Goal: Task Accomplishment & Management: Complete application form

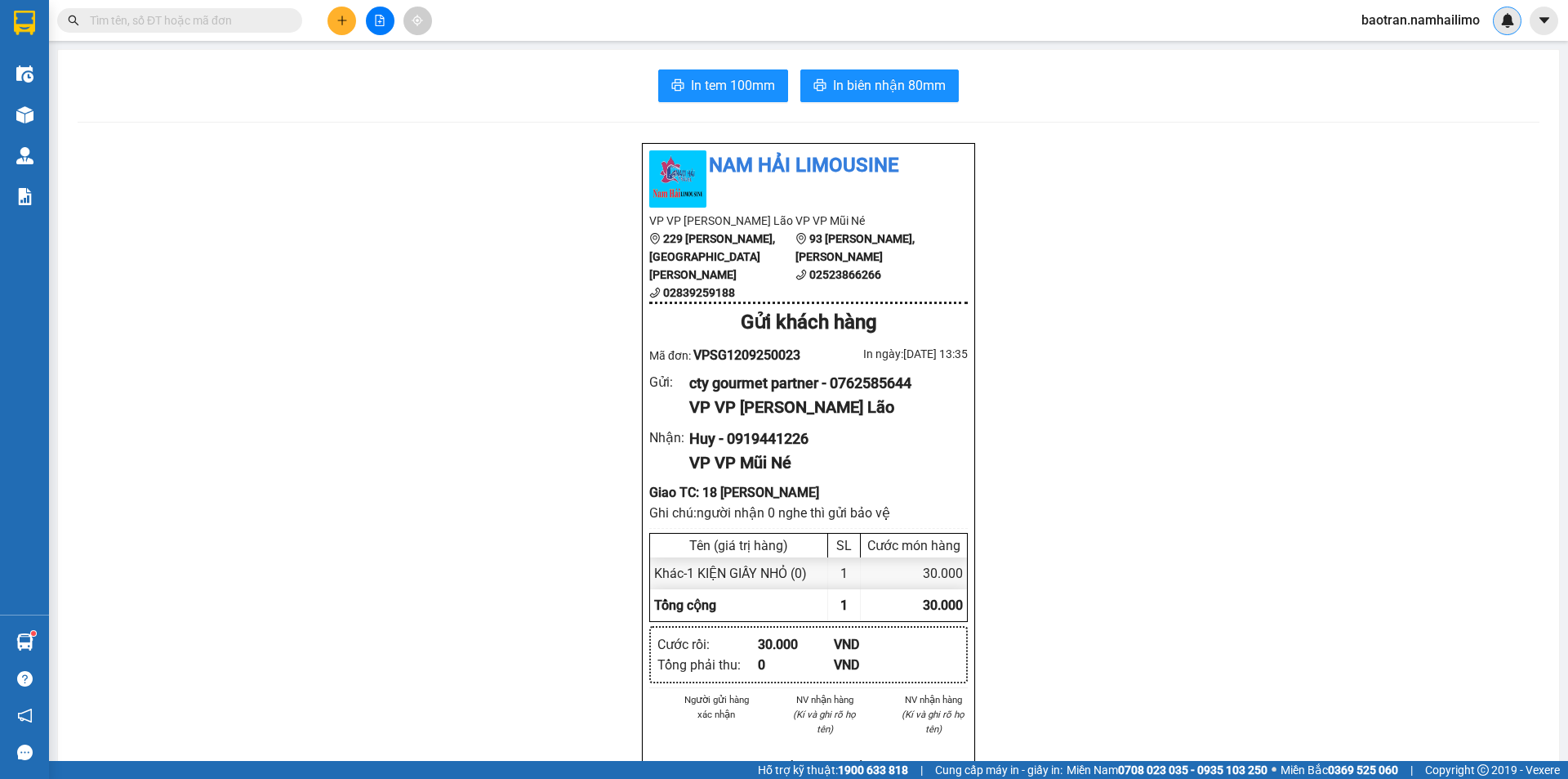
click at [1496, 19] on div at bounding box center [1507, 20] width 28 height 28
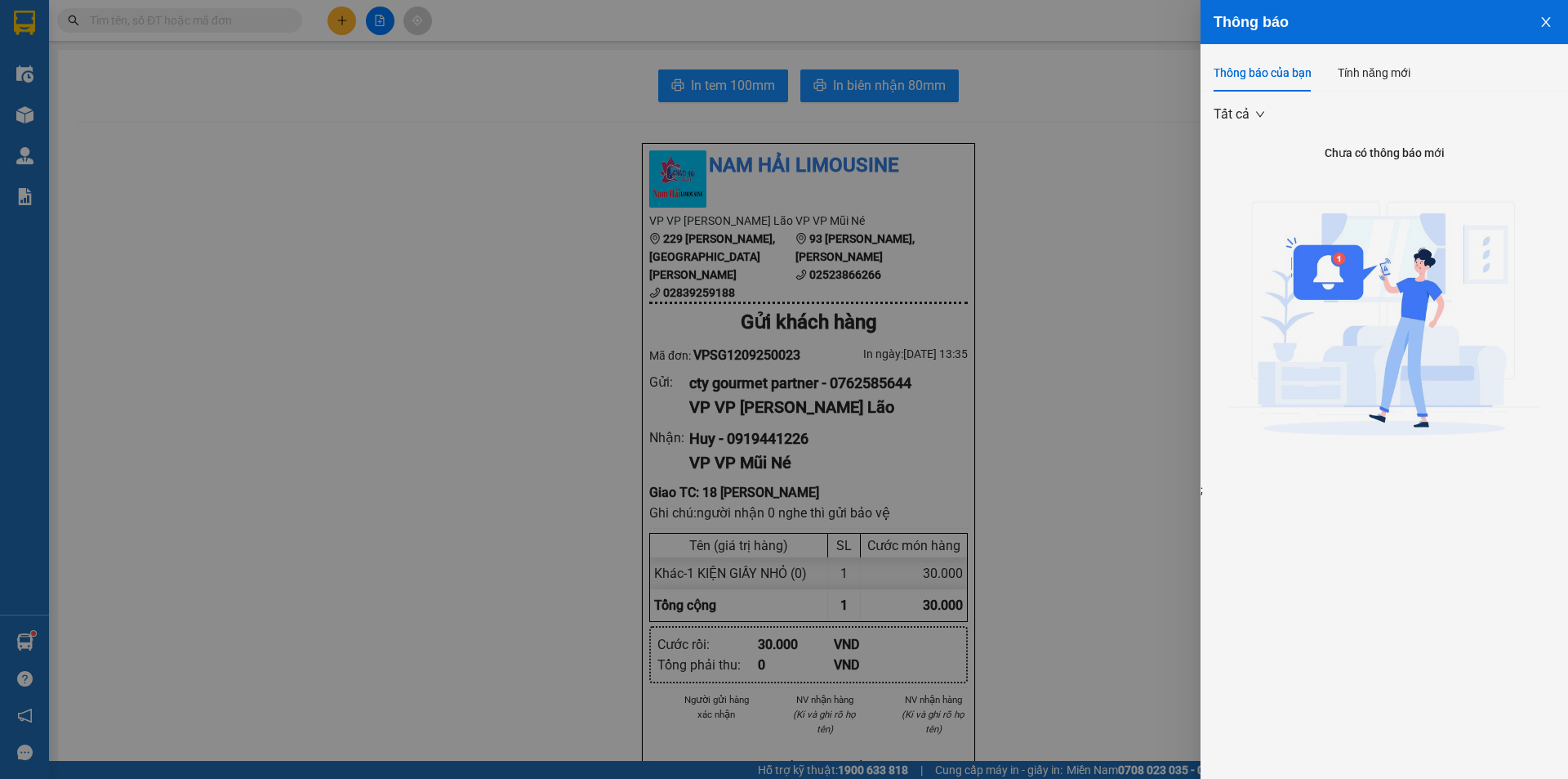
click at [970, 271] on div at bounding box center [784, 389] width 1568 height 779
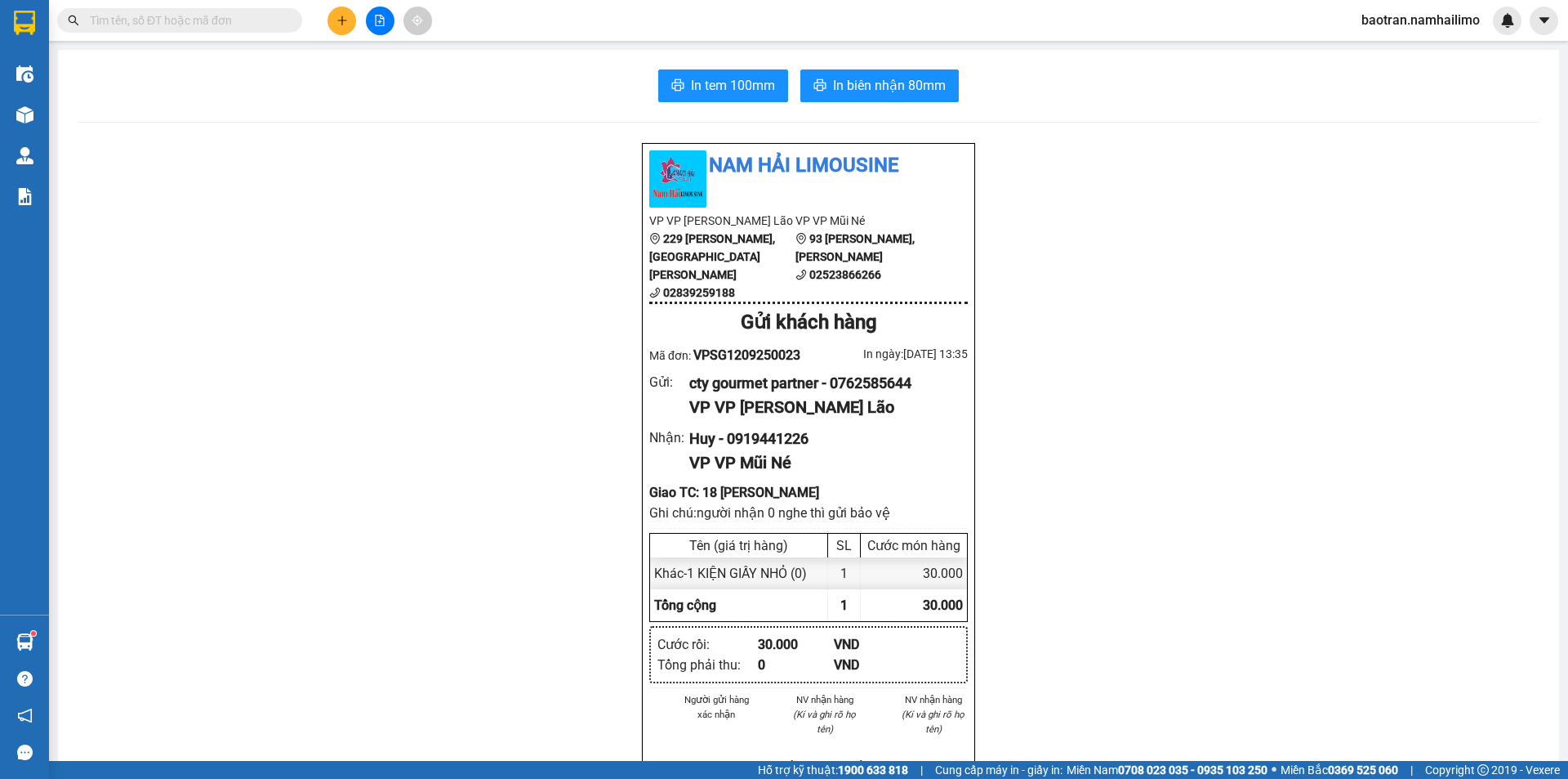
click at [1424, 35] on div "baotran.namhailimo" at bounding box center [1434, 20] width 173 height 28
drag, startPoint x: 1350, startPoint y: 287, endPoint x: 1568, endPoint y: 75, distance: 304.1
click at [1545, 22] on icon "caret-down" at bounding box center [1543, 20] width 10 height 5
click at [1405, 26] on span "baotran.namhailimo" at bounding box center [1421, 20] width 145 height 20
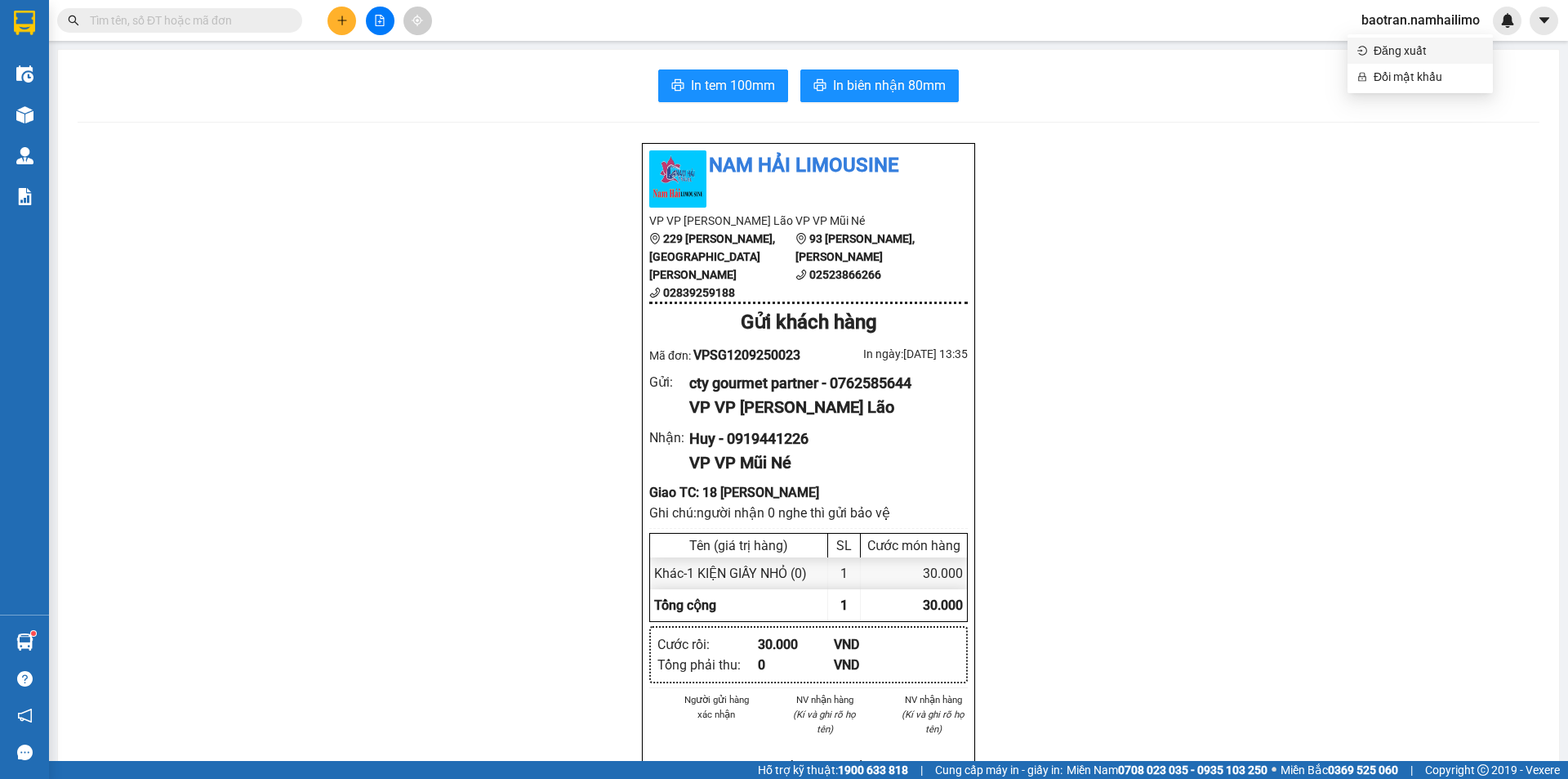
click at [1425, 56] on span "Đăng xuất" at bounding box center [1429, 51] width 110 height 18
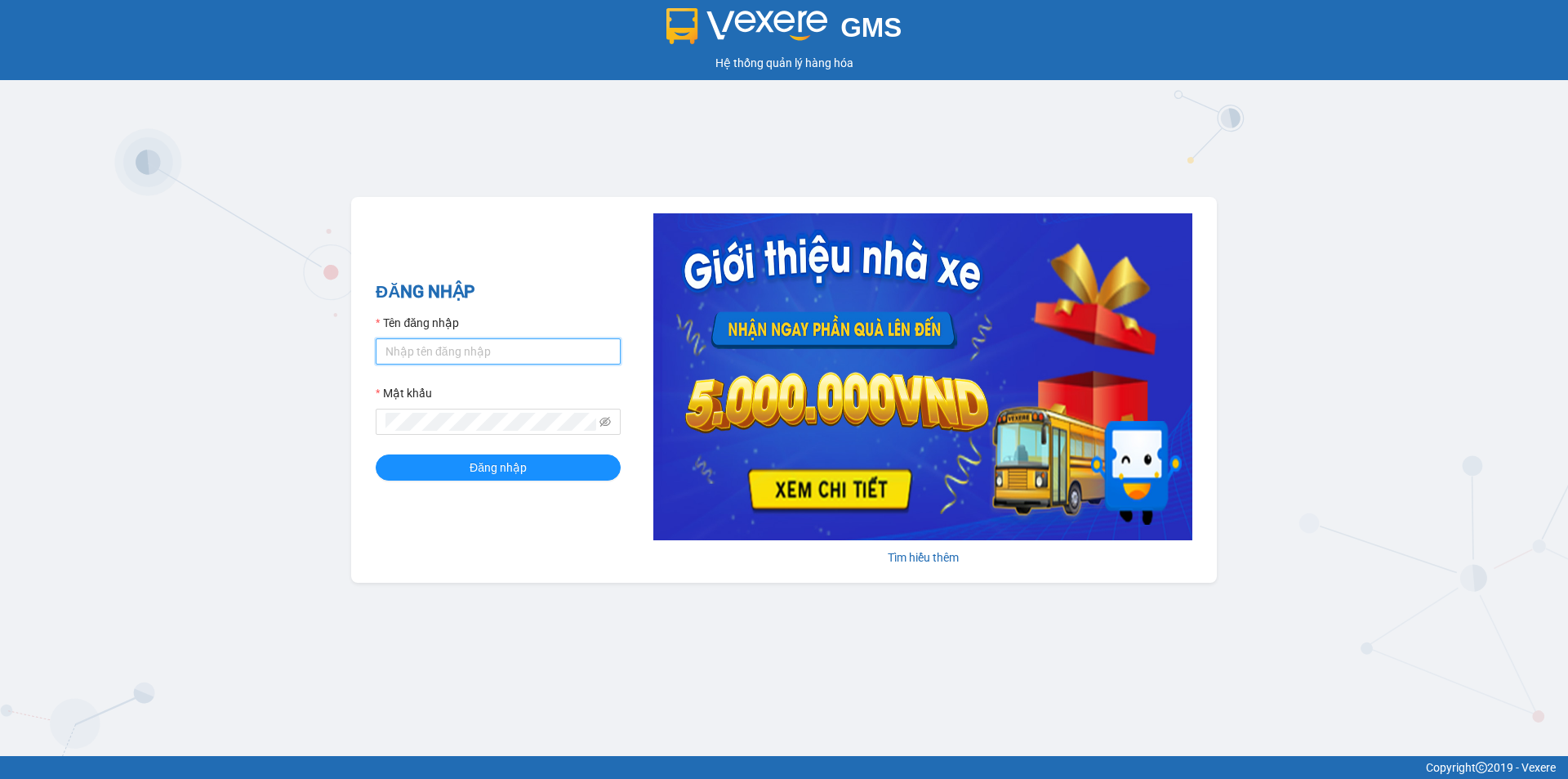
click at [465, 351] on input "Tên đăng nhập" at bounding box center [499, 352] width 245 height 27
type input "camtu.namhailimo"
click at [376, 454] on button "Đăng nhập" at bounding box center [499, 467] width 245 height 27
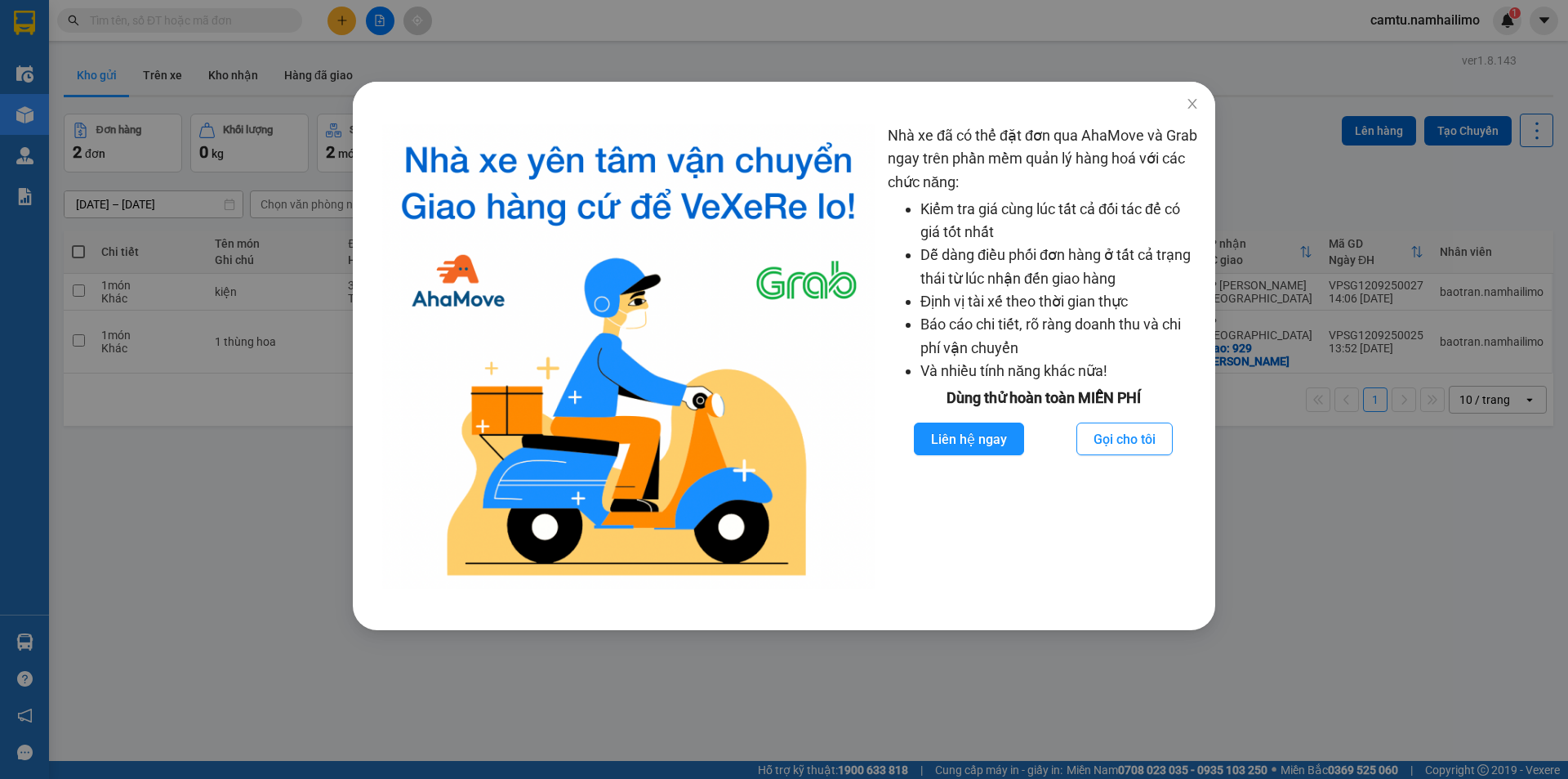
drag, startPoint x: 541, startPoint y: 47, endPoint x: 916, endPoint y: 53, distance: 375.0
click at [546, 43] on div "Nhà xe đã có thể đặt đơn qua AhaMove và Grab ngay trên phần mềm quản lý hàng ho…" at bounding box center [784, 389] width 1568 height 779
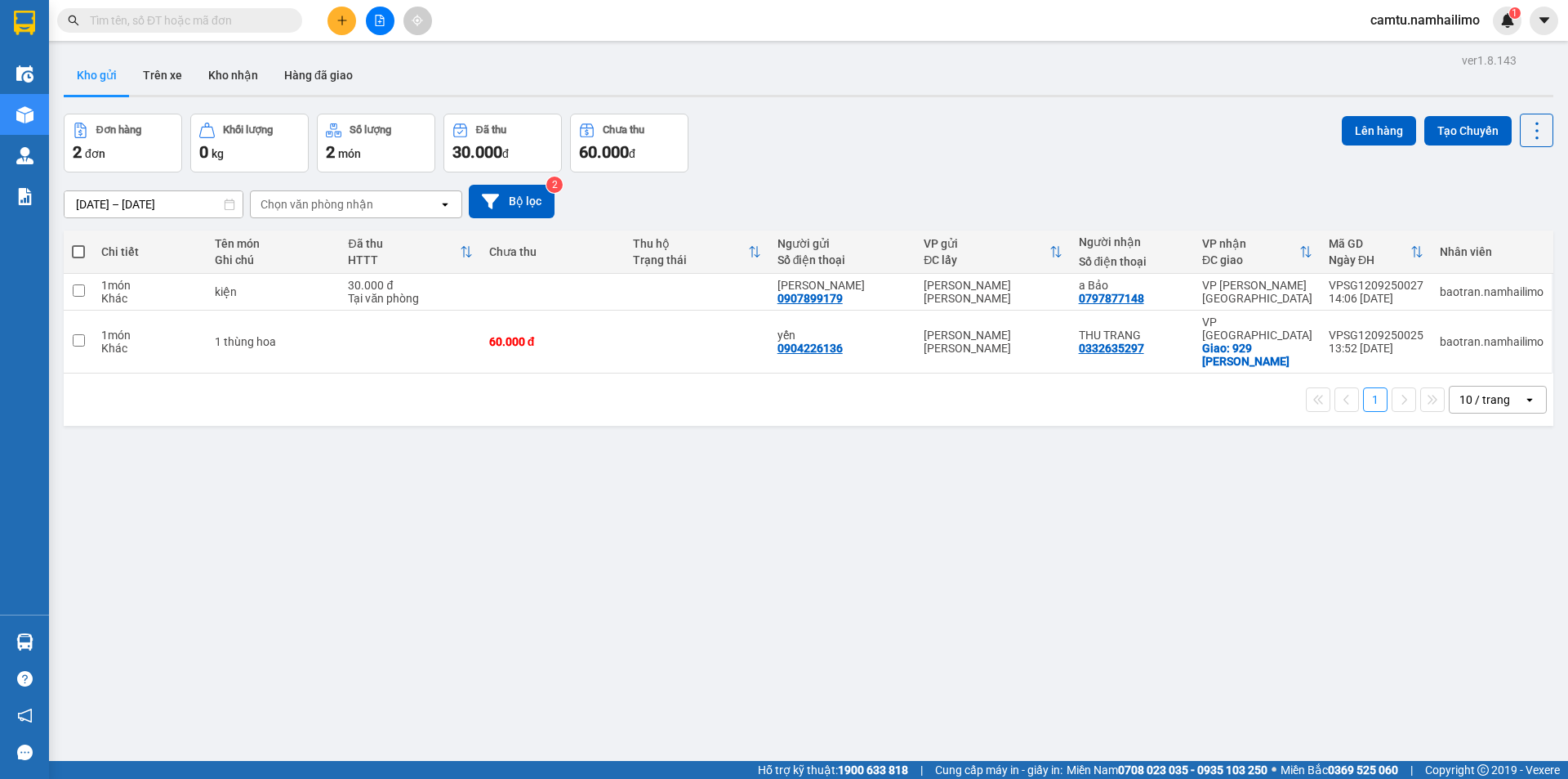
click at [332, 18] on button at bounding box center [341, 20] width 28 height 28
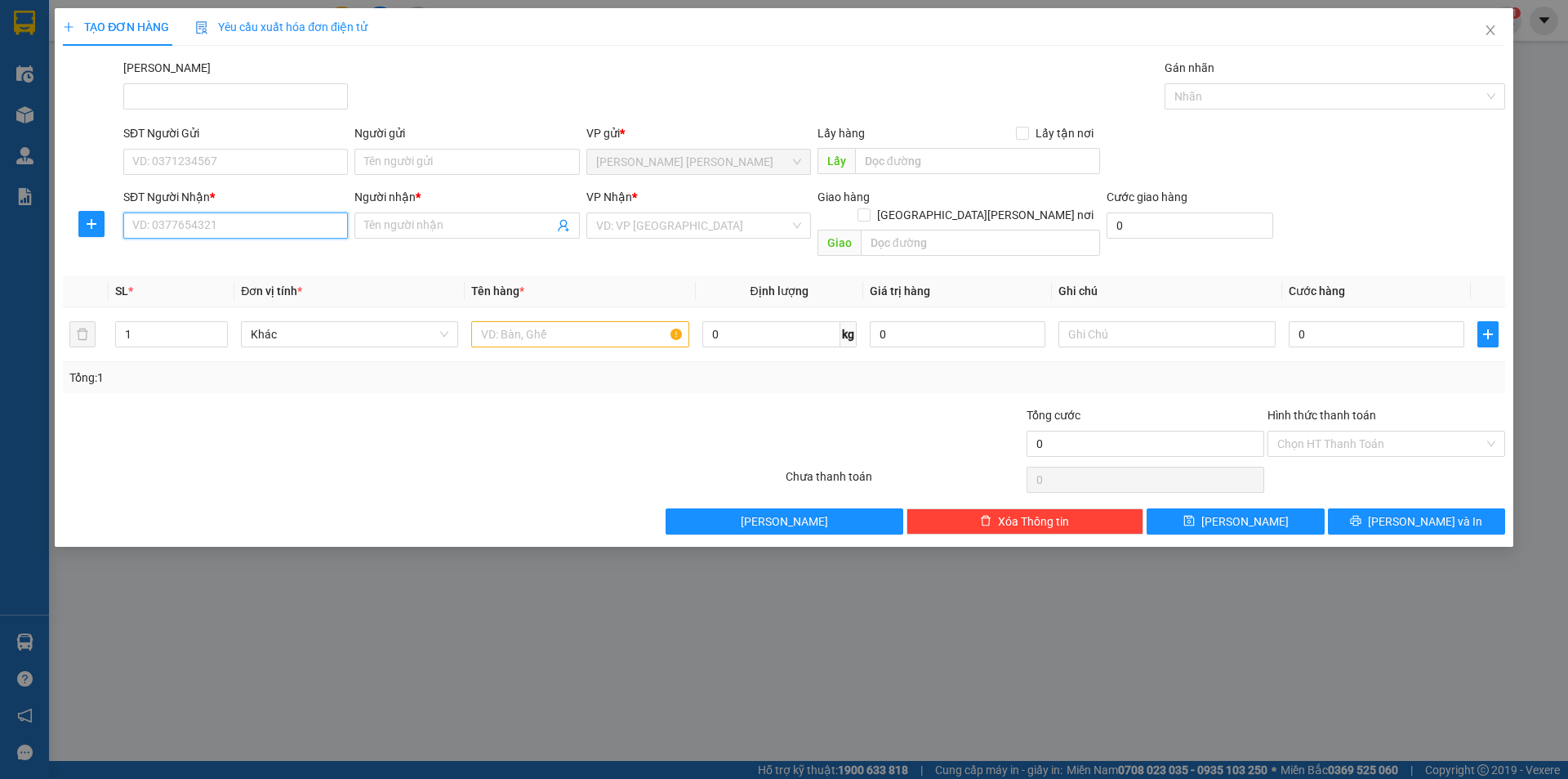
click at [225, 230] on input "SĐT Người Nhận *" at bounding box center [236, 225] width 225 height 27
click at [225, 230] on input "179" at bounding box center [236, 225] width 225 height 27
drag, startPoint x: 194, startPoint y: 230, endPoint x: 37, endPoint y: 215, distance: 157.7
click at [37, 215] on div "TẠO ĐƠN HÀNG Yêu cầu xuất [PERSON_NAME] điện tử Transit Pickup Surcharge Ids Tr…" at bounding box center [784, 389] width 1568 height 779
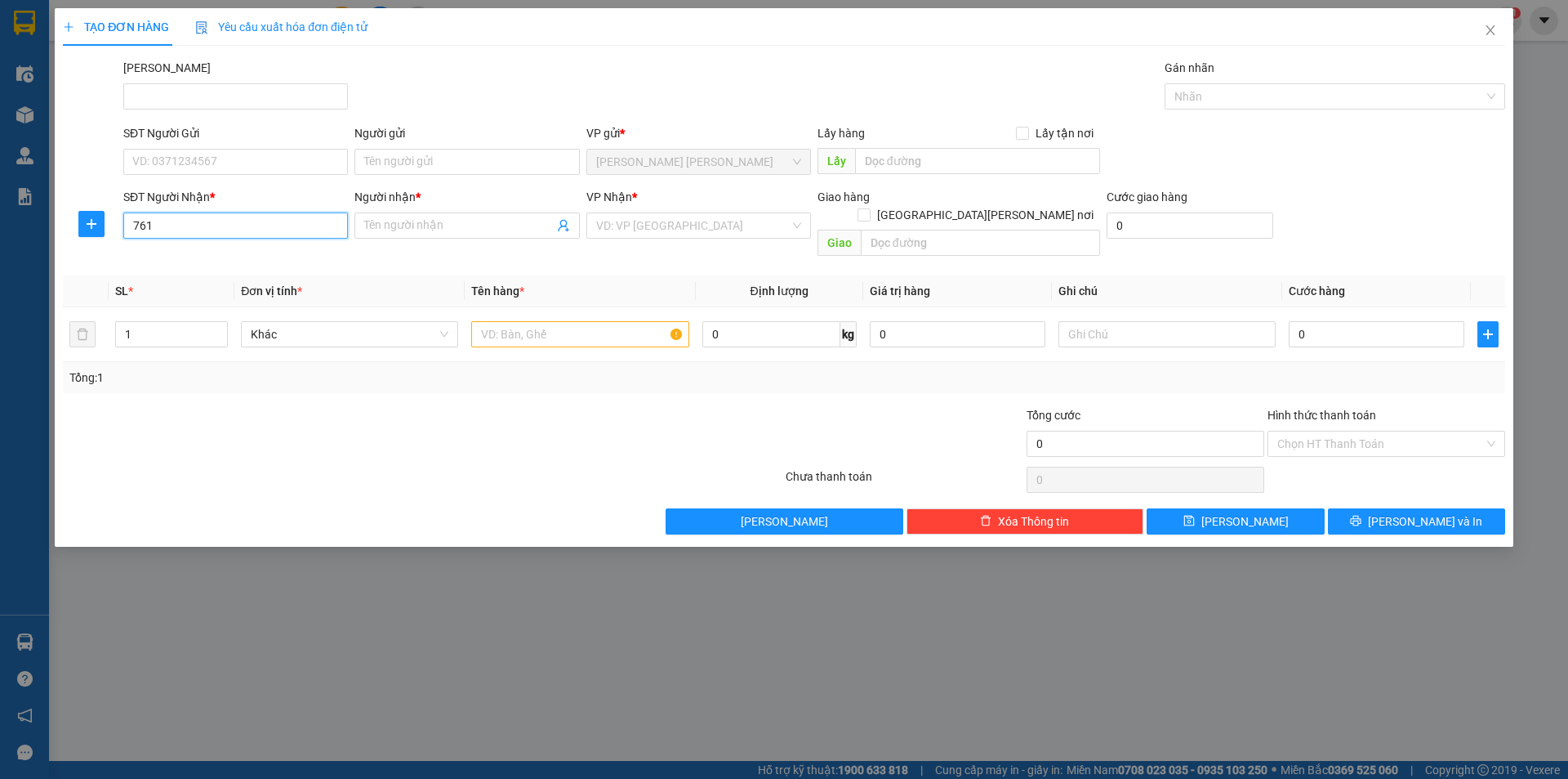
click at [174, 221] on input "761" at bounding box center [236, 225] width 225 height 27
click at [193, 263] on div "0933013761 - [PERSON_NAME]" at bounding box center [236, 258] width 205 height 18
type input "0933013761"
type input "Đan"
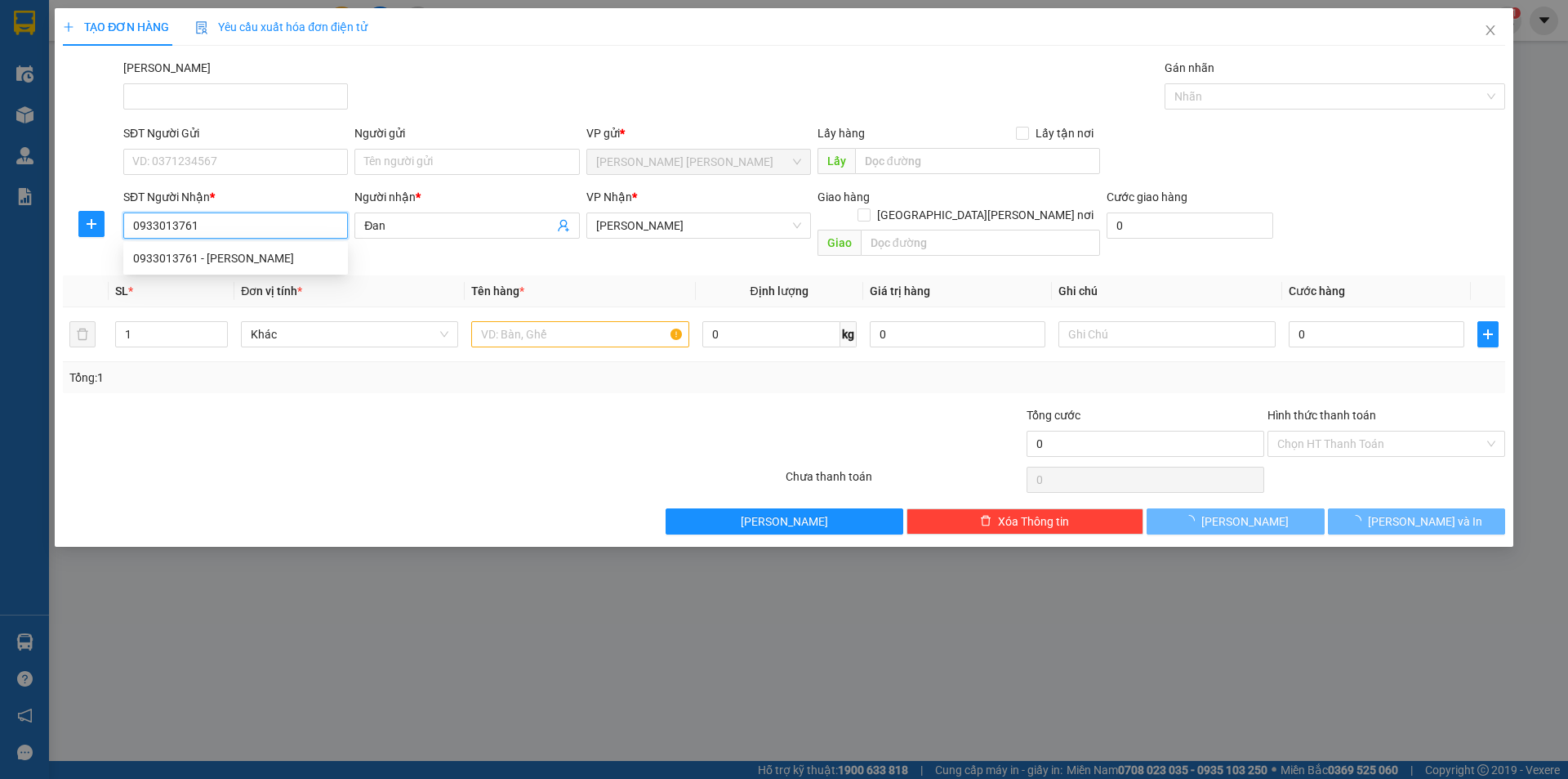
type input "70.000"
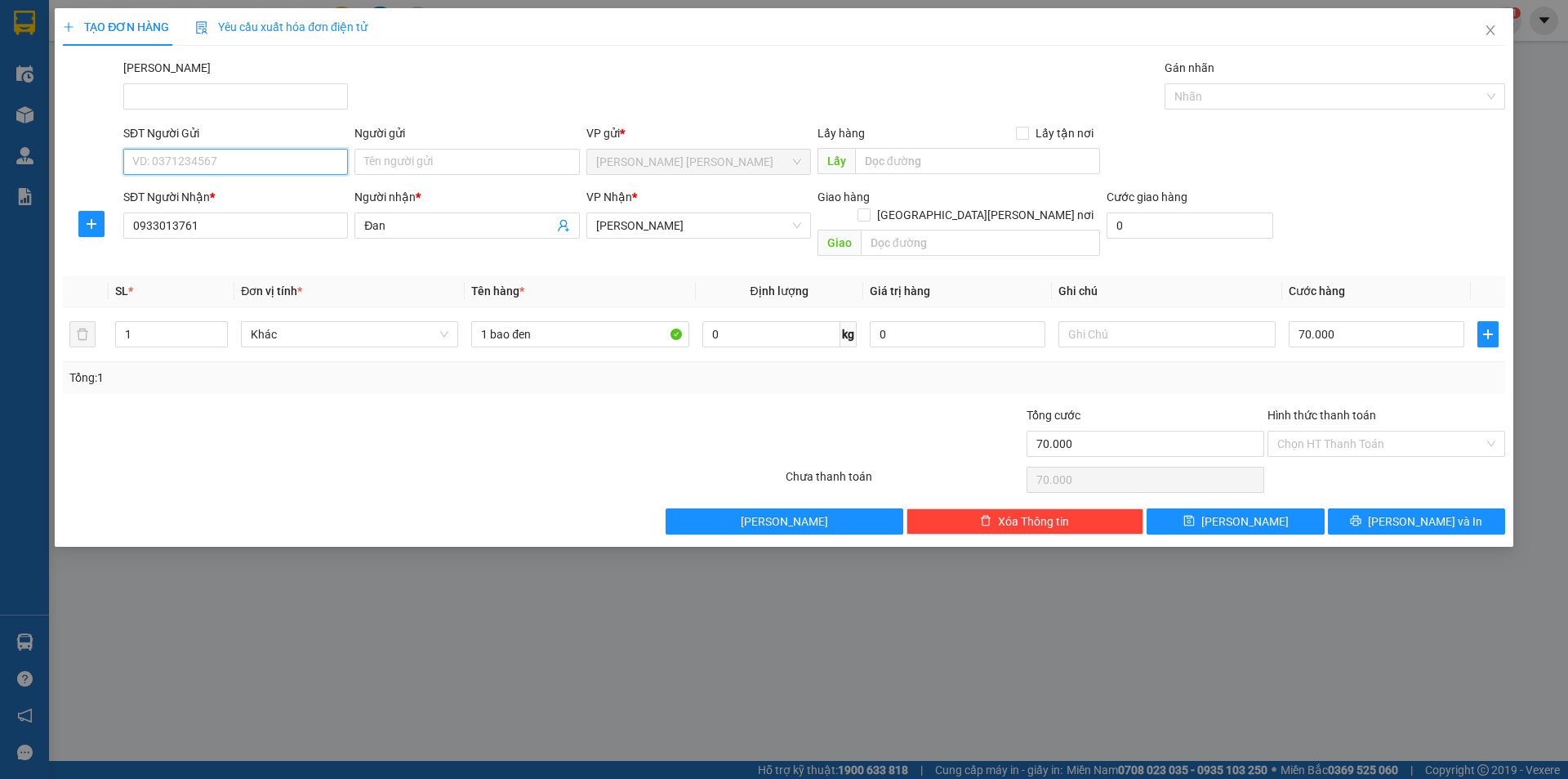
click at [196, 163] on input "SĐT Người Gửi" at bounding box center [236, 162] width 225 height 27
click at [180, 159] on input "179" at bounding box center [236, 162] width 225 height 27
click at [187, 254] on div "0918510179 - TIÊN - UP" at bounding box center [236, 247] width 205 height 18
type input "0918510179"
type input "TIÊN - UP"
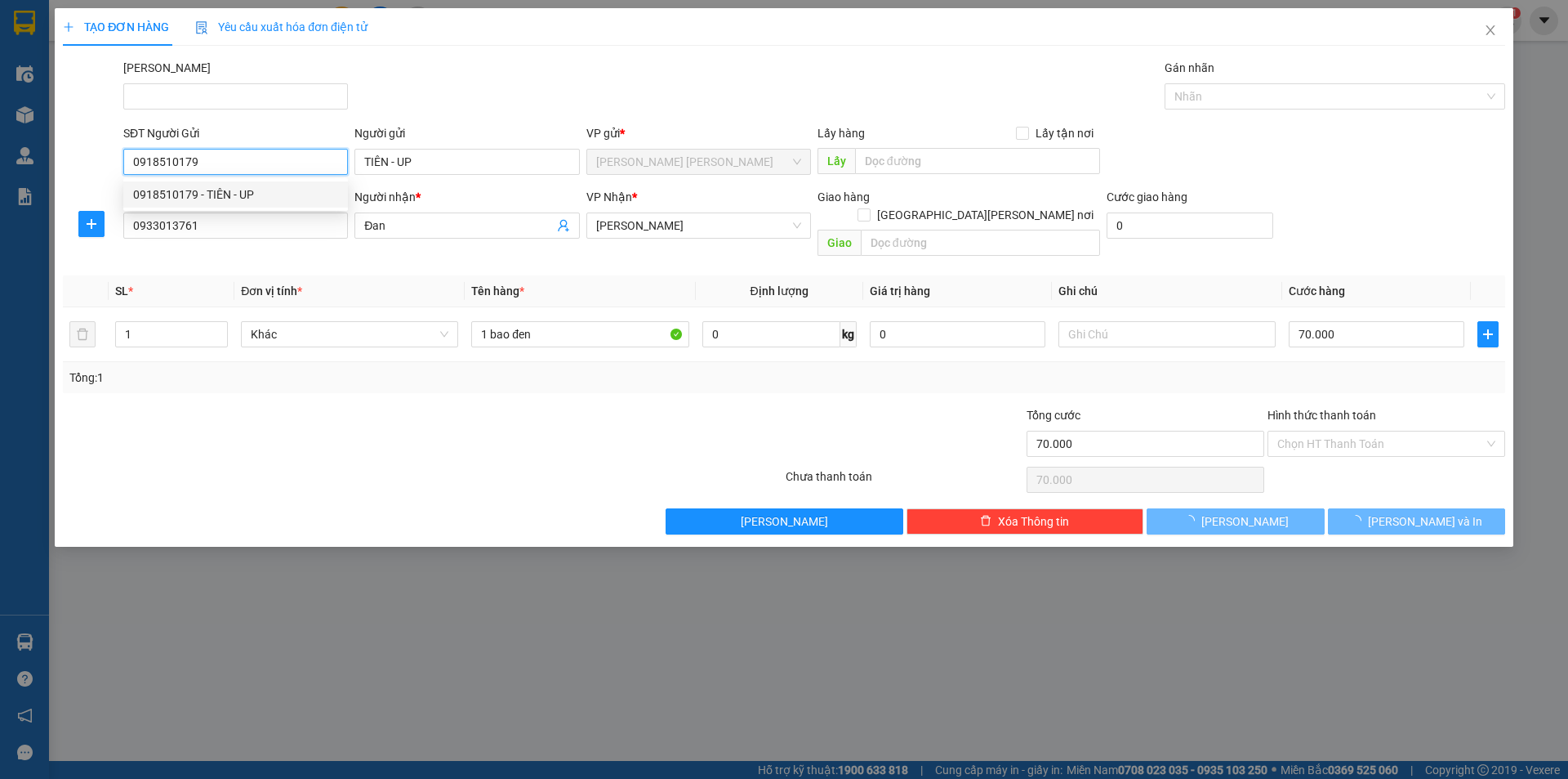
type input "30.000"
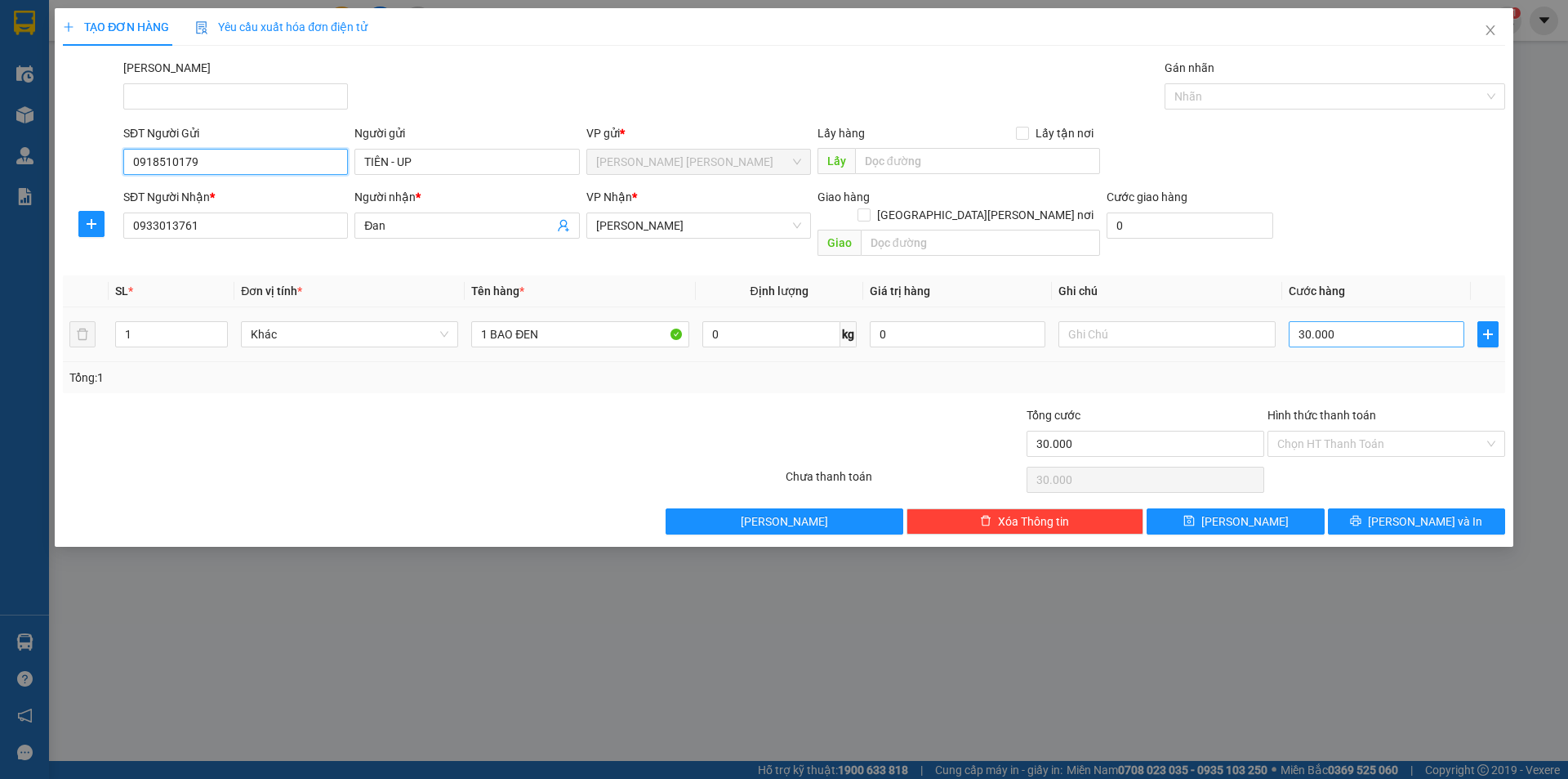
type input "0918510179"
click at [1412, 321] on input "30.000" at bounding box center [1377, 334] width 176 height 27
type input "5"
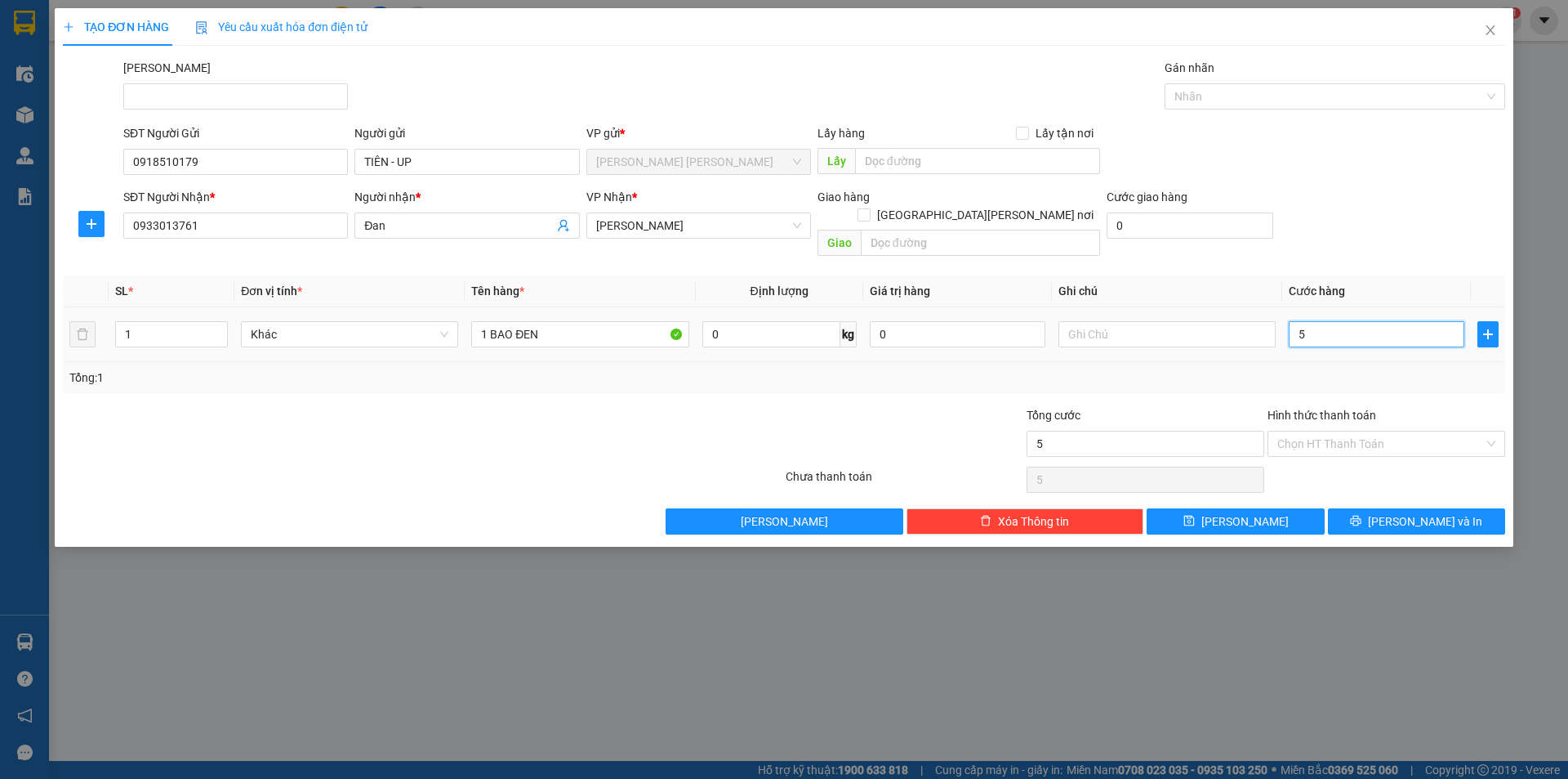
type input "50"
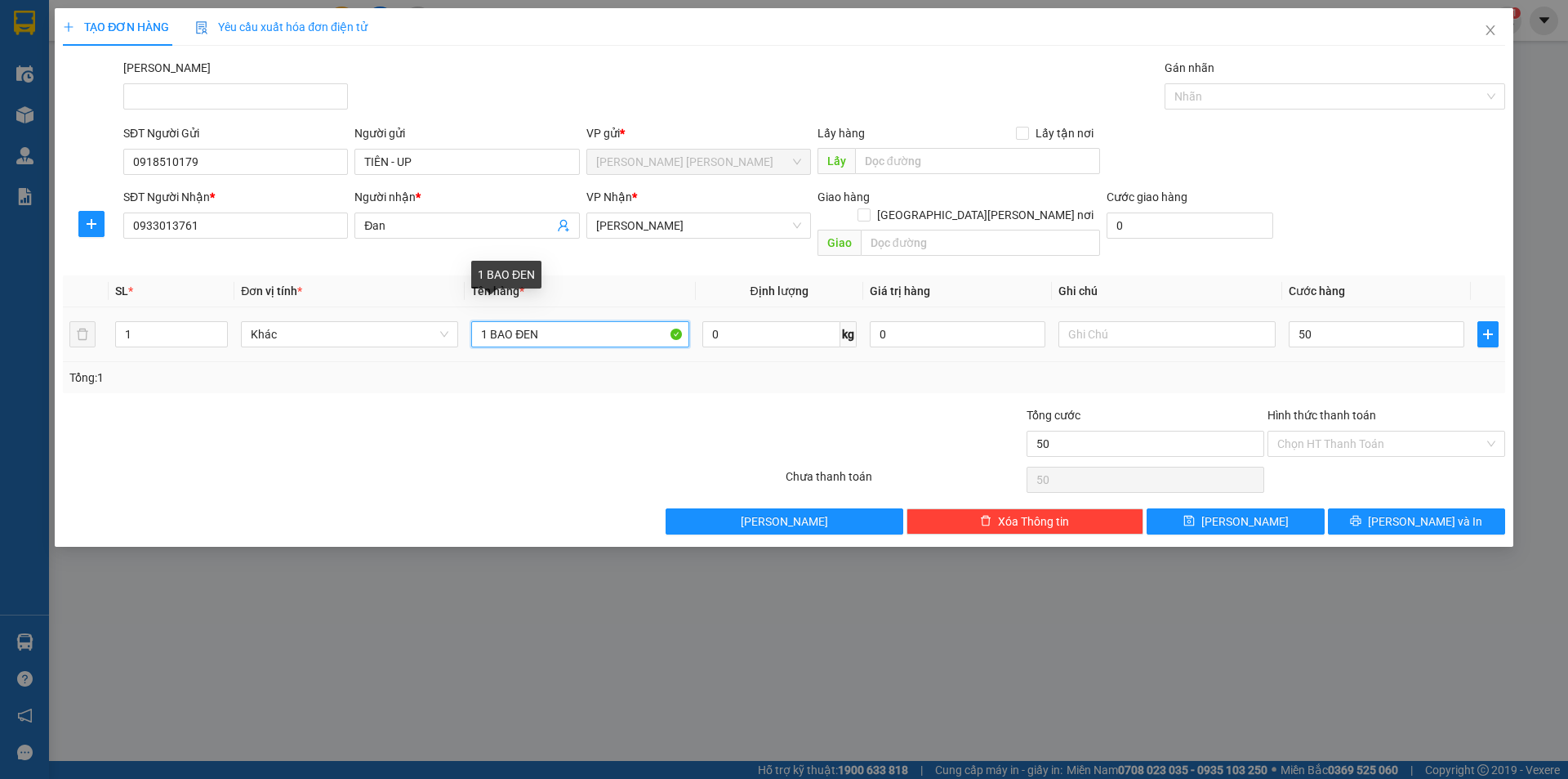
type input "50.000"
click at [508, 324] on input "1 BAO ĐEN" at bounding box center [580, 334] width 218 height 27
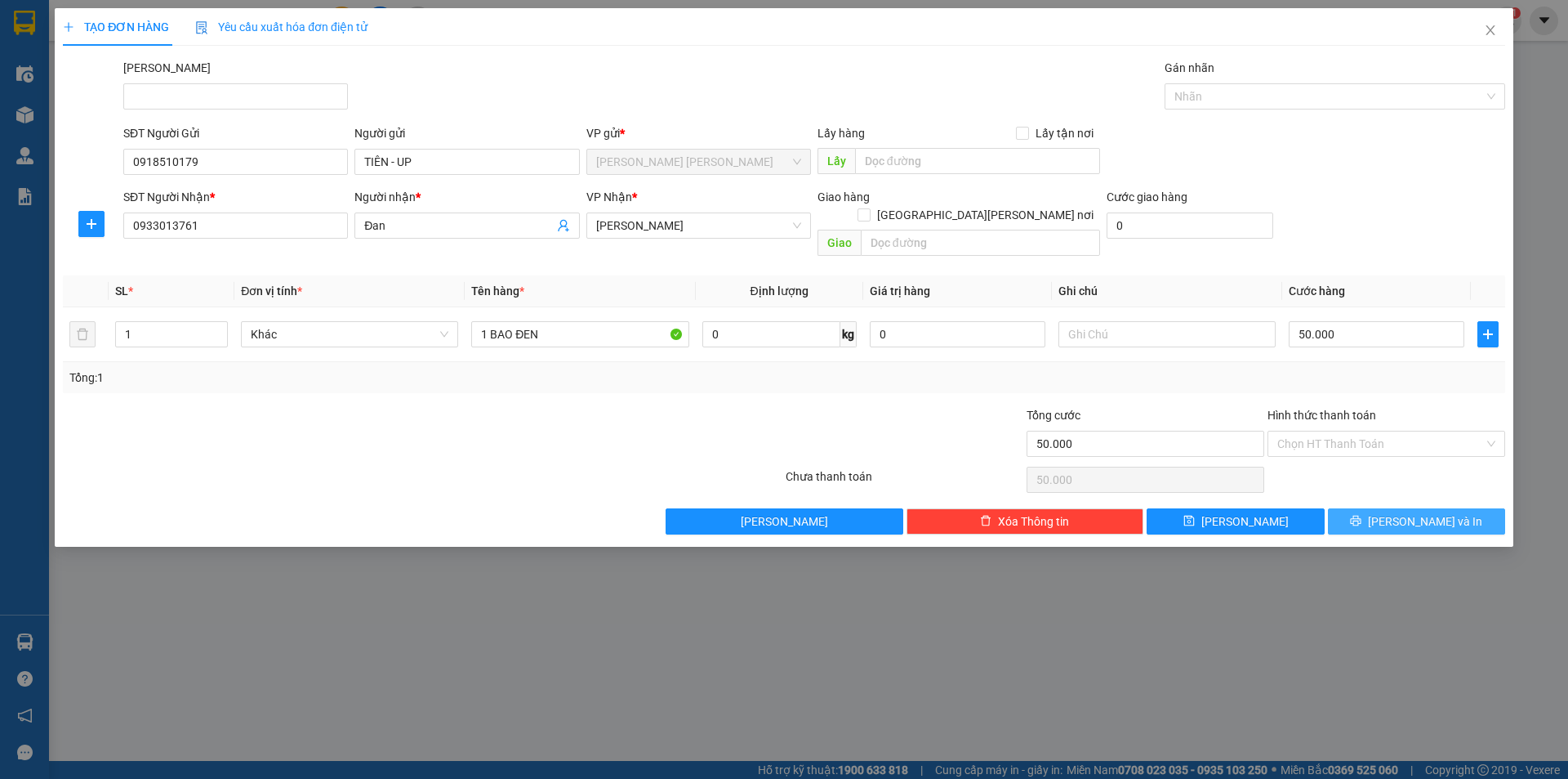
click at [1441, 513] on span "[PERSON_NAME] và In" at bounding box center [1425, 522] width 114 height 18
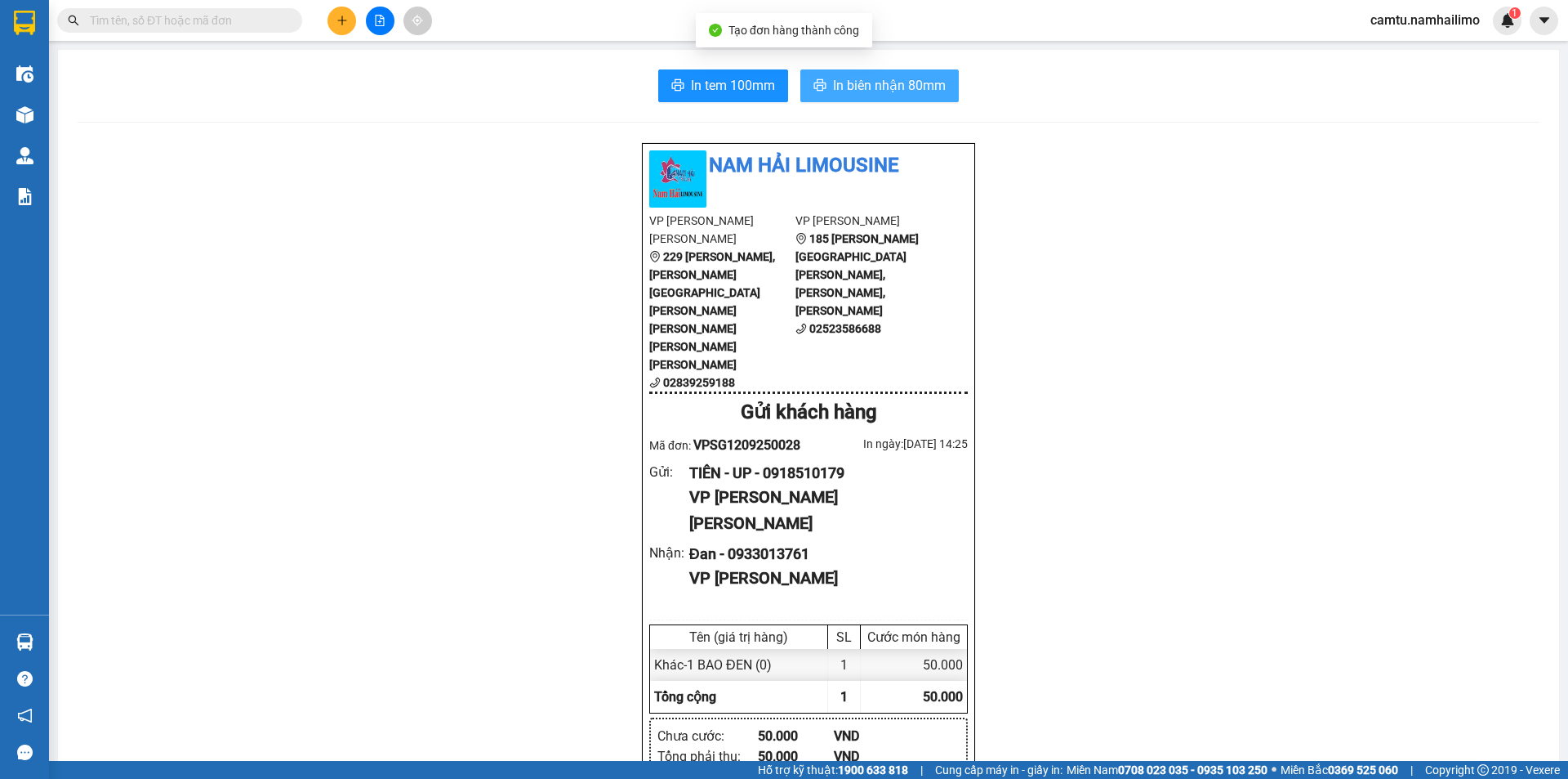
click at [863, 83] on span "In biên nhận 80mm" at bounding box center [889, 85] width 113 height 20
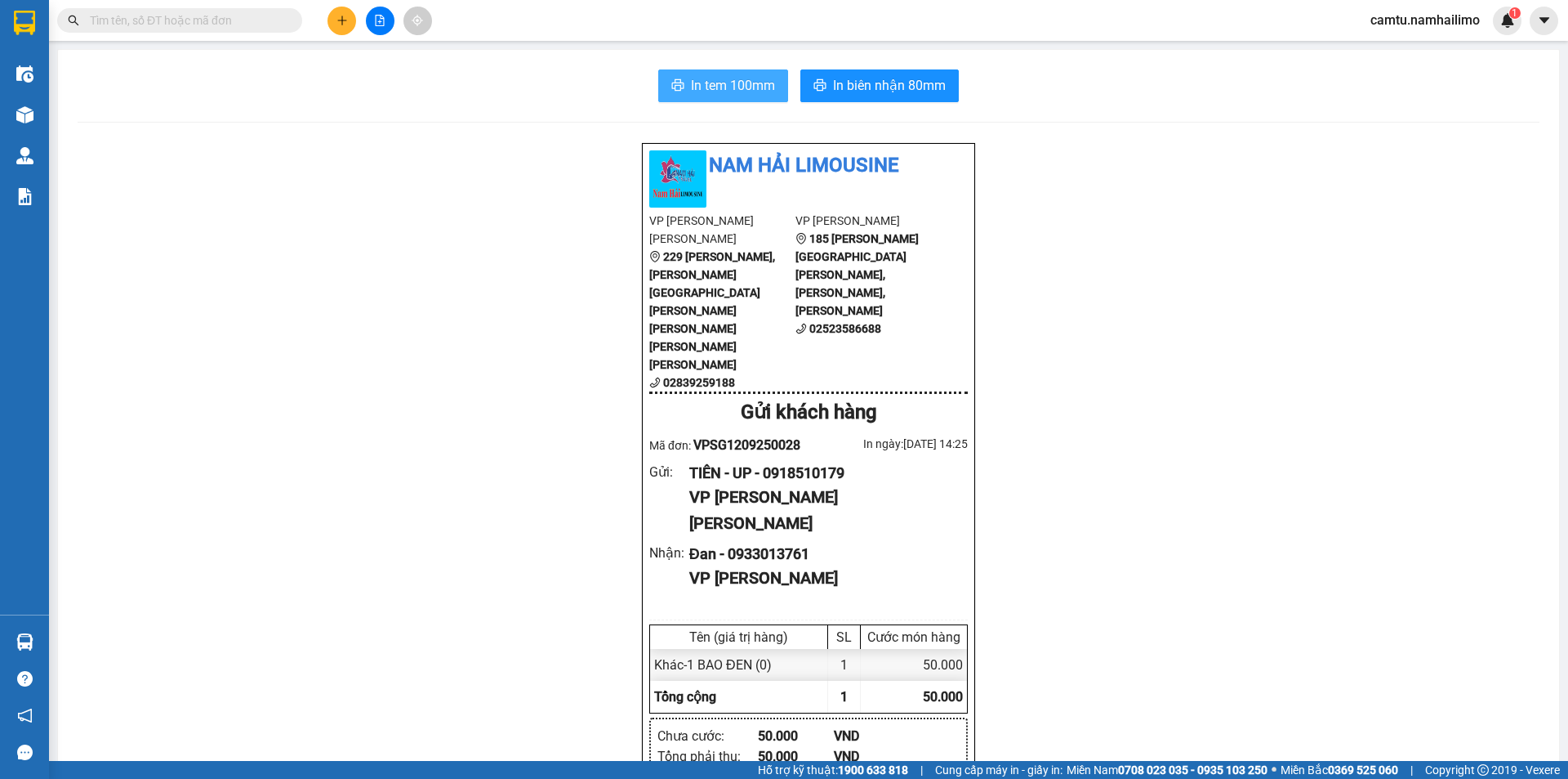
click at [746, 81] on span "In tem 100mm" at bounding box center [733, 85] width 84 height 20
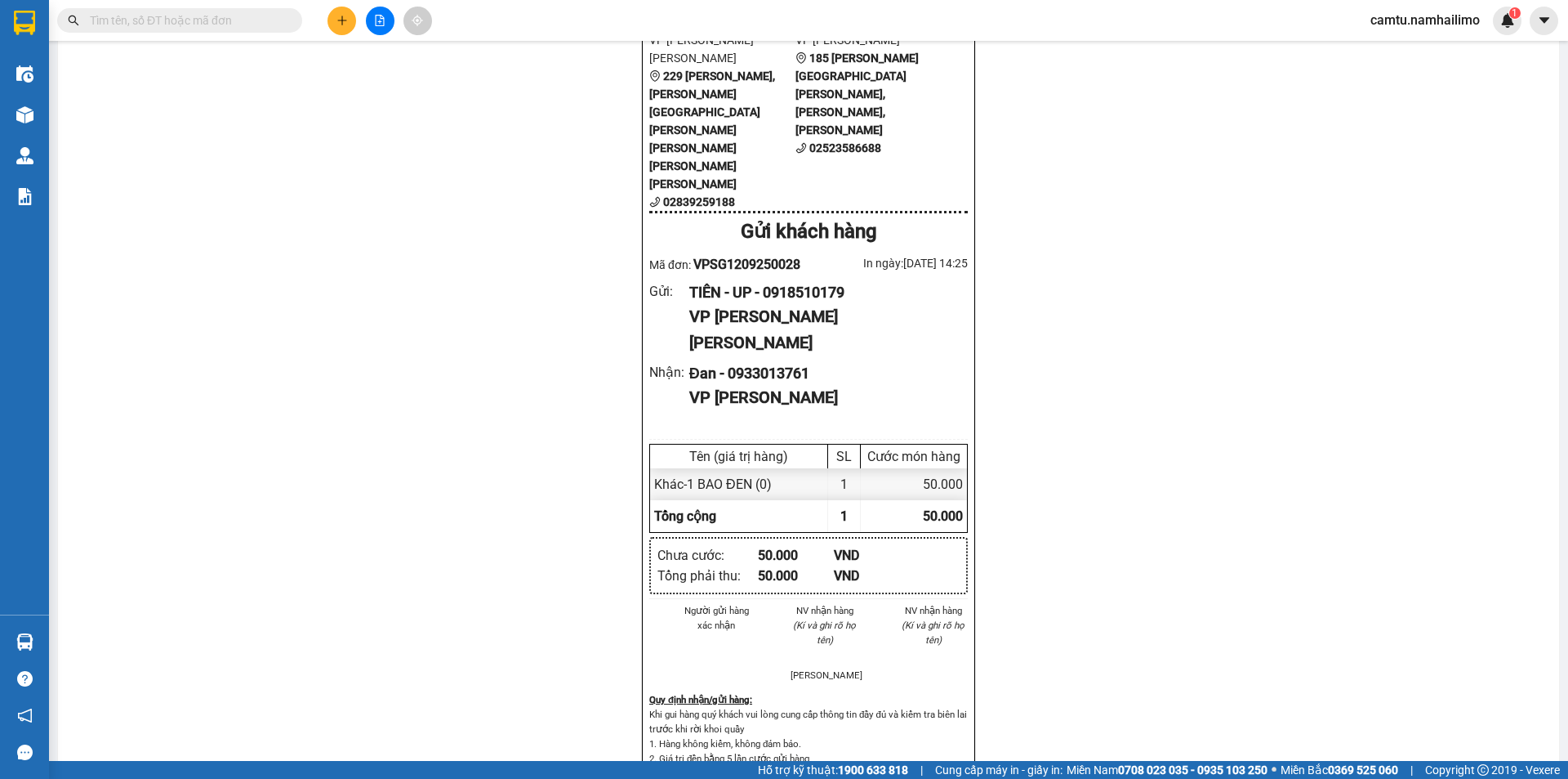
scroll to position [40, 0]
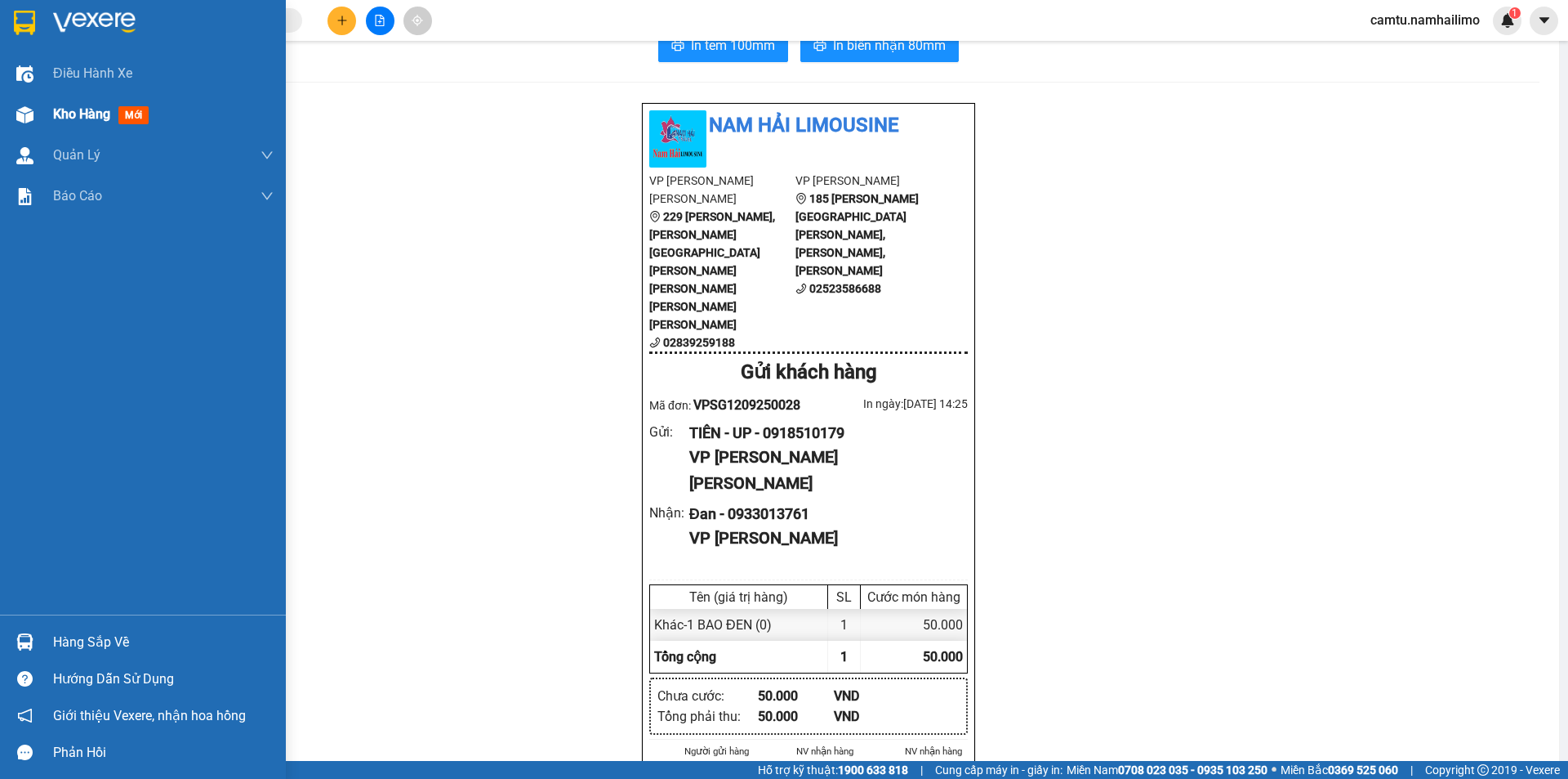
click at [65, 107] on span "Kho hàng" at bounding box center [81, 114] width 58 height 16
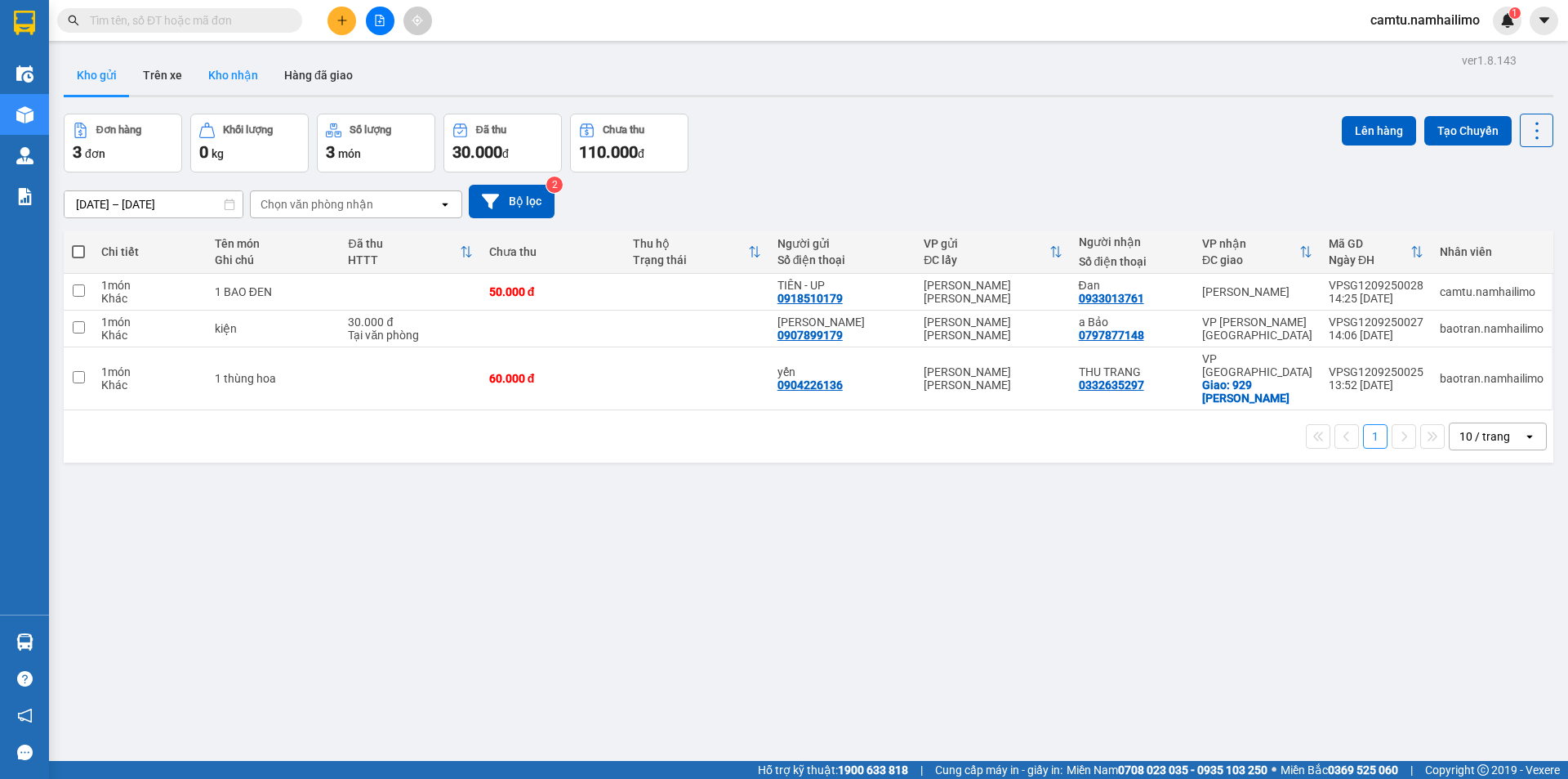
click at [250, 75] on button "Kho nhận" at bounding box center [232, 75] width 76 height 39
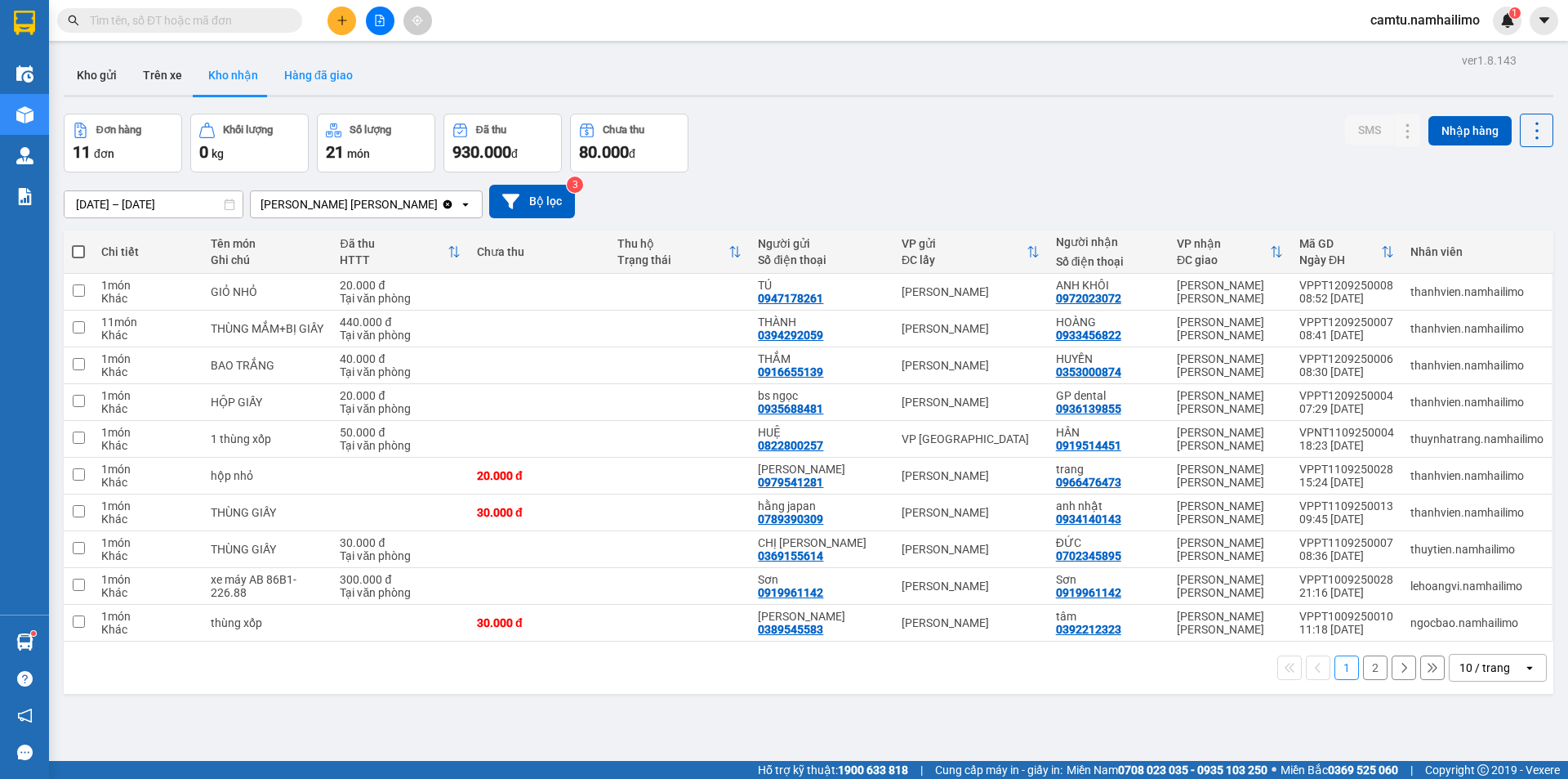
click at [309, 56] on button "Hàng đã giao" at bounding box center [318, 75] width 95 height 39
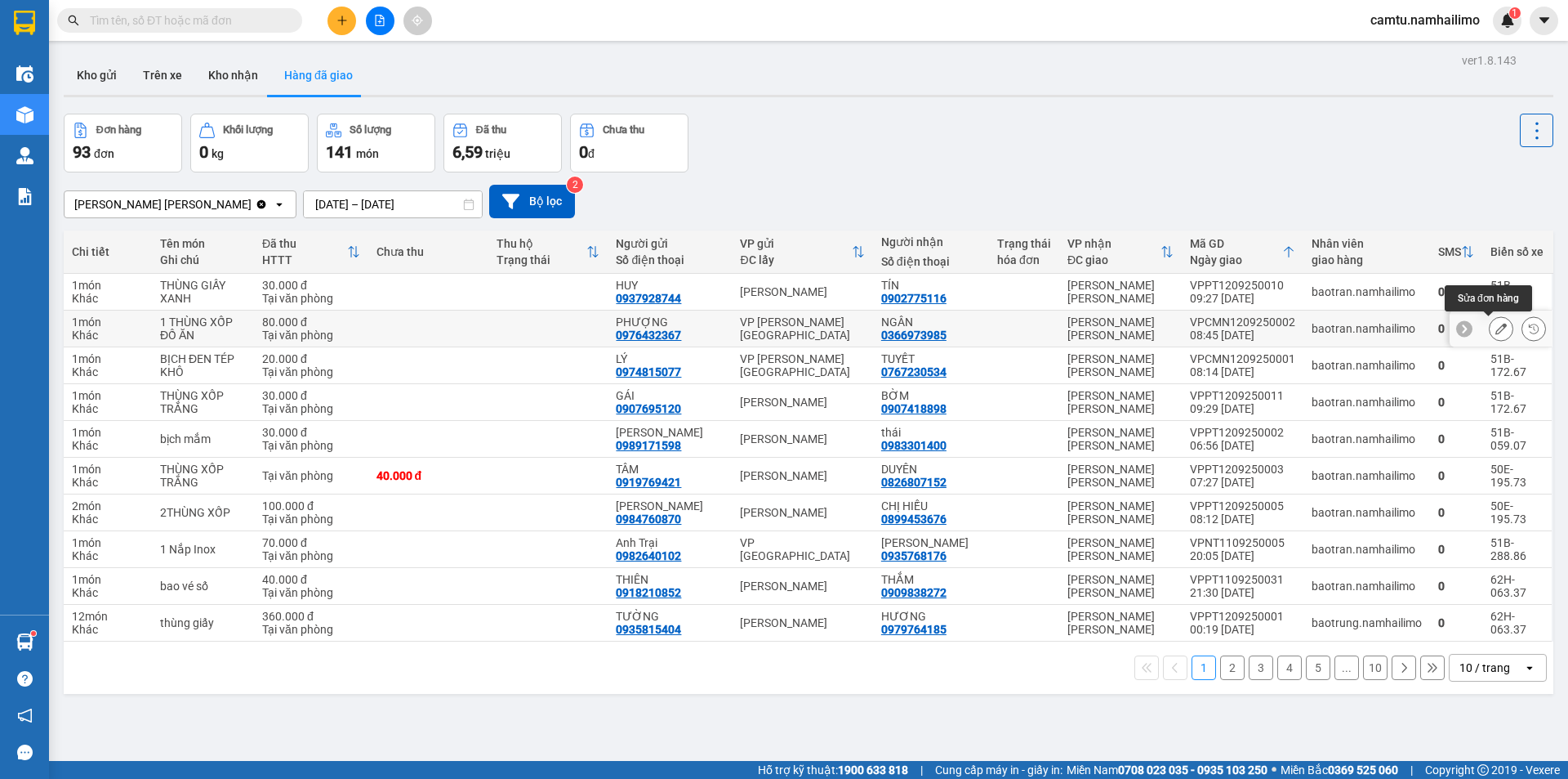
click at [1496, 325] on icon at bounding box center [1501, 329] width 12 height 12
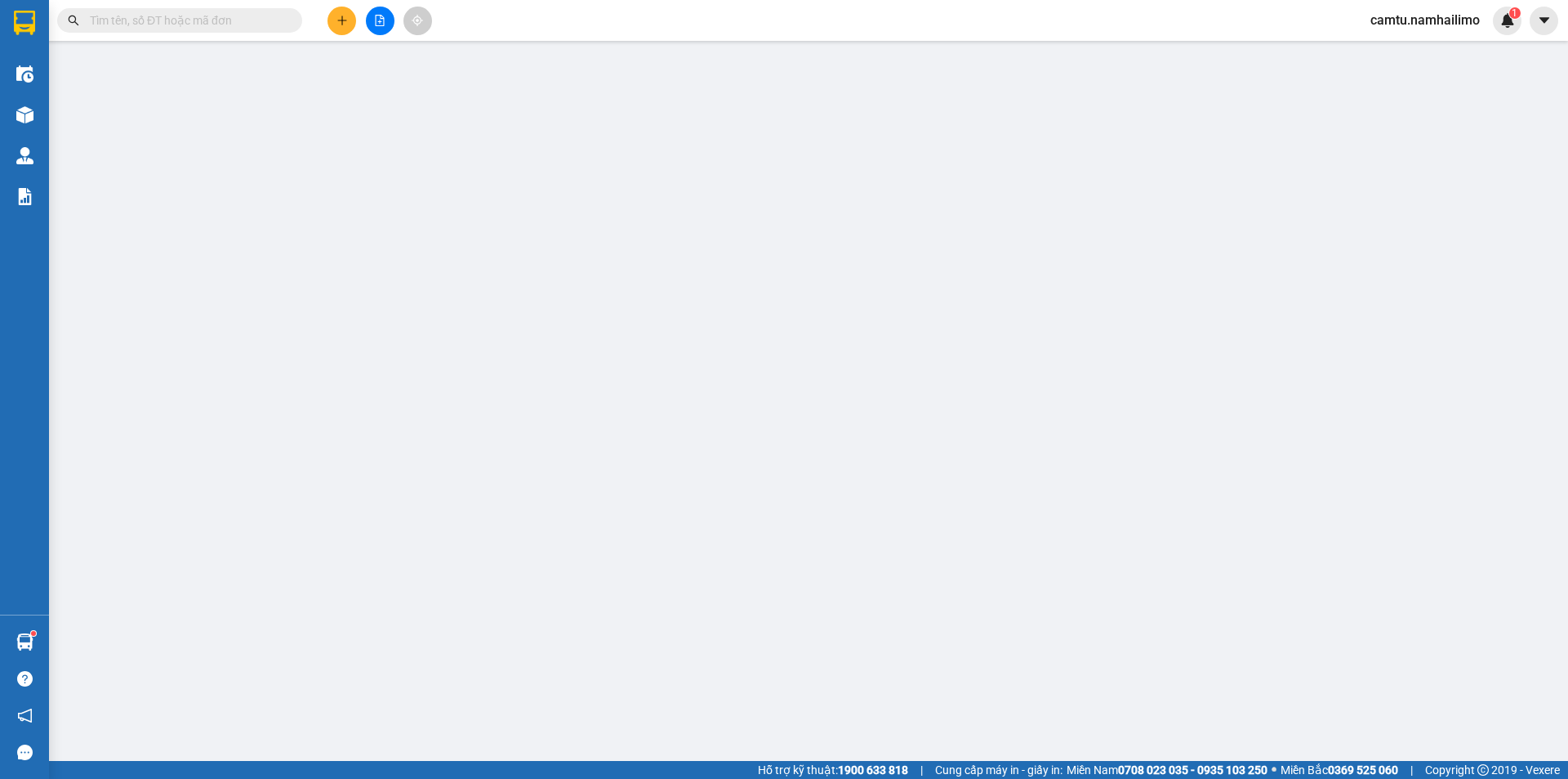
type input "0976432367"
type input "PHƯỢNG"
type input "0366973985"
type input "NGÂN"
type input "80.000"
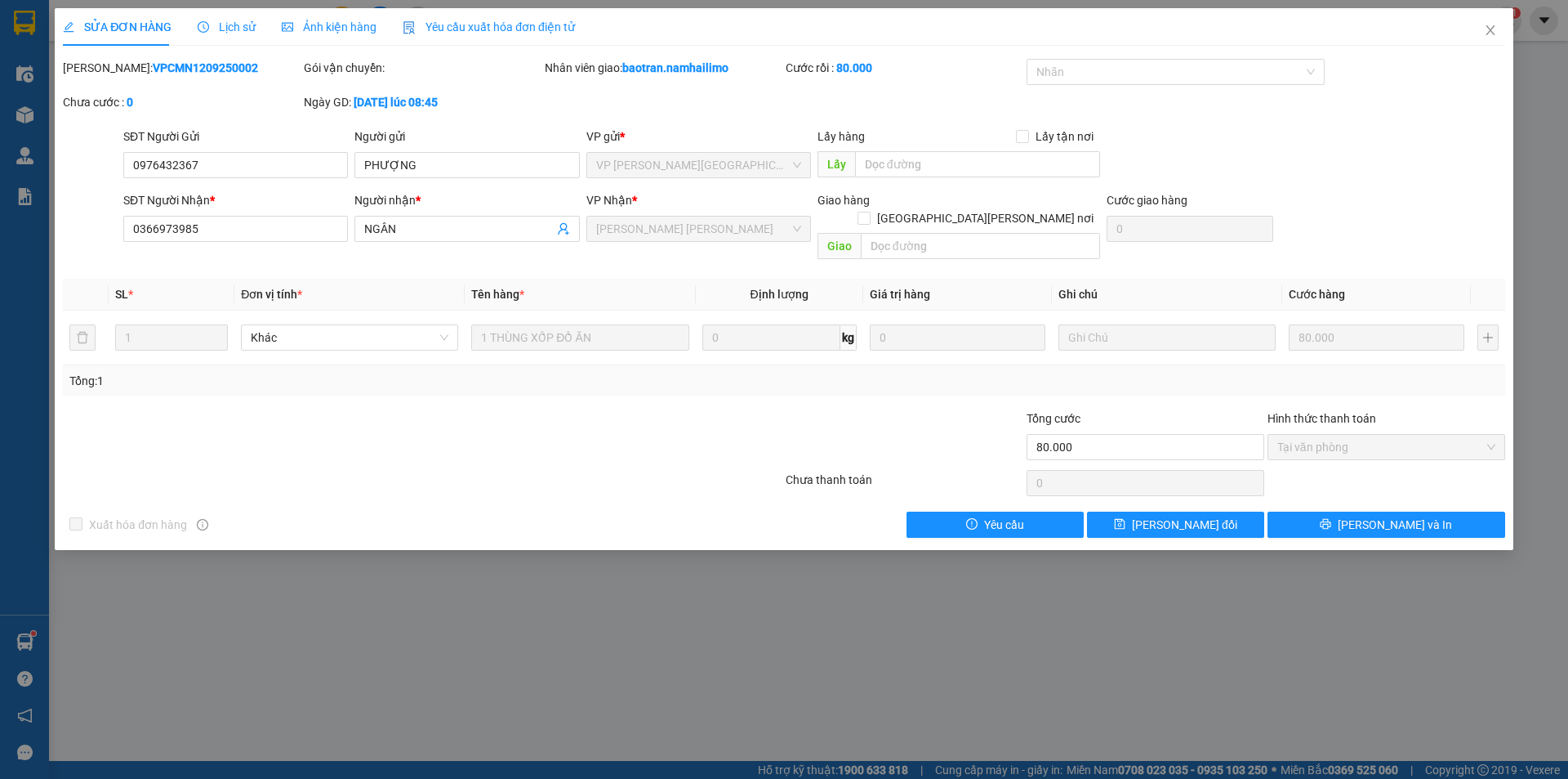
click at [1372, 492] on div "Total Paid Fee 80.000 Total UnPaid Fee 0 Cash Collection Total Fee Mã ĐH: VPCMN…" at bounding box center [784, 298] width 1443 height 479
click at [1378, 515] on span "[PERSON_NAME] và In" at bounding box center [1395, 525] width 114 height 18
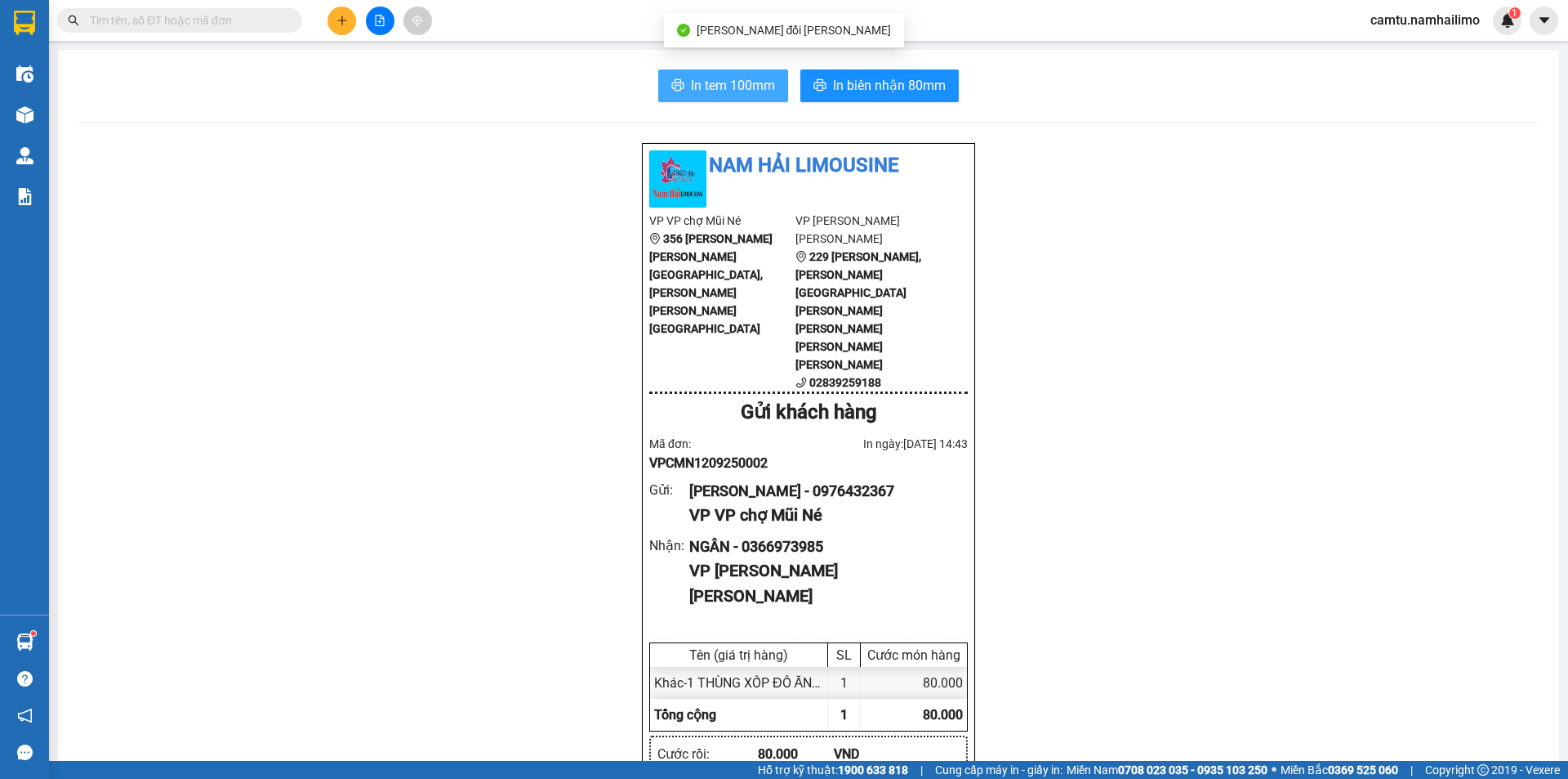
click at [749, 77] on span "In tem 100mm" at bounding box center [733, 85] width 84 height 20
click at [181, 6] on div "Kết quả tìm kiếm ( 0 ) Bộ lọc No Data" at bounding box center [159, 20] width 318 height 28
click at [184, 19] on input "text" at bounding box center [186, 21] width 193 height 18
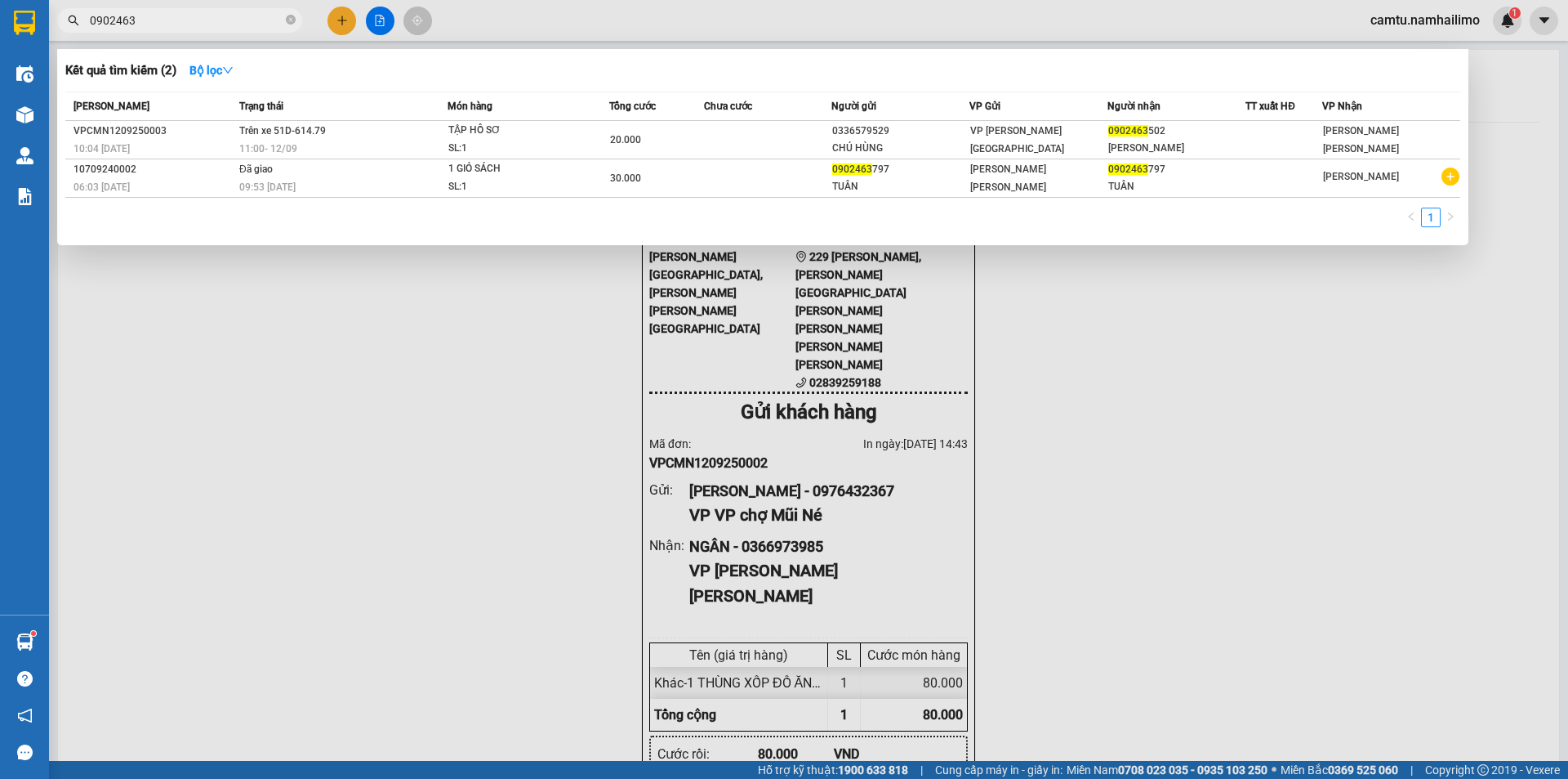
type input "0902463"
click at [458, 114] on span "Món hàng" at bounding box center [469, 106] width 45 height 18
click at [476, 155] on div "SL: 1" at bounding box center [510, 149] width 123 height 18
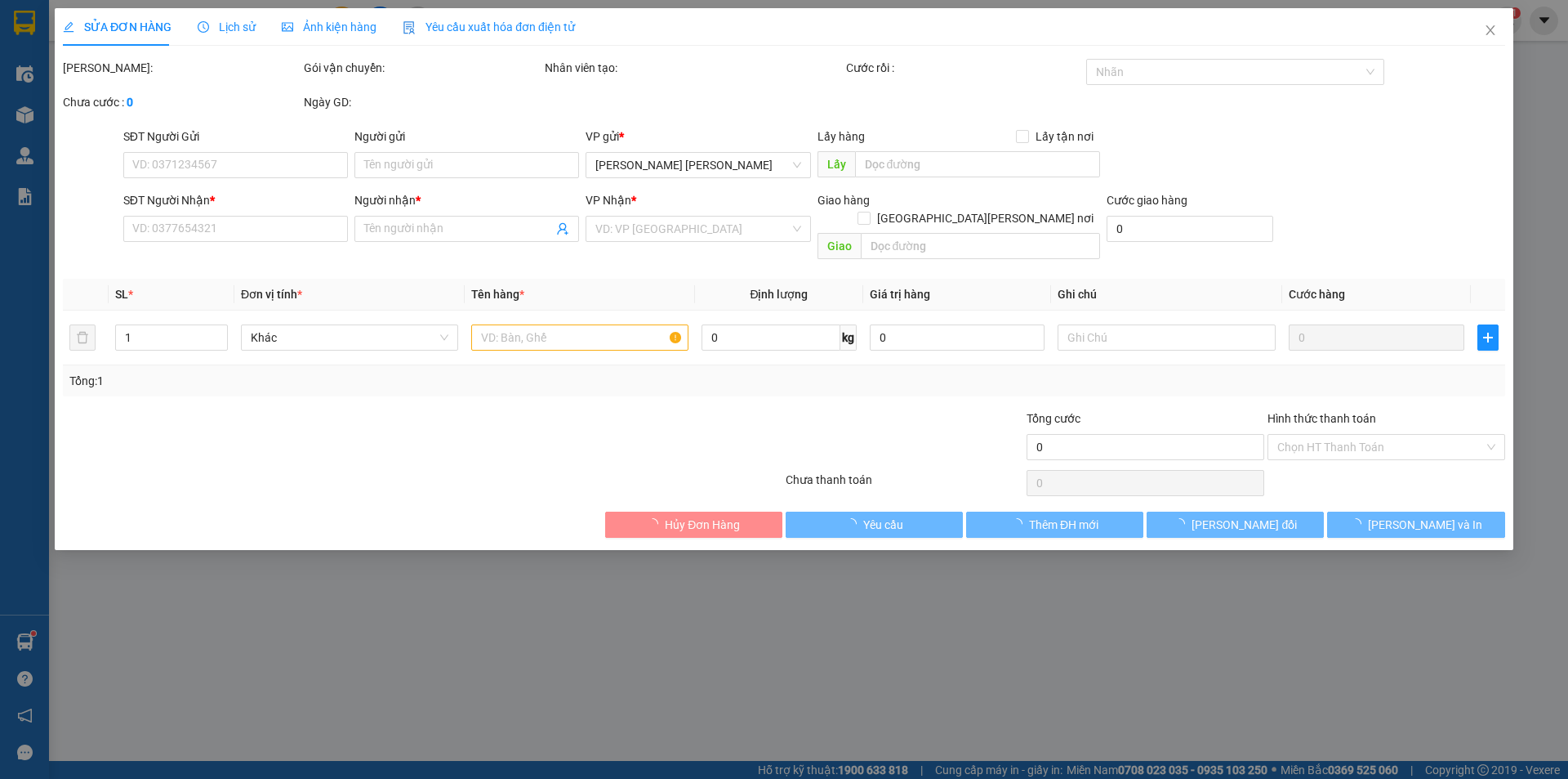
type input "0336579529"
type input "CHÚ HÙNG"
type input "0902463502"
type input "[PERSON_NAME]"
type input "20.000"
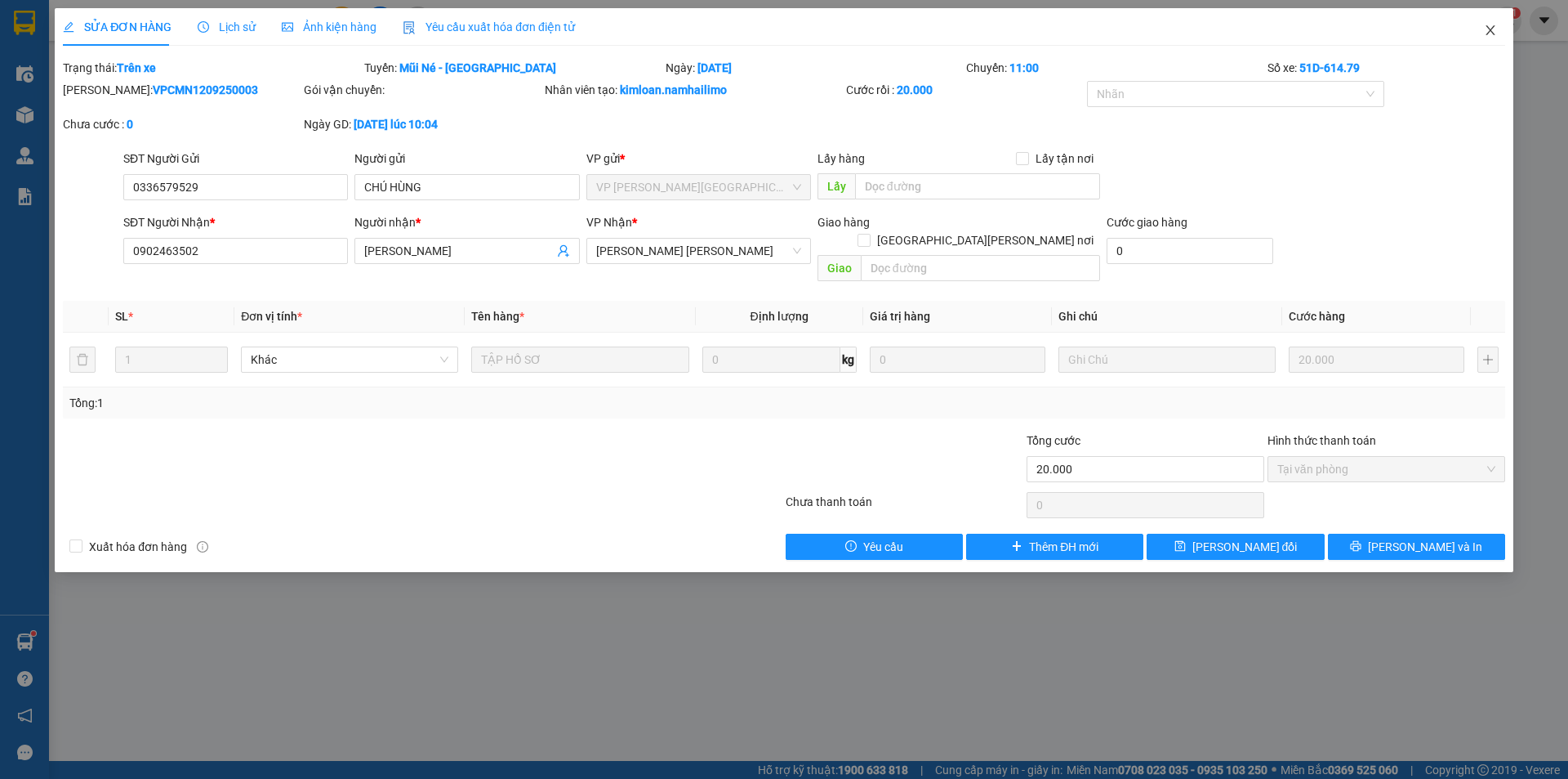
click at [1485, 27] on icon "close" at bounding box center [1490, 30] width 13 height 13
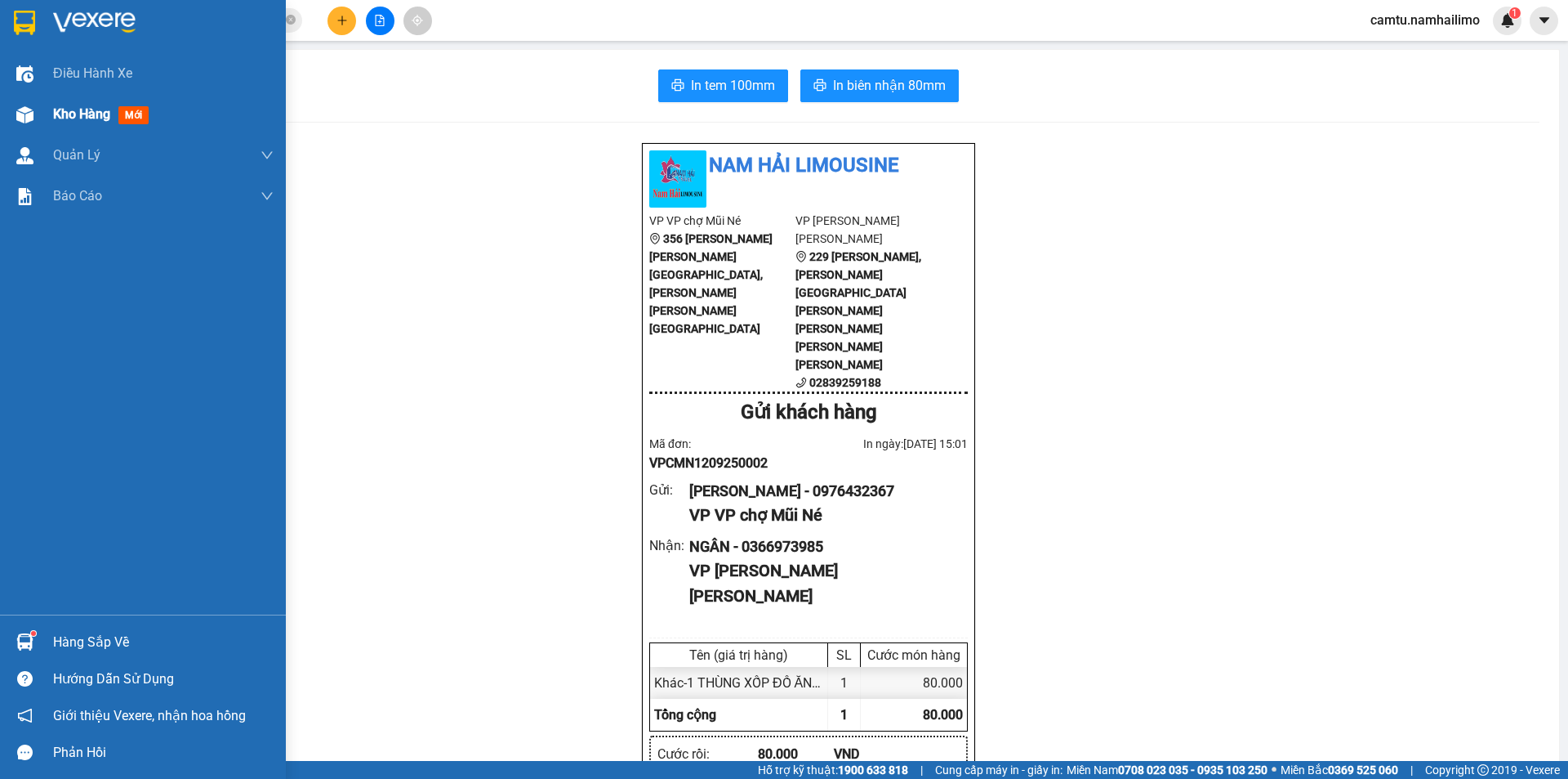
click at [54, 118] on span "Kho hàng" at bounding box center [81, 114] width 58 height 16
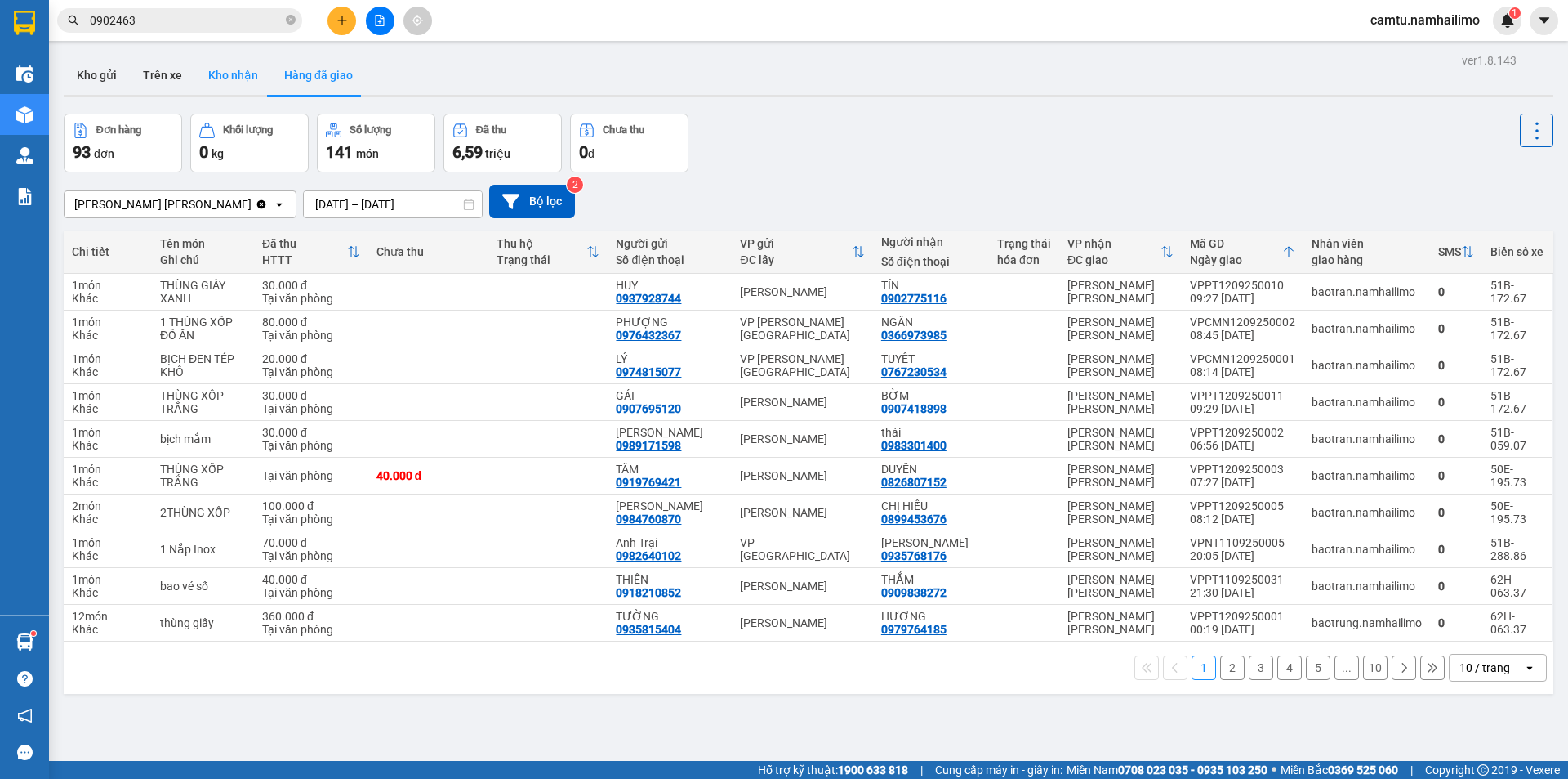
click at [237, 80] on button "Kho nhận" at bounding box center [232, 75] width 76 height 39
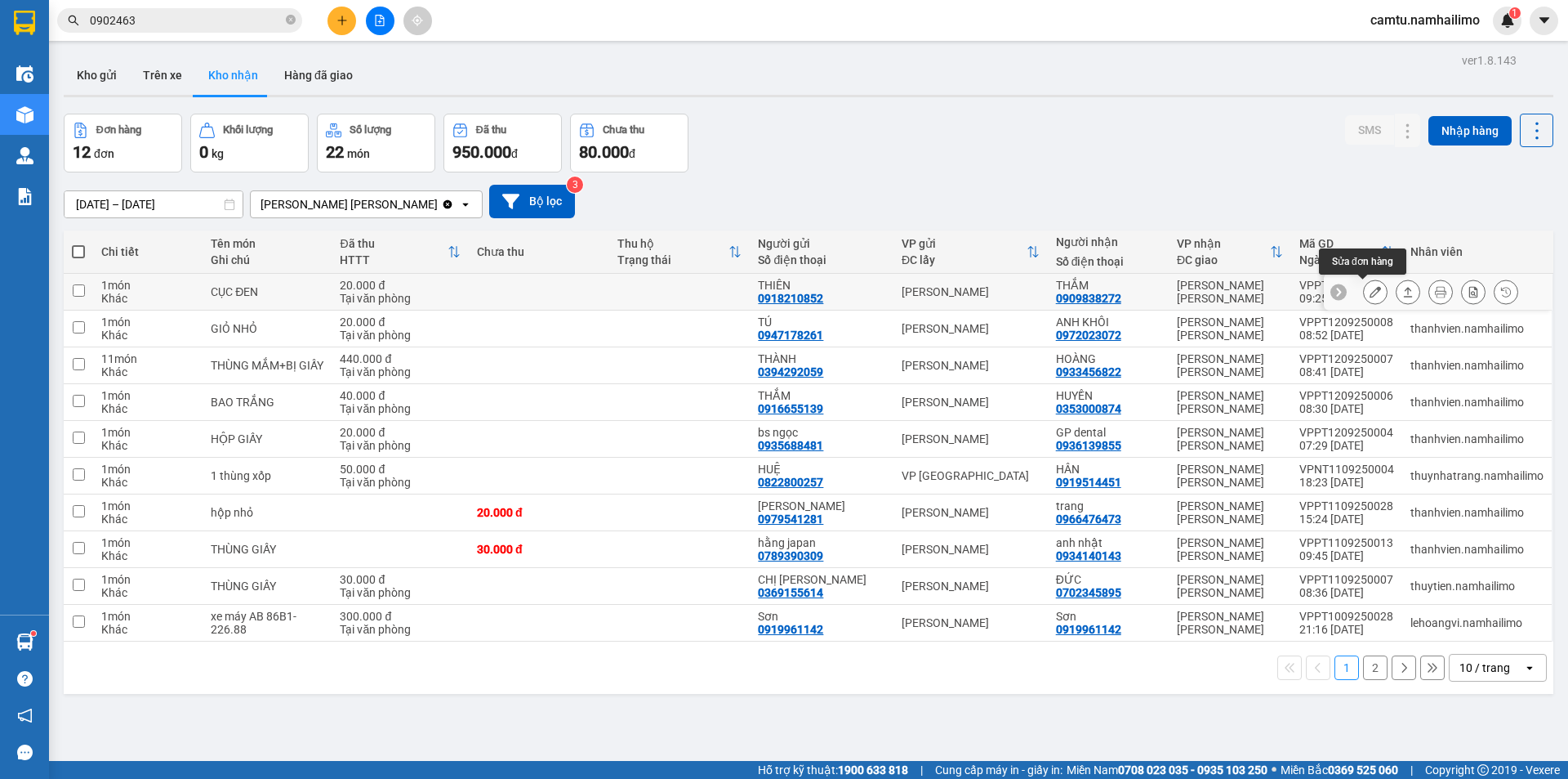
click at [1364, 300] on button at bounding box center [1375, 292] width 23 height 28
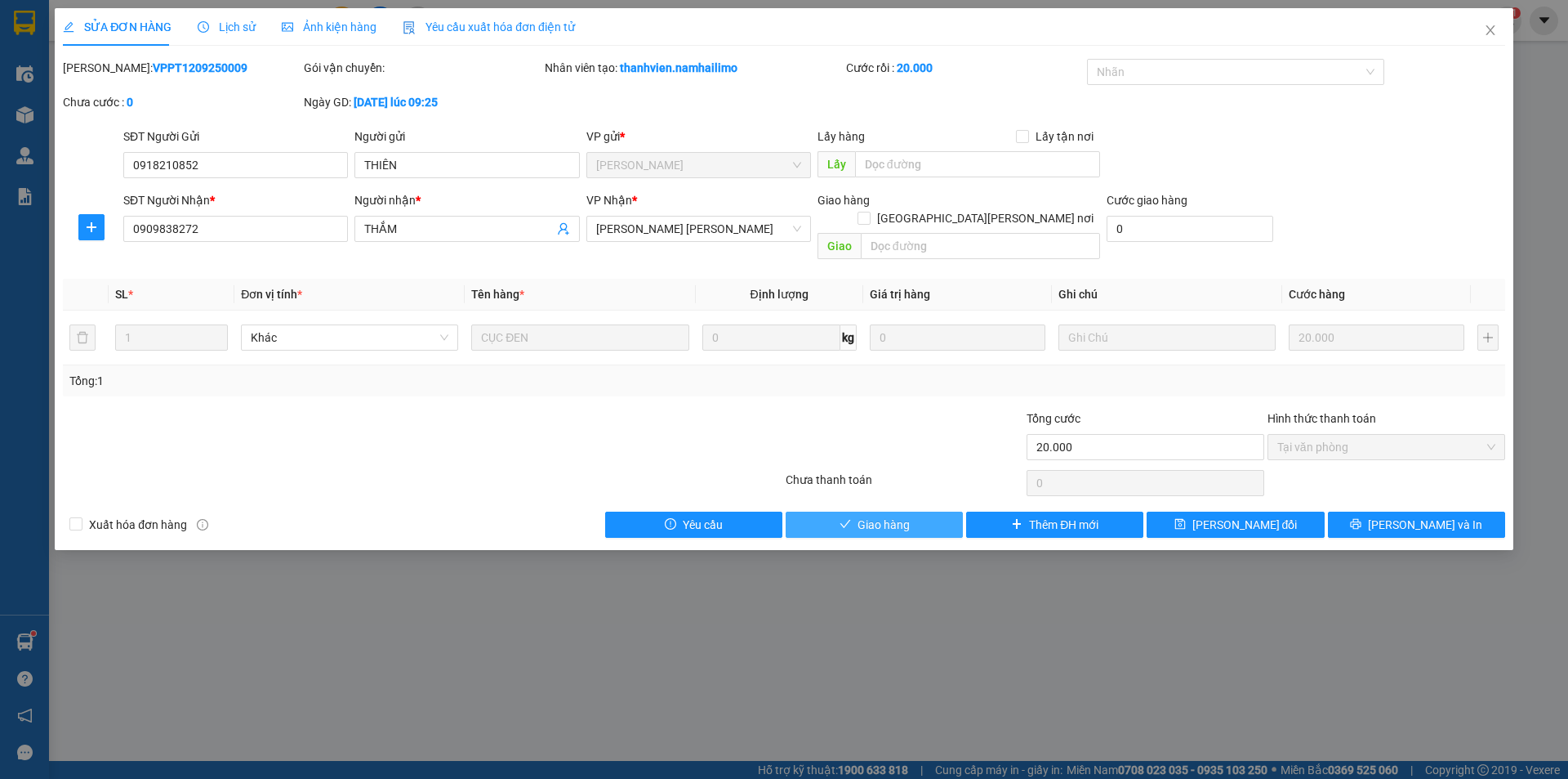
click at [832, 512] on button "Giao hàng" at bounding box center [875, 525] width 177 height 27
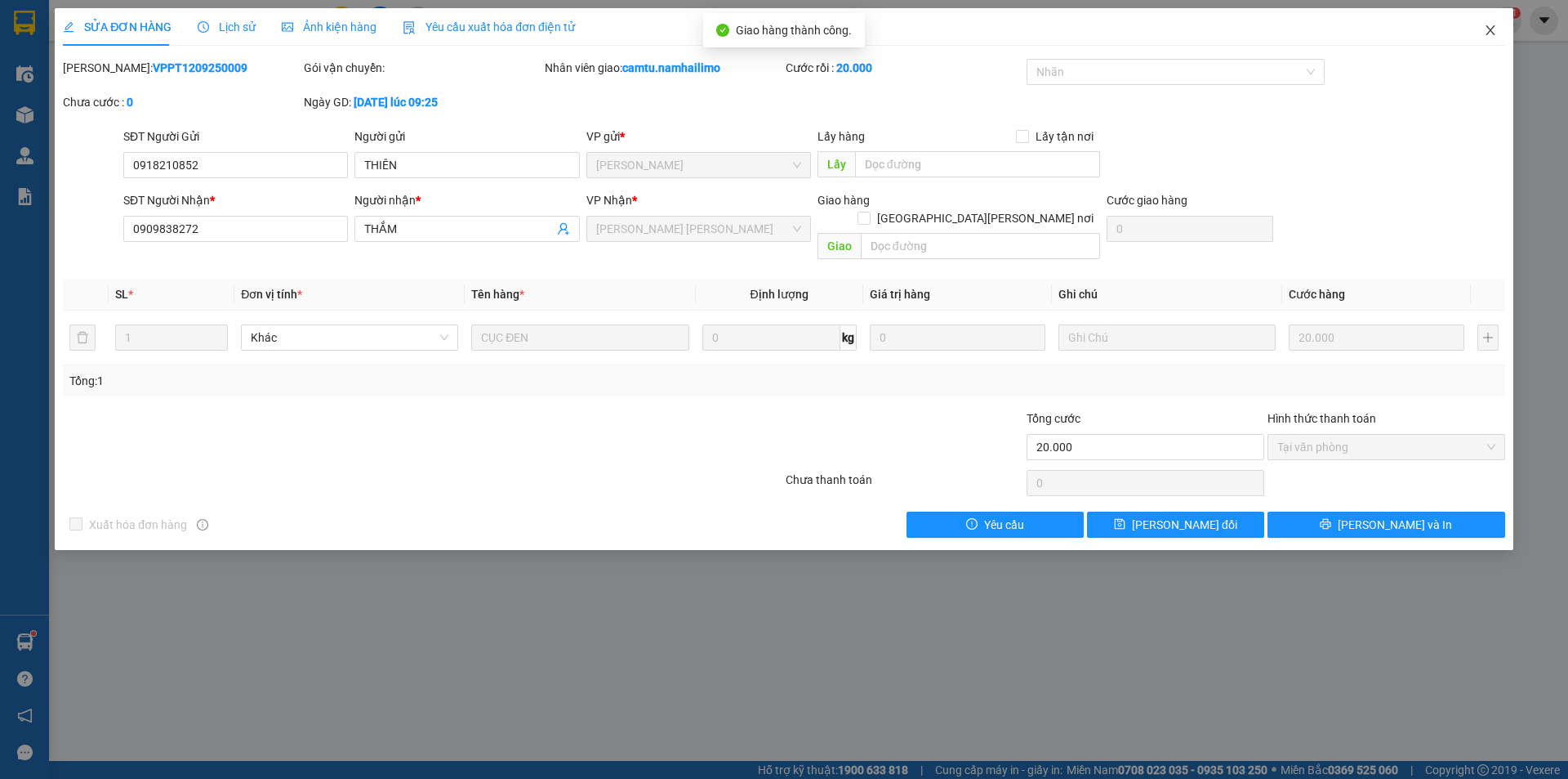
click at [1483, 25] on span "Close" at bounding box center [1491, 31] width 46 height 46
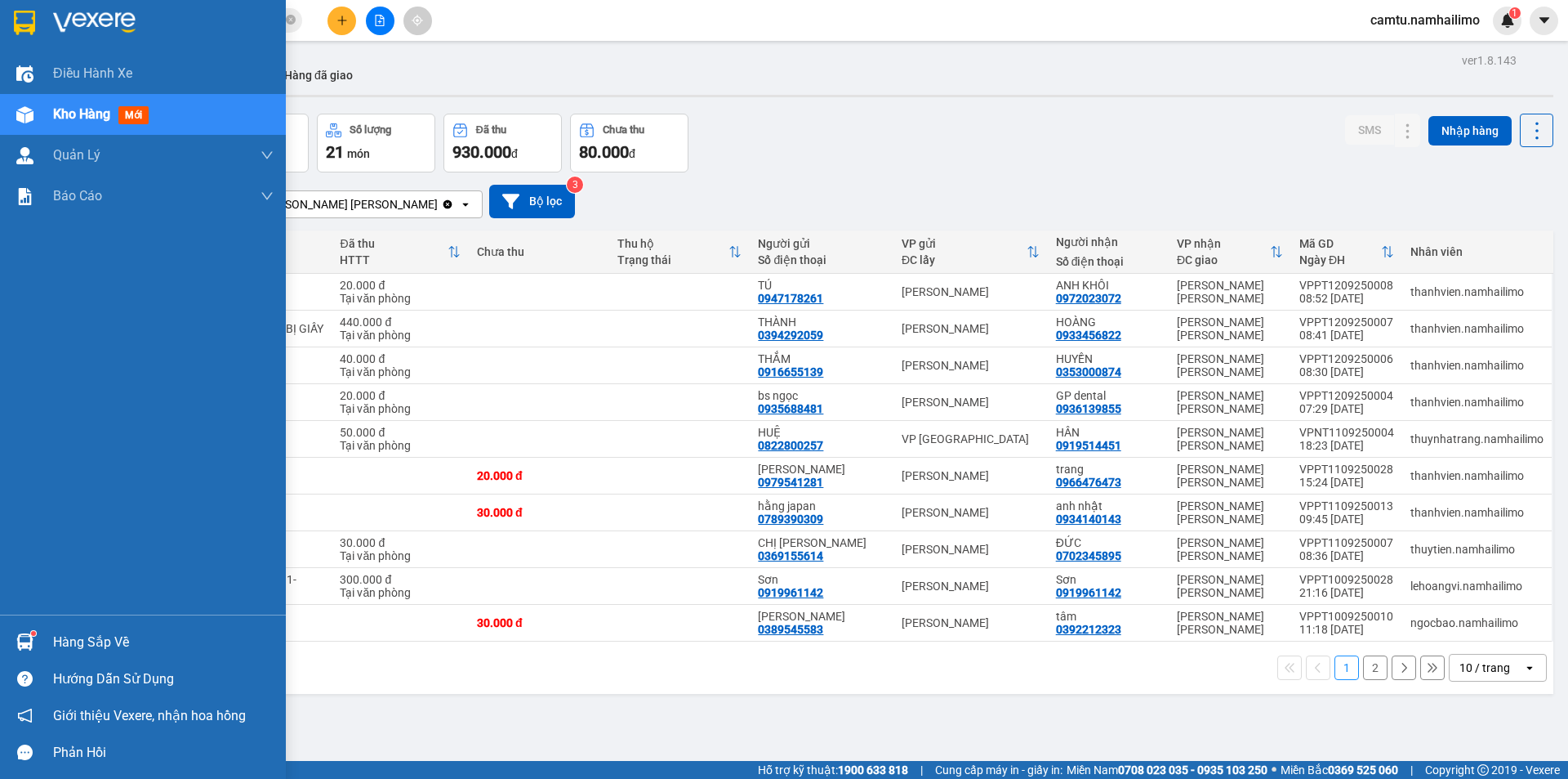
click at [20, 641] on img at bounding box center [25, 642] width 17 height 17
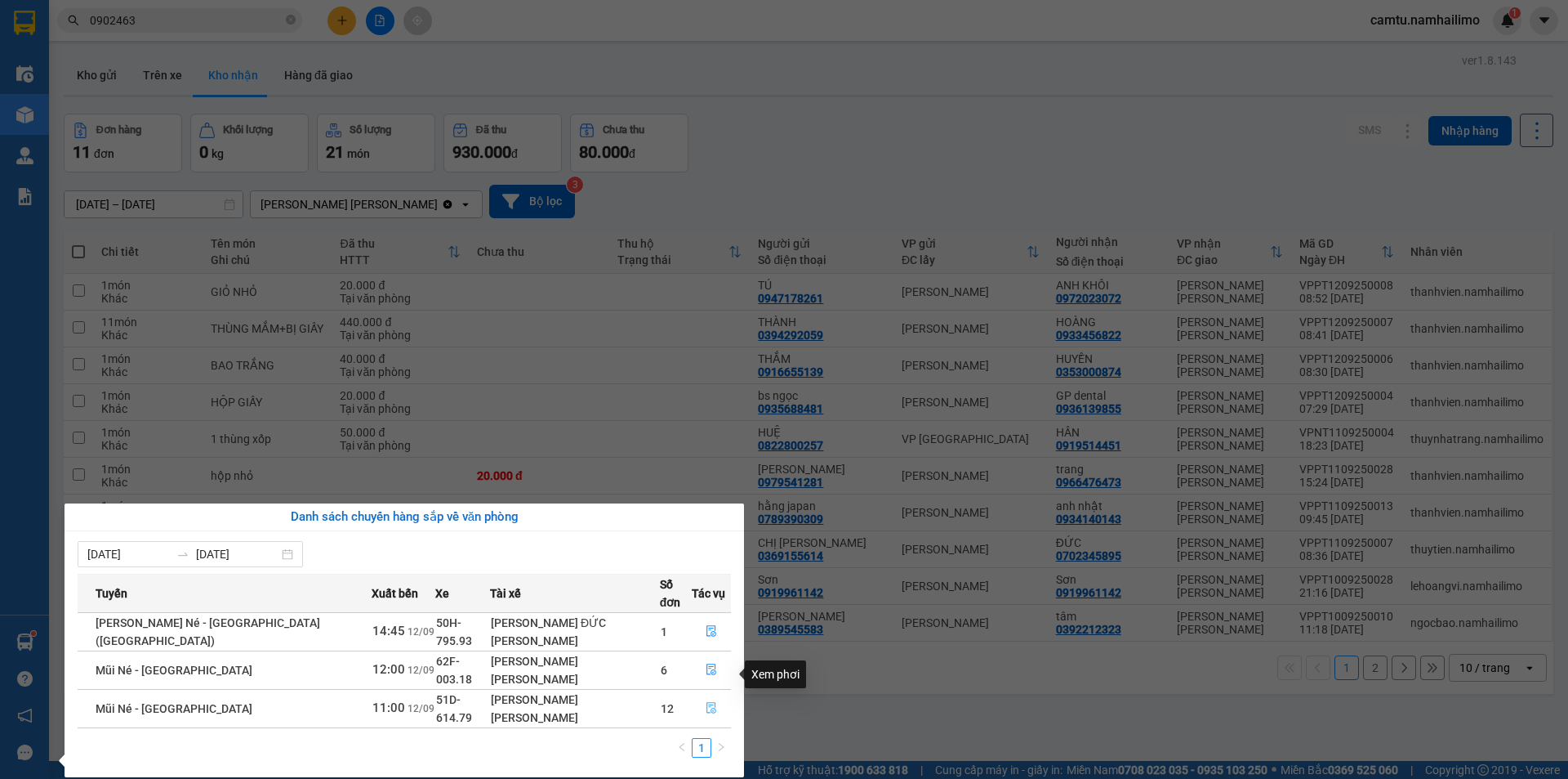
click at [706, 702] on icon "file-done" at bounding box center [711, 708] width 12 height 12
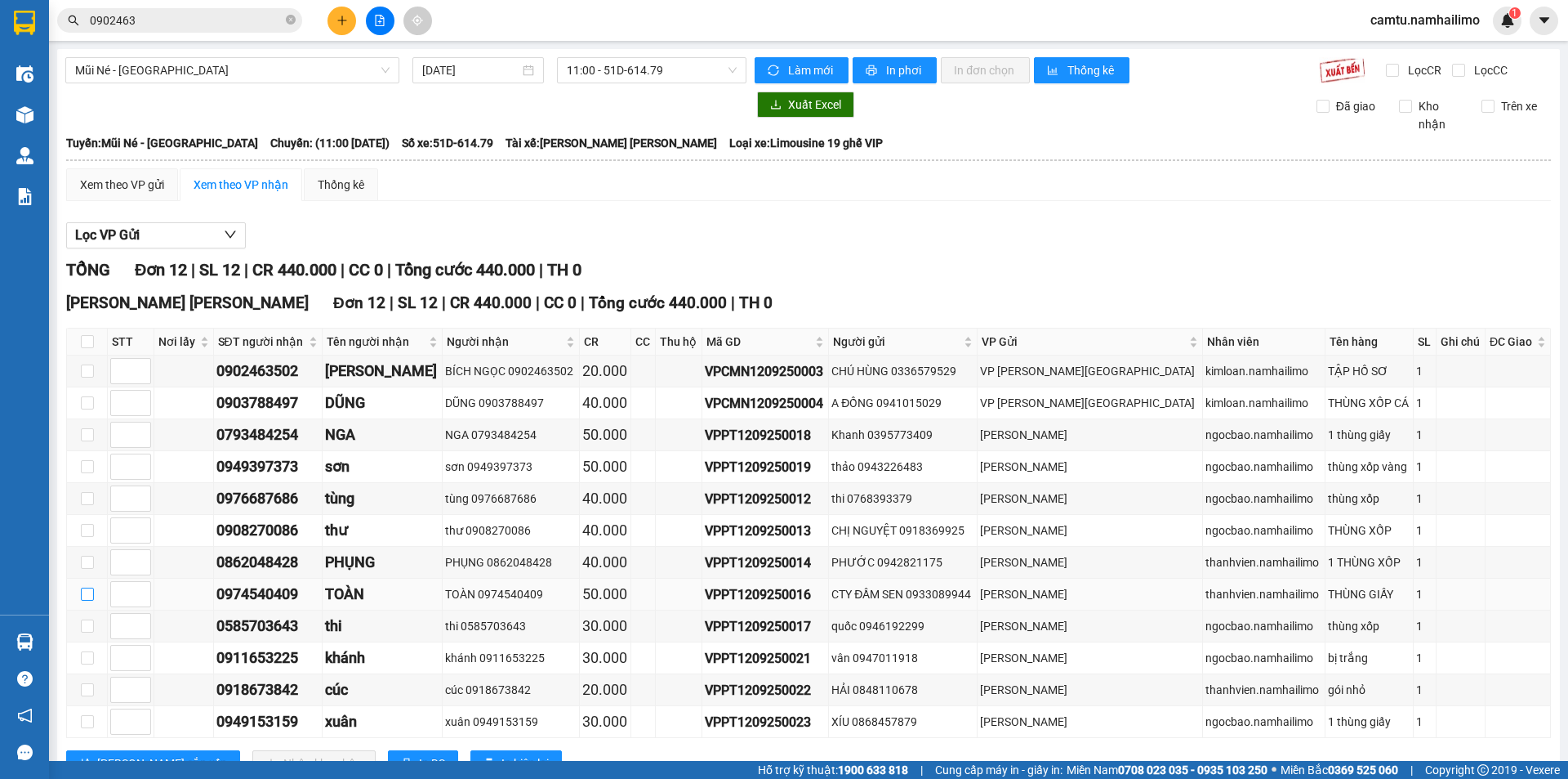
click at [87, 594] on input "checkbox" at bounding box center [87, 594] width 13 height 13
checkbox input "true"
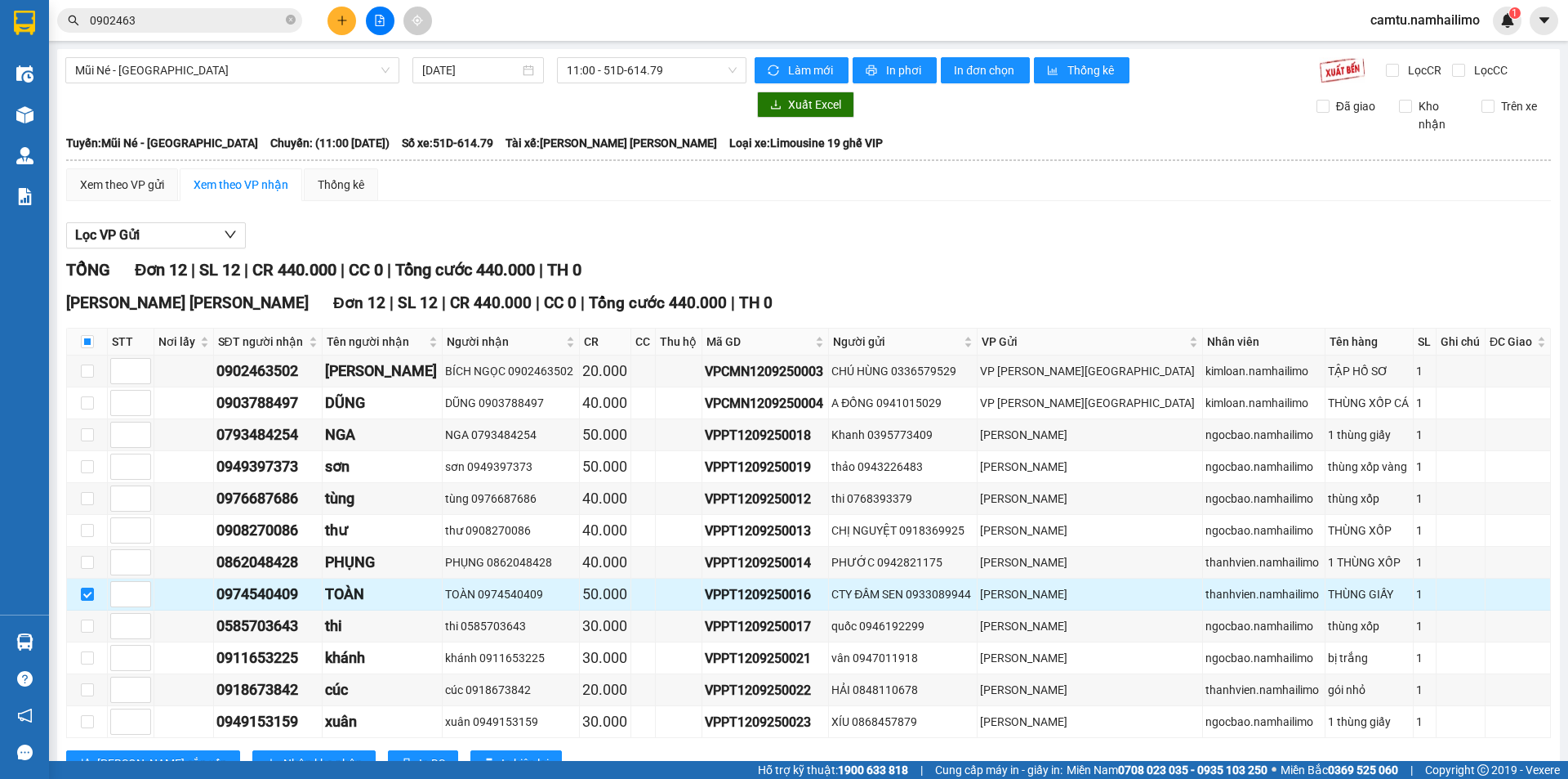
click at [304, 599] on div "0974540409" at bounding box center [268, 594] width 103 height 23
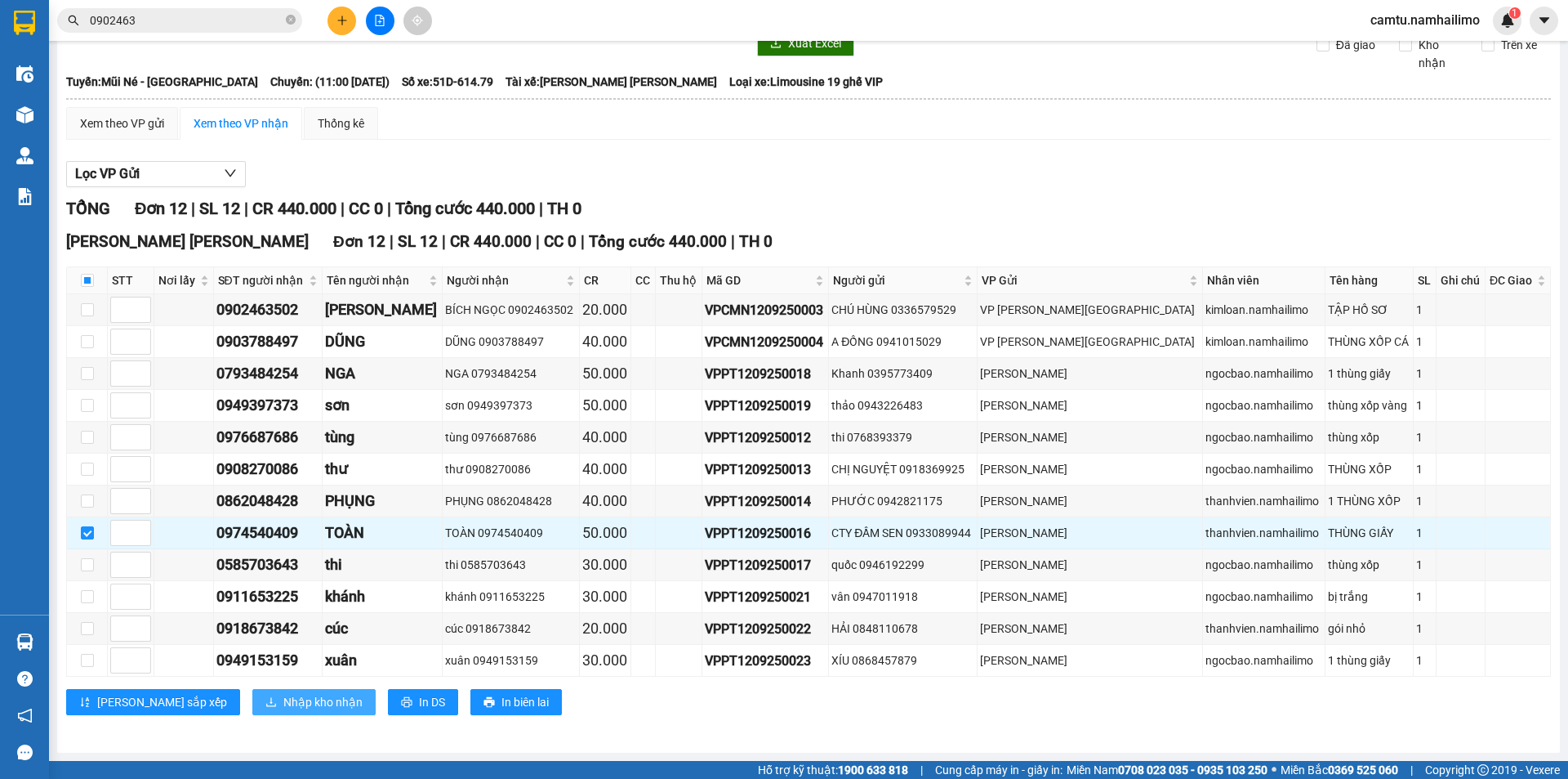
click at [284, 696] on span "Nhập kho nhận" at bounding box center [323, 702] width 80 height 18
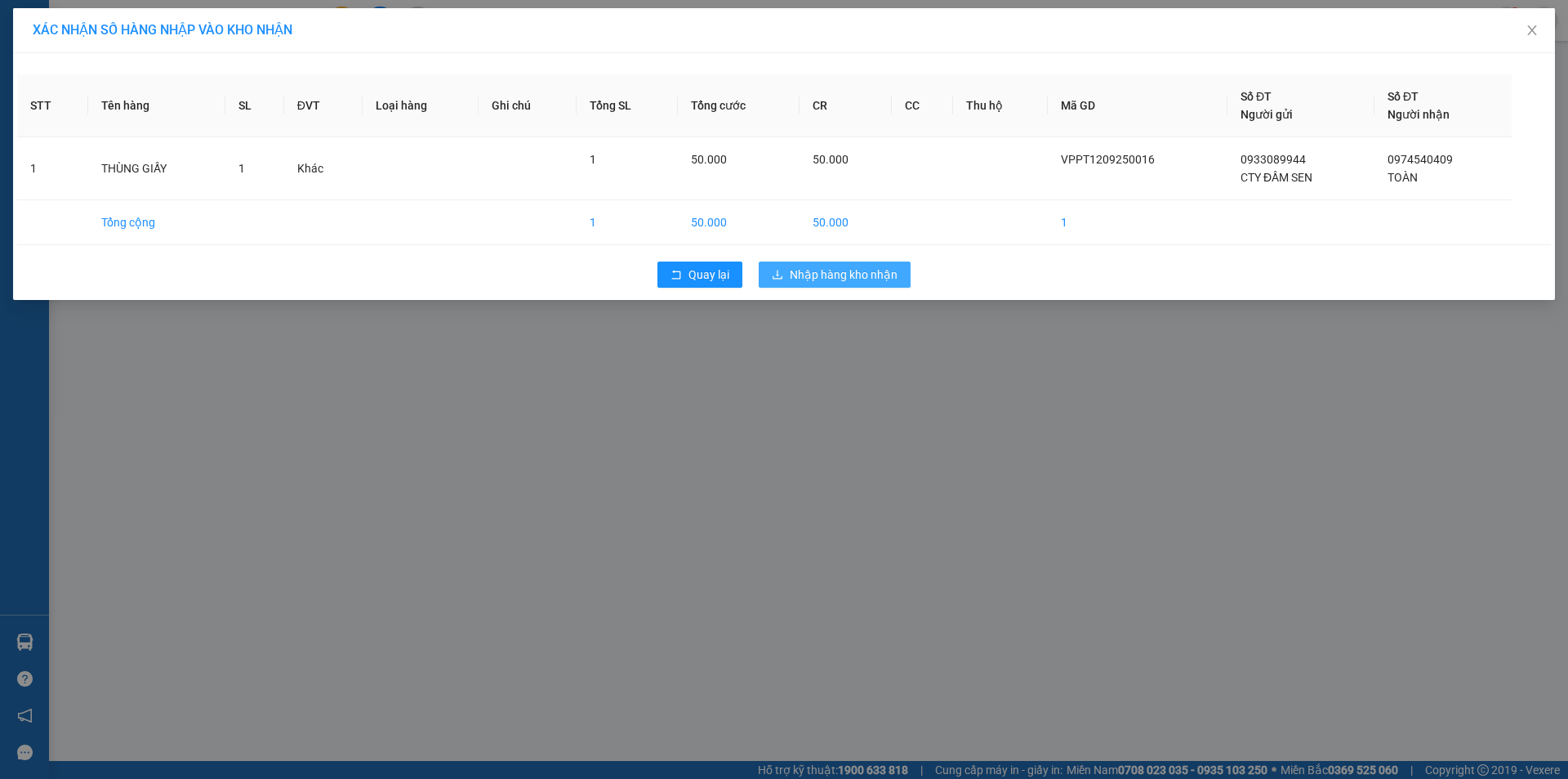
click at [864, 276] on span "Nhập hàng kho nhận" at bounding box center [843, 275] width 108 height 18
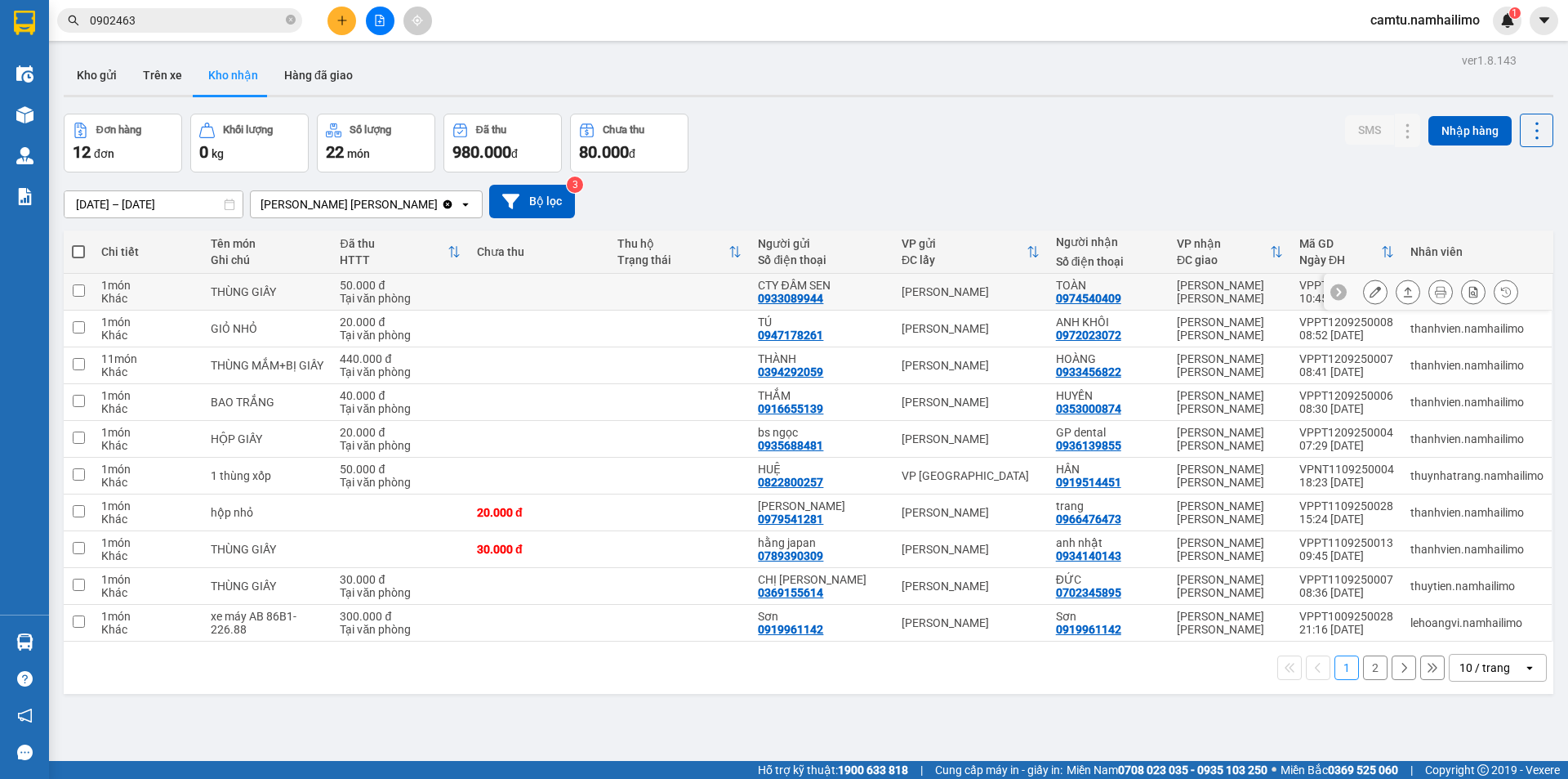
click at [77, 287] on input "checkbox" at bounding box center [78, 290] width 12 height 12
checkbox input "true"
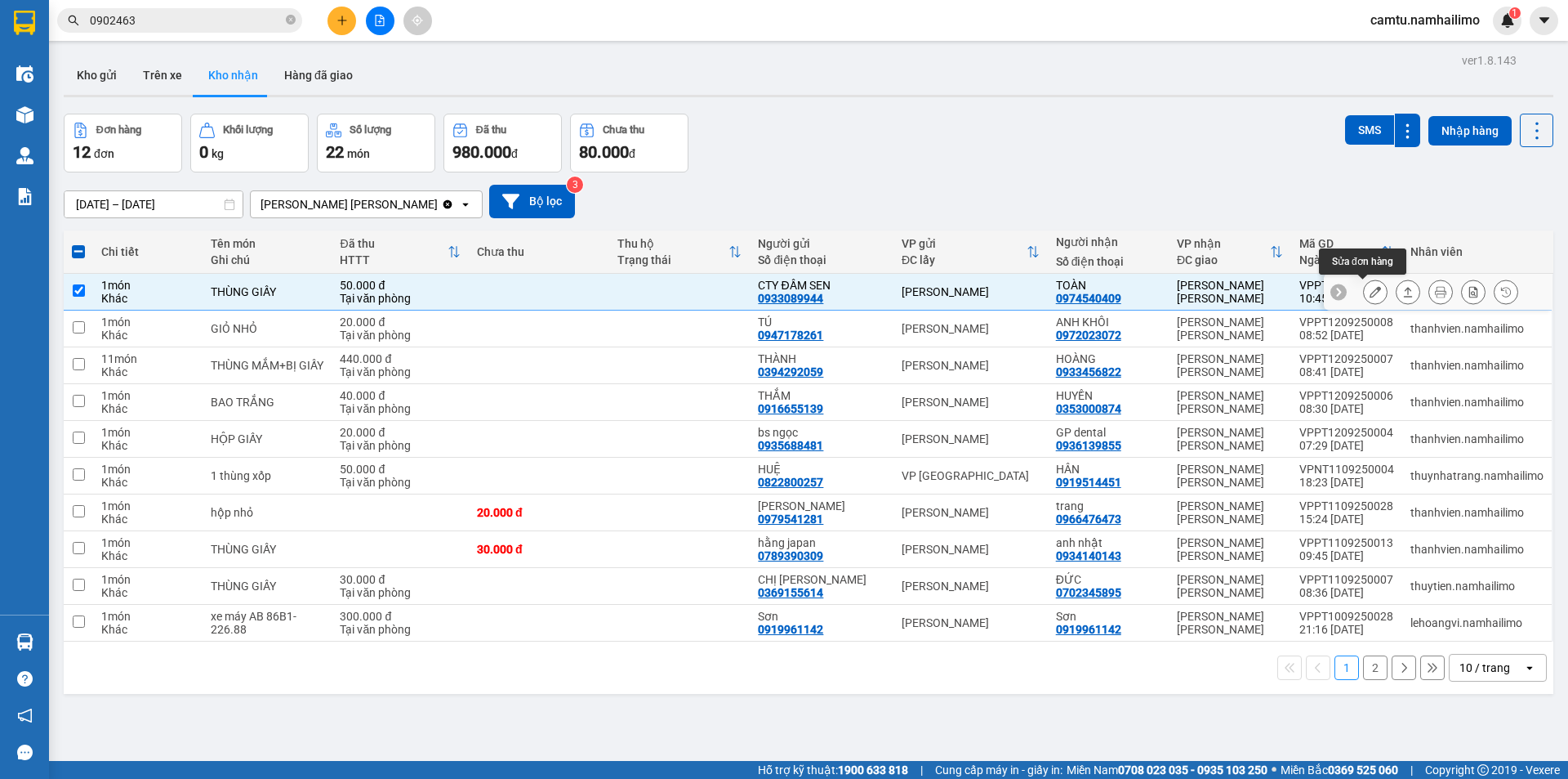
click at [1369, 294] on icon at bounding box center [1375, 292] width 12 height 12
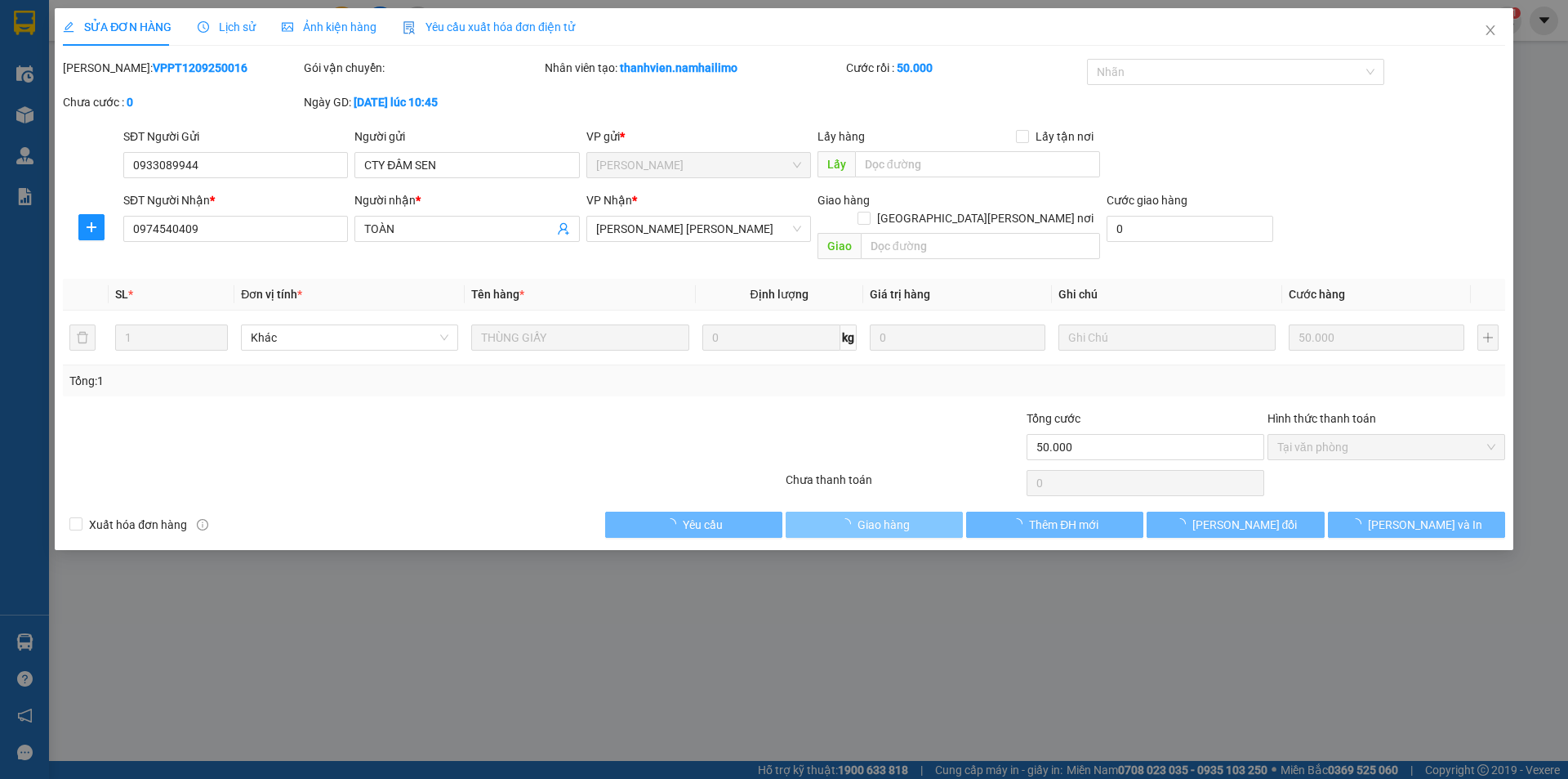
click at [893, 515] on span "Giao hàng" at bounding box center [884, 525] width 52 height 18
drag, startPoint x: 1506, startPoint y: 24, endPoint x: 1498, endPoint y: 23, distance: 8.1
click at [1500, 23] on span "Close" at bounding box center [1491, 31] width 46 height 46
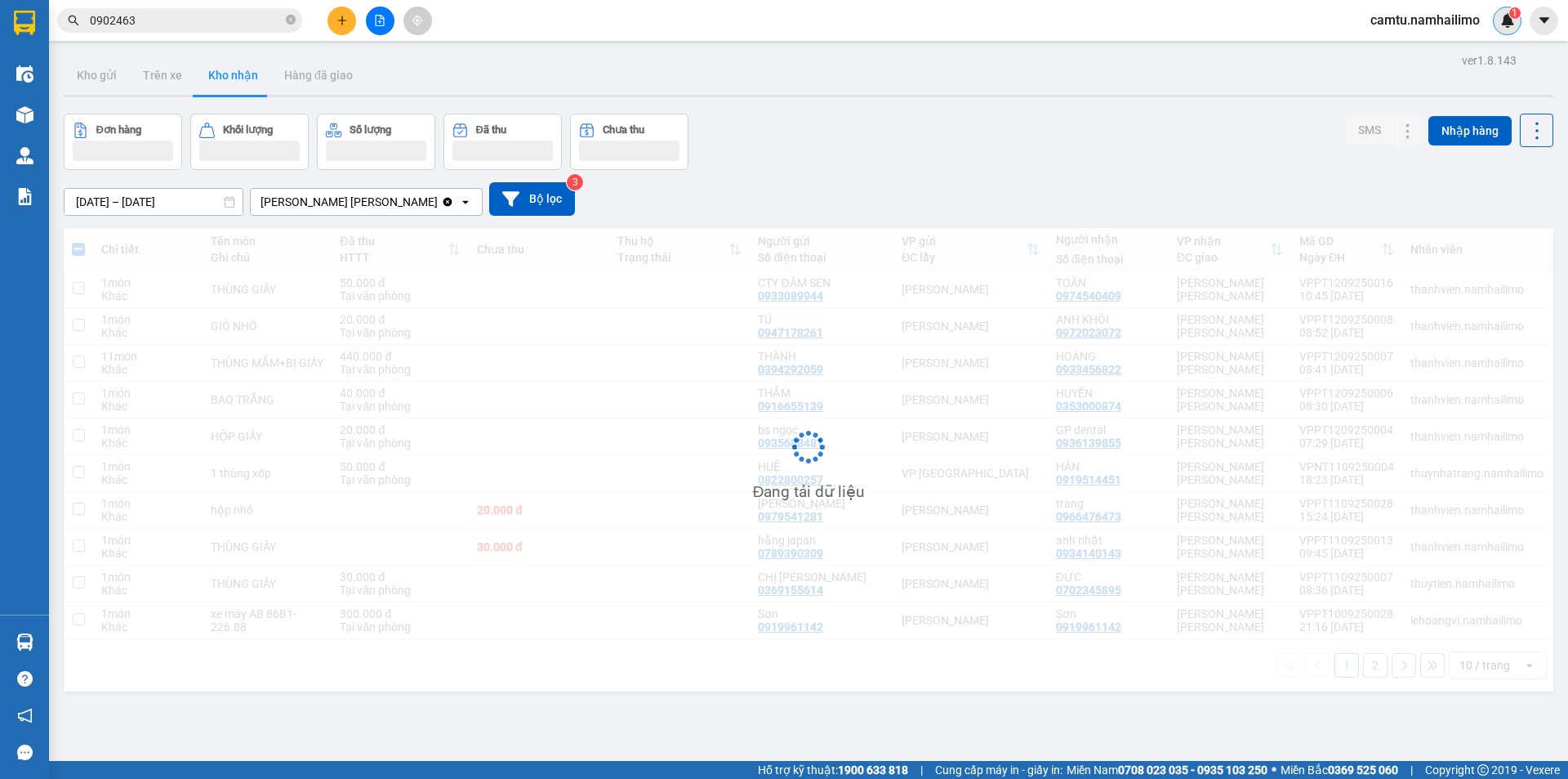
click at [1498, 23] on div "1" at bounding box center [1507, 20] width 28 height 28
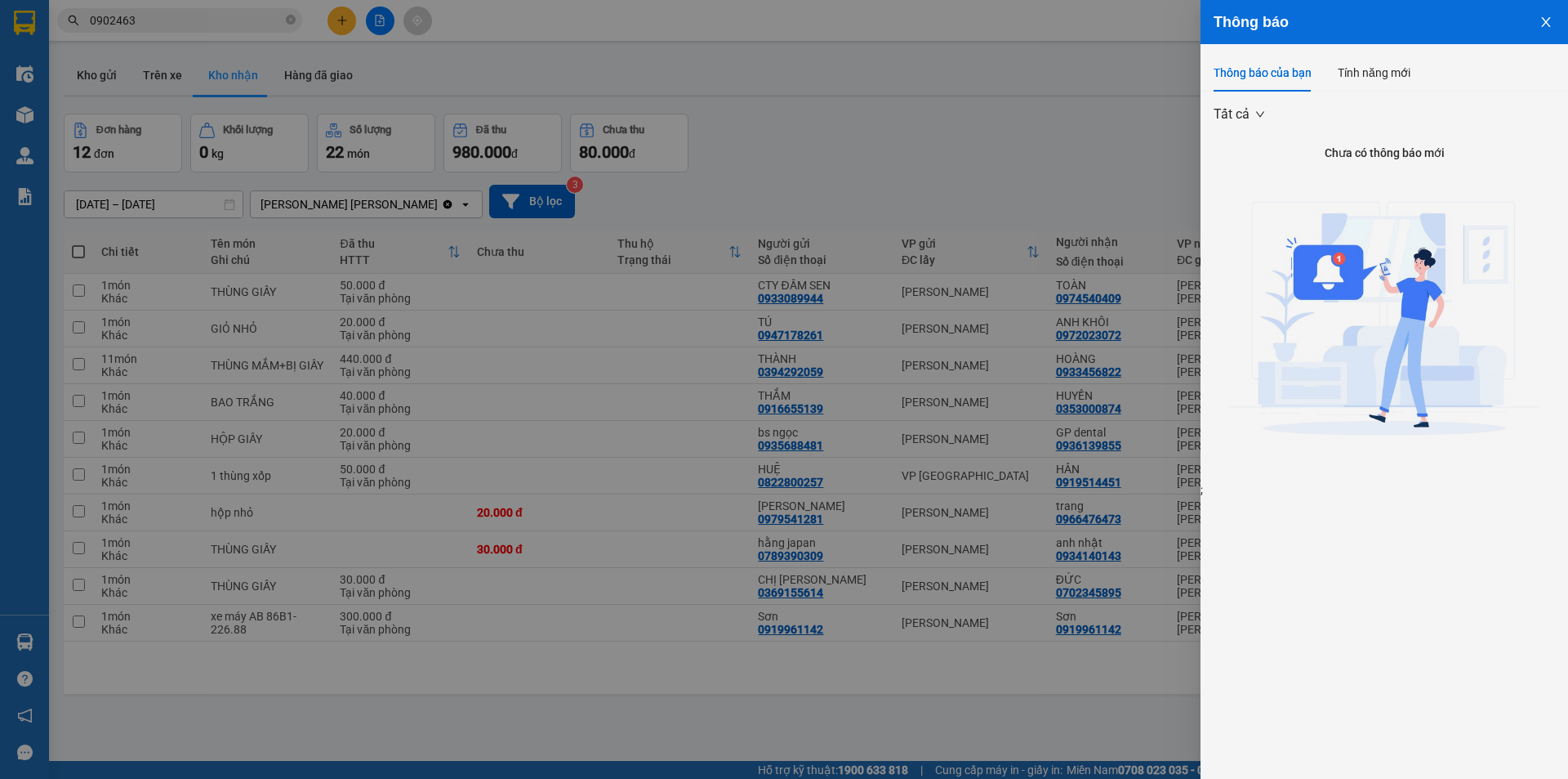
click at [1083, 146] on div at bounding box center [784, 389] width 1568 height 779
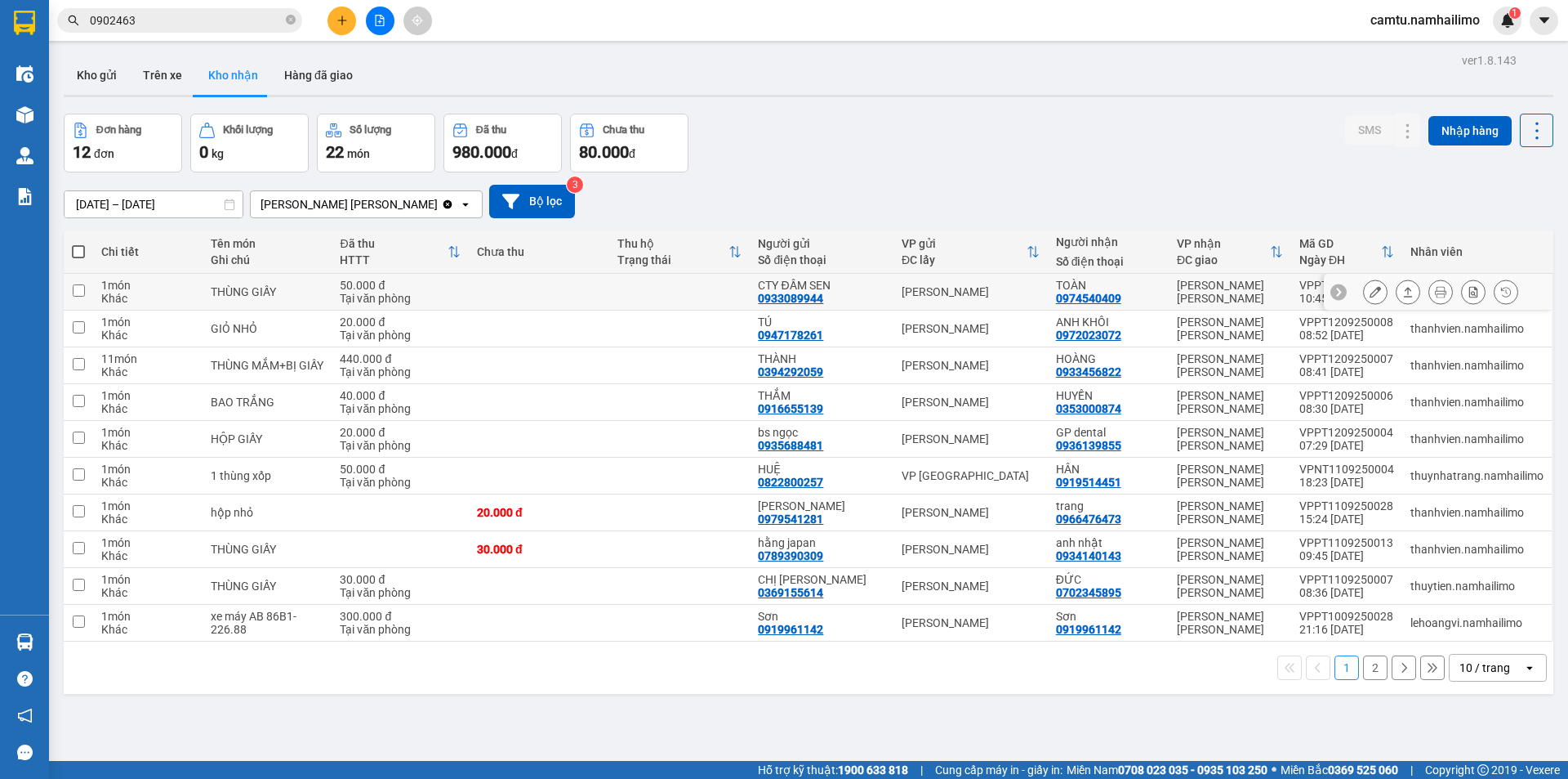
click at [1006, 287] on div "[PERSON_NAME]" at bounding box center [971, 292] width 138 height 13
checkbox input "true"
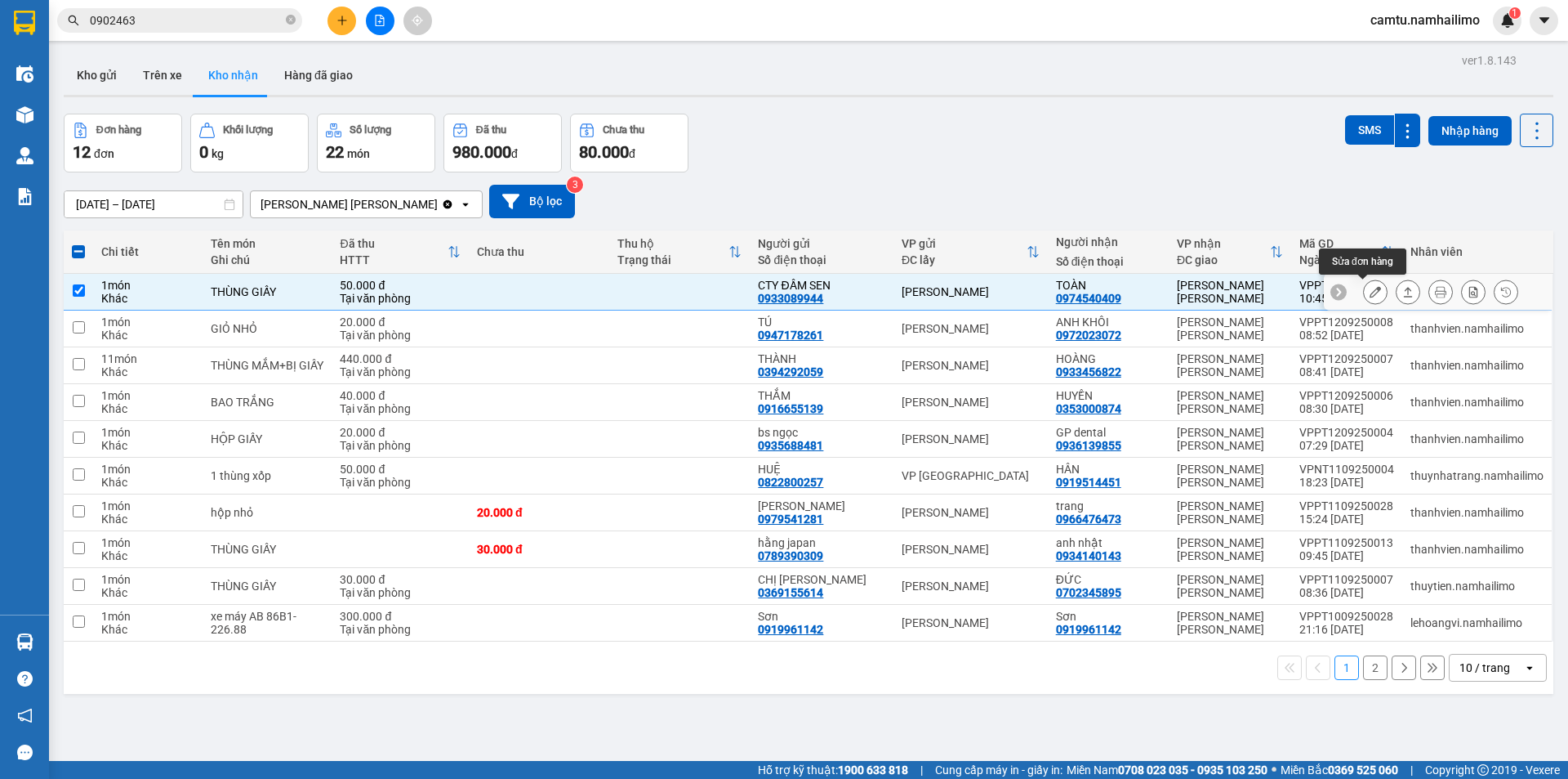
click at [1364, 293] on button at bounding box center [1375, 292] width 23 height 28
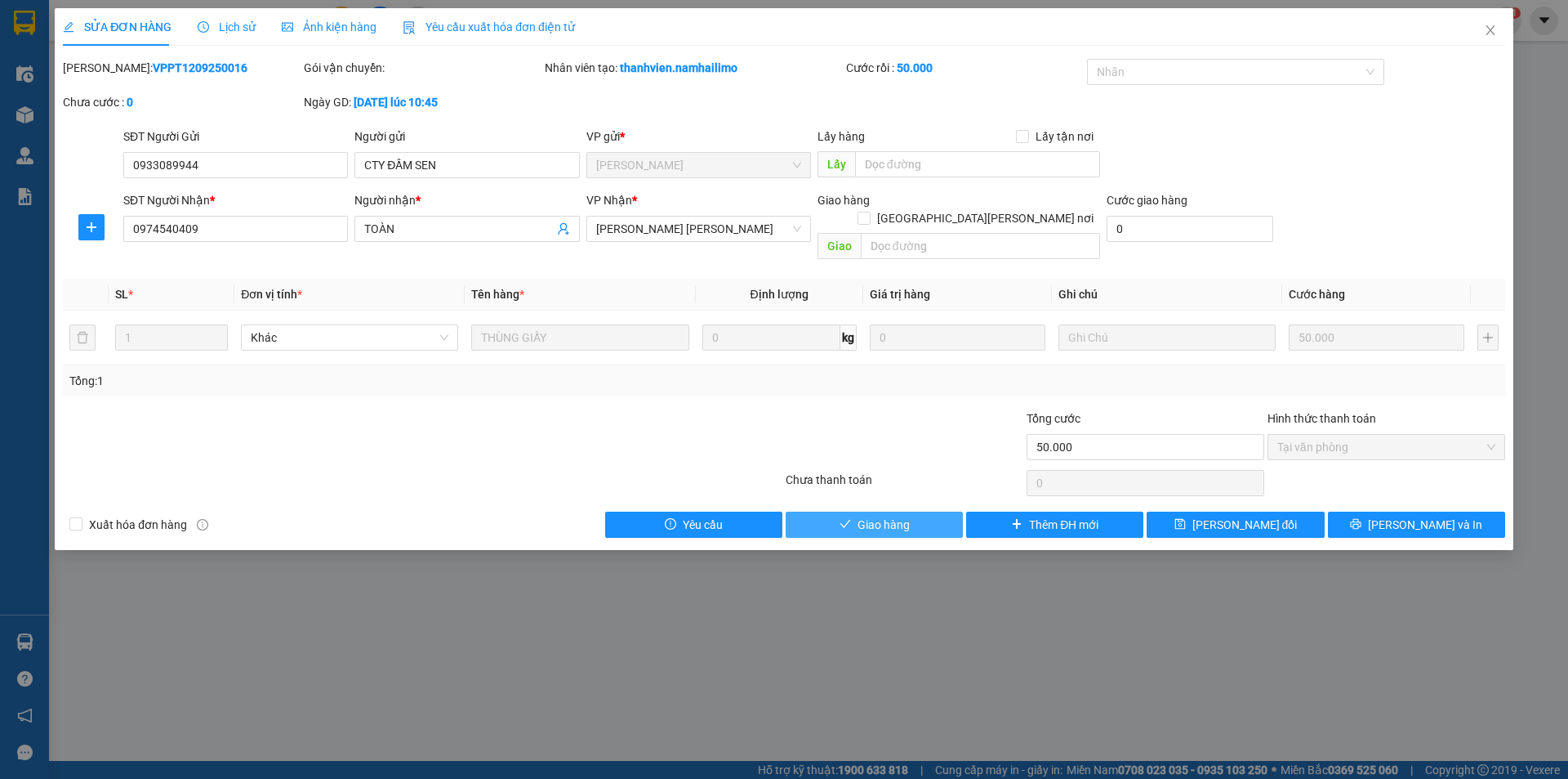
click at [855, 512] on button "Giao hàng" at bounding box center [875, 525] width 177 height 27
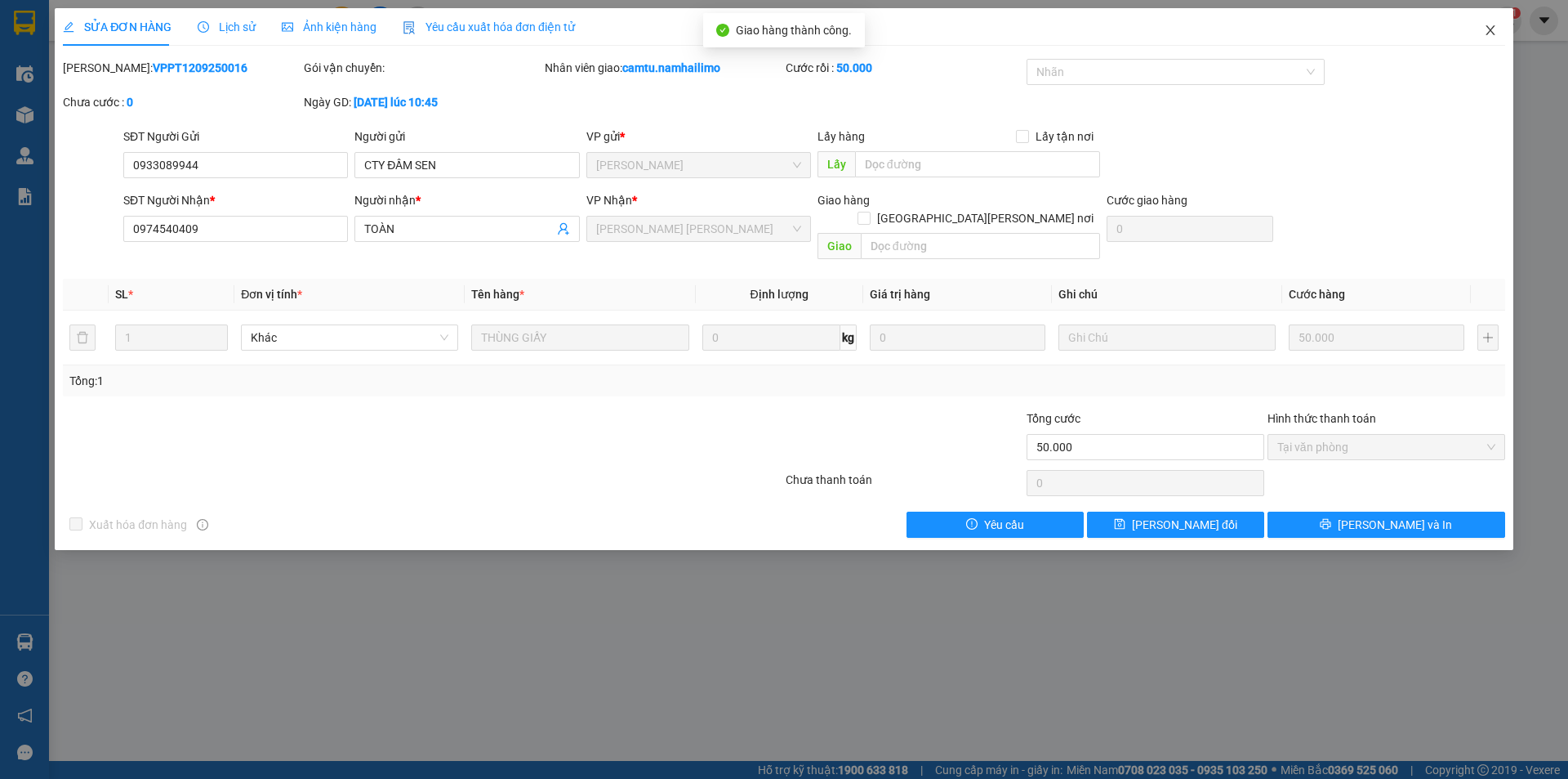
click at [1495, 18] on span "Close" at bounding box center [1491, 31] width 46 height 46
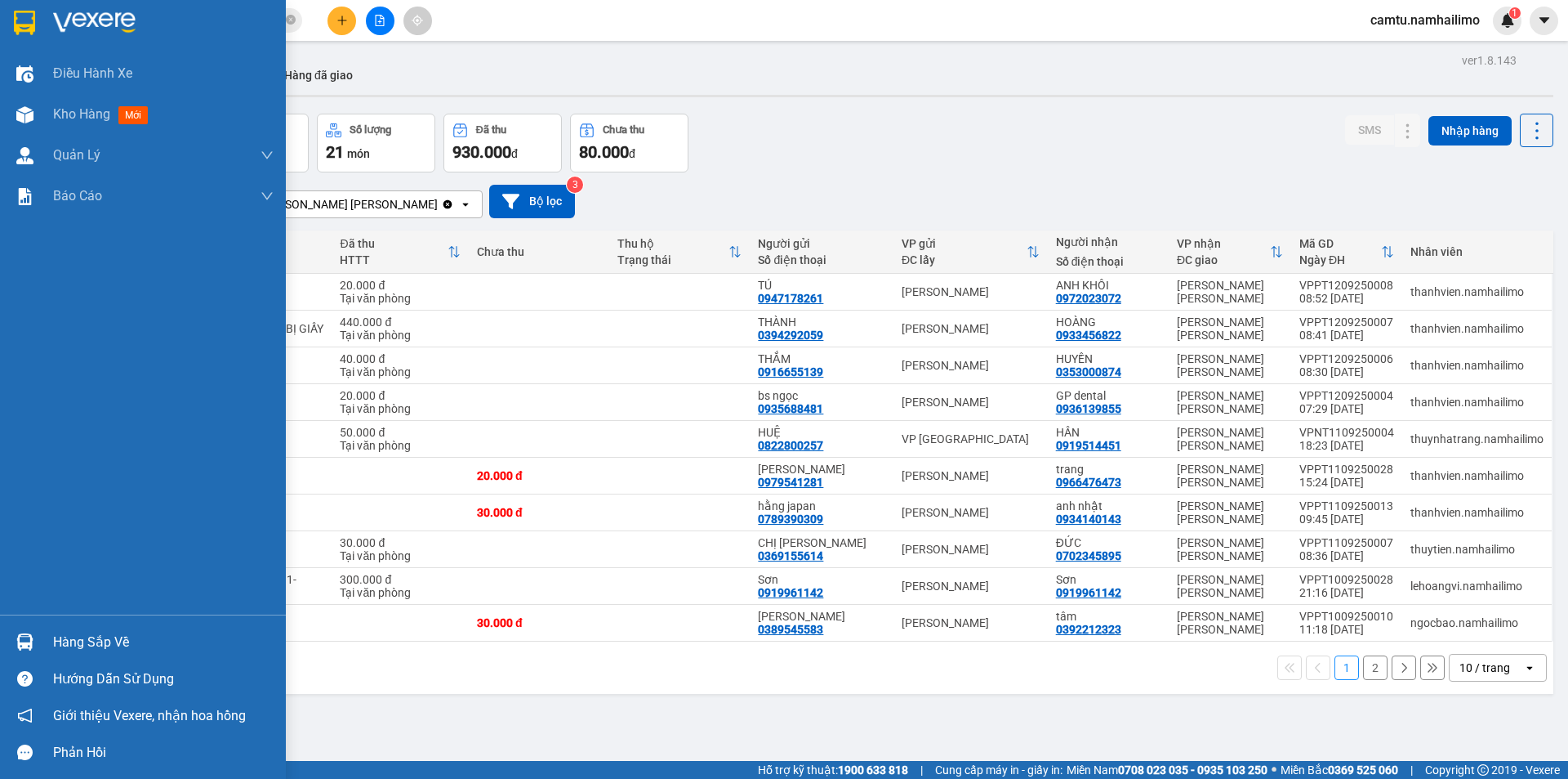
click at [37, 641] on div at bounding box center [25, 642] width 28 height 28
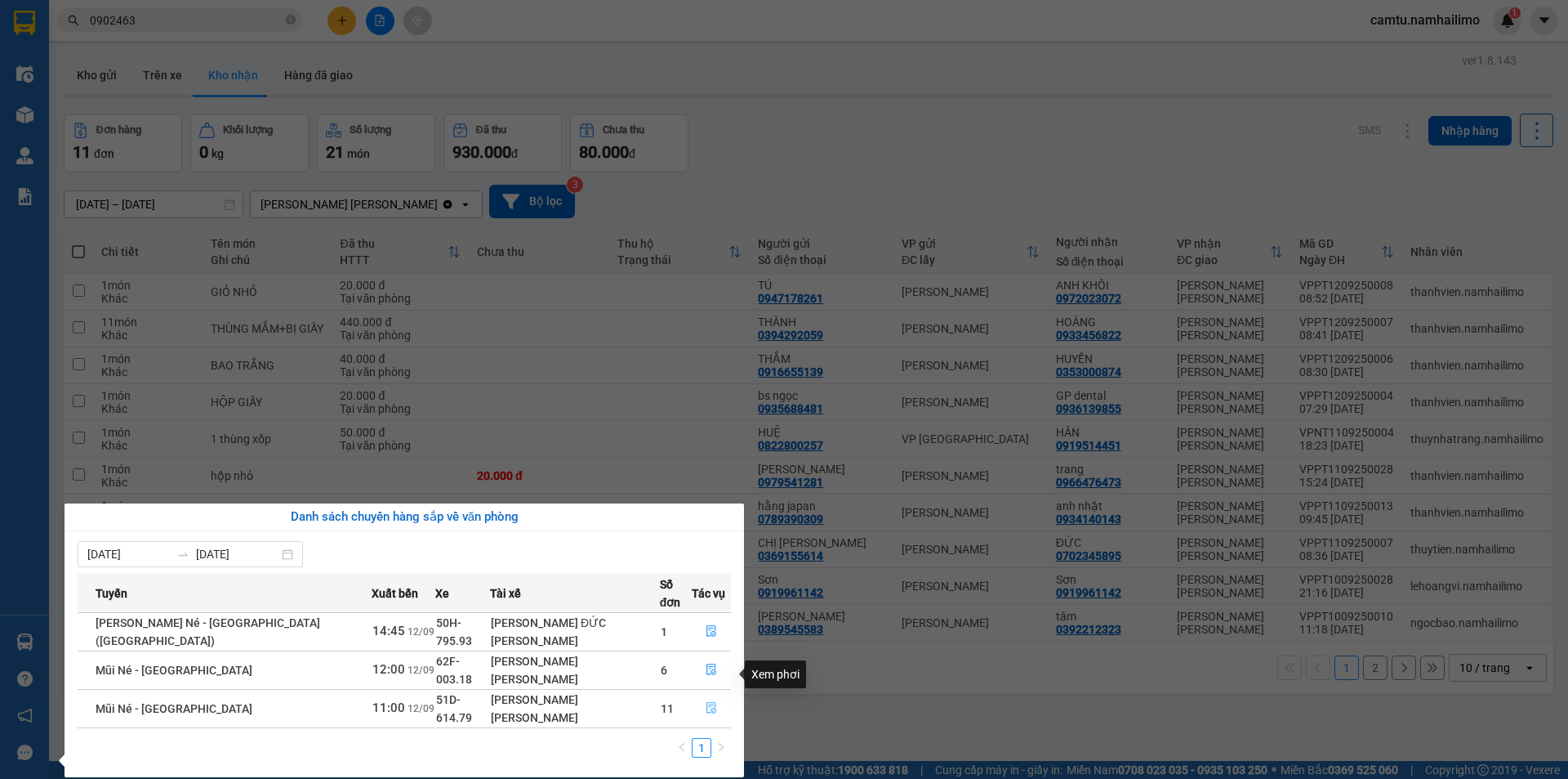
click at [706, 703] on icon "file-done" at bounding box center [711, 709] width 10 height 12
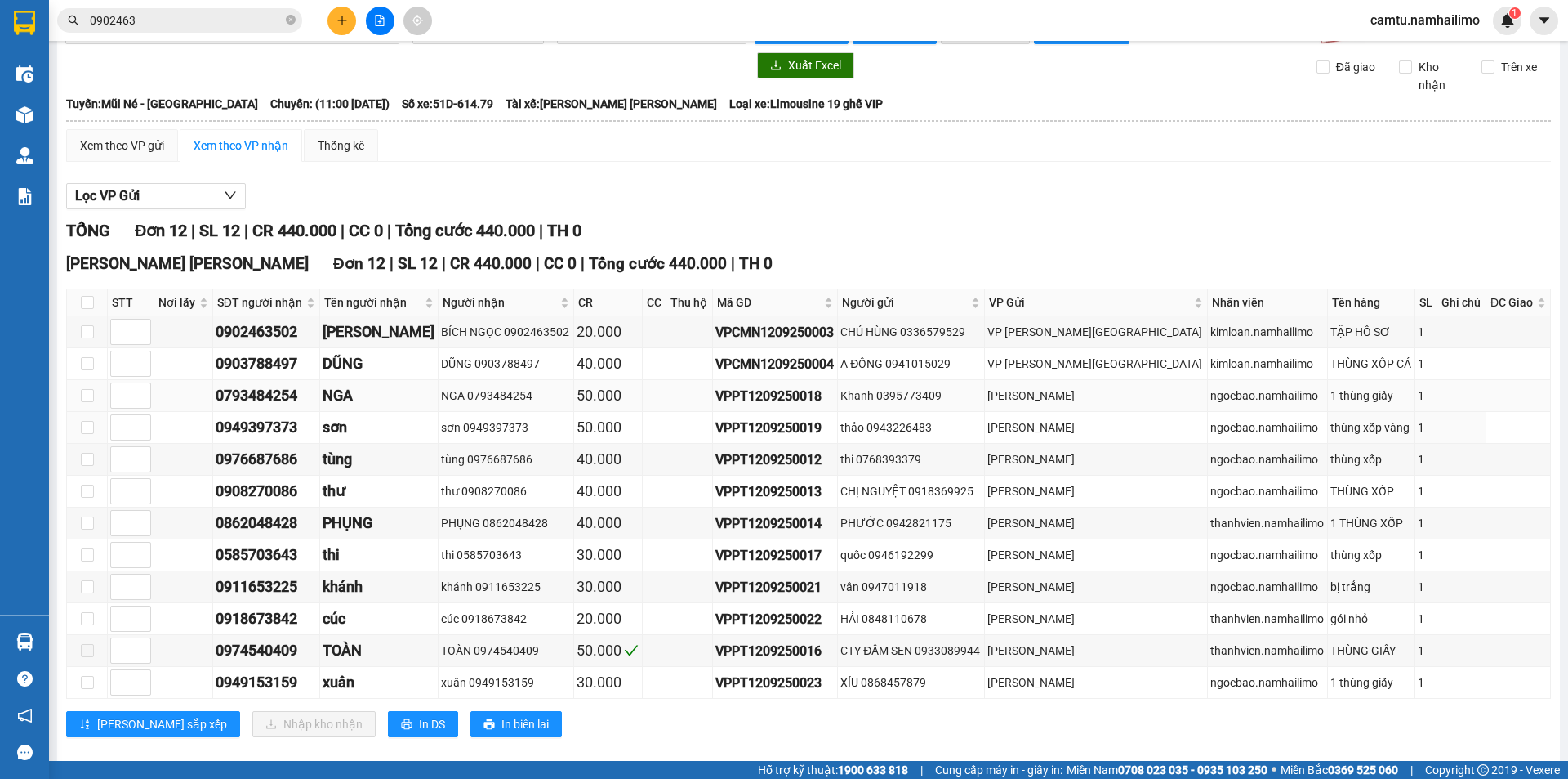
scroll to position [61, 0]
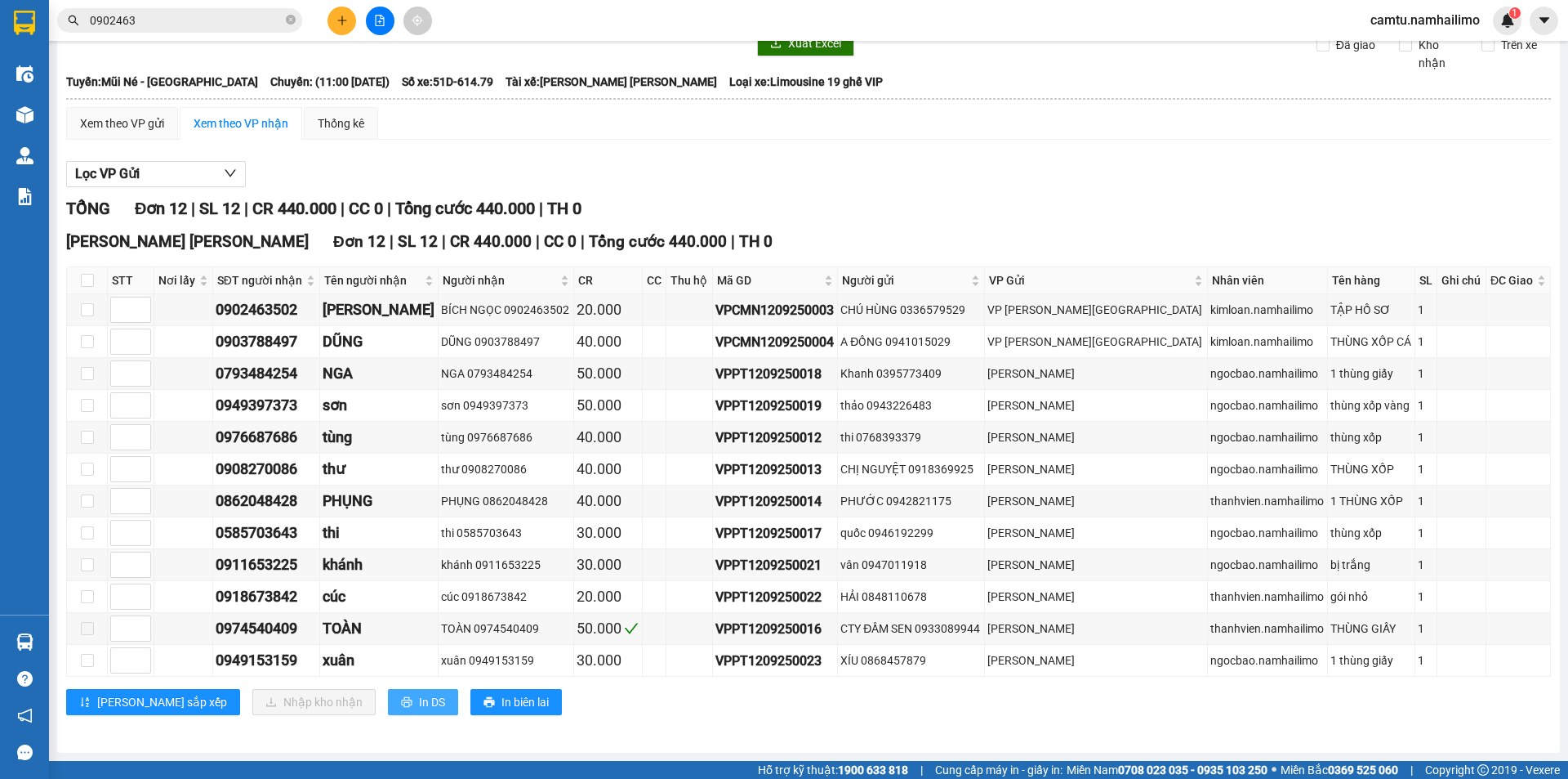
click at [419, 701] on span "In DS" at bounding box center [432, 702] width 27 height 18
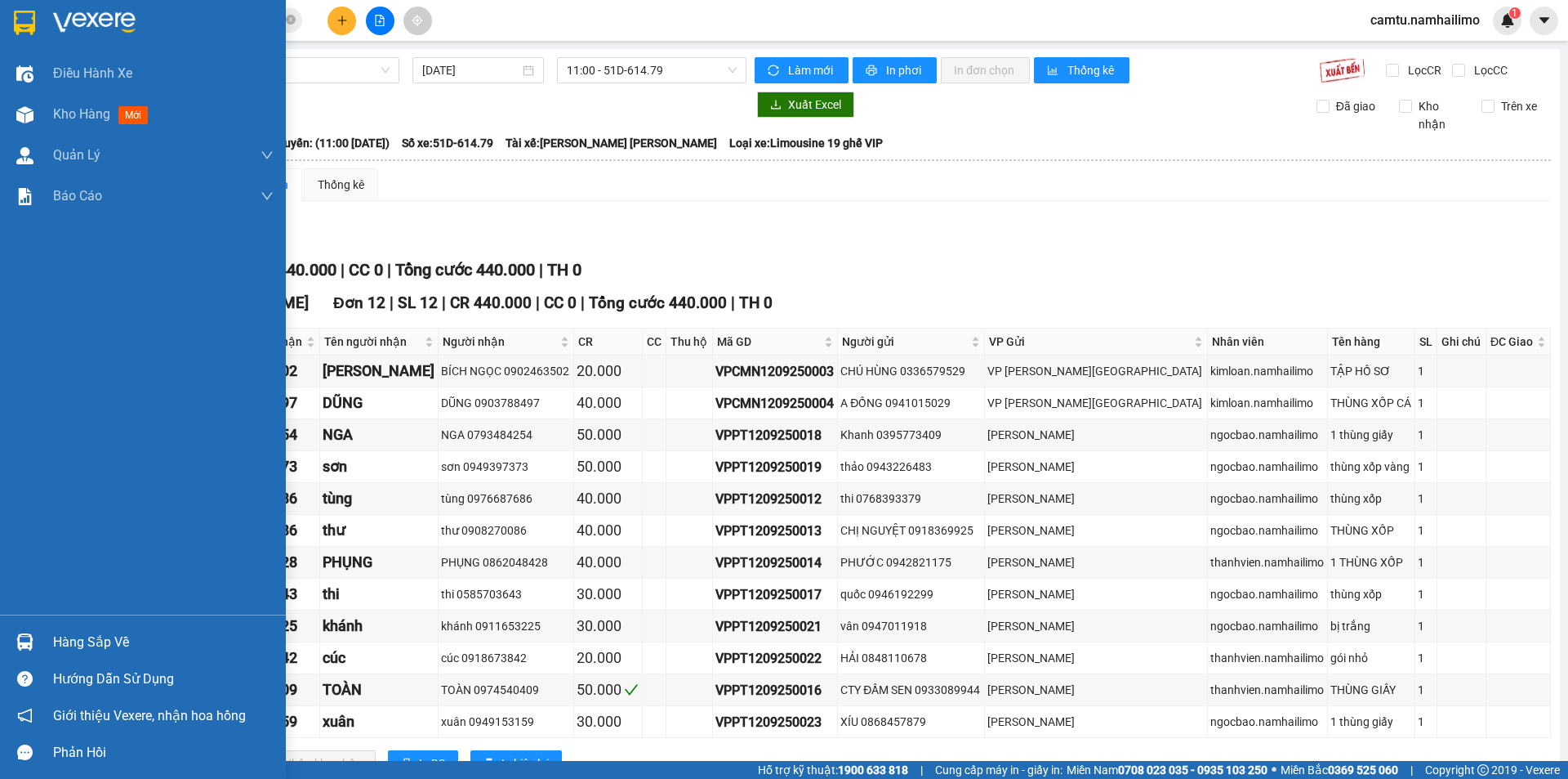
click at [58, 117] on span "Kho hàng" at bounding box center [81, 114] width 58 height 16
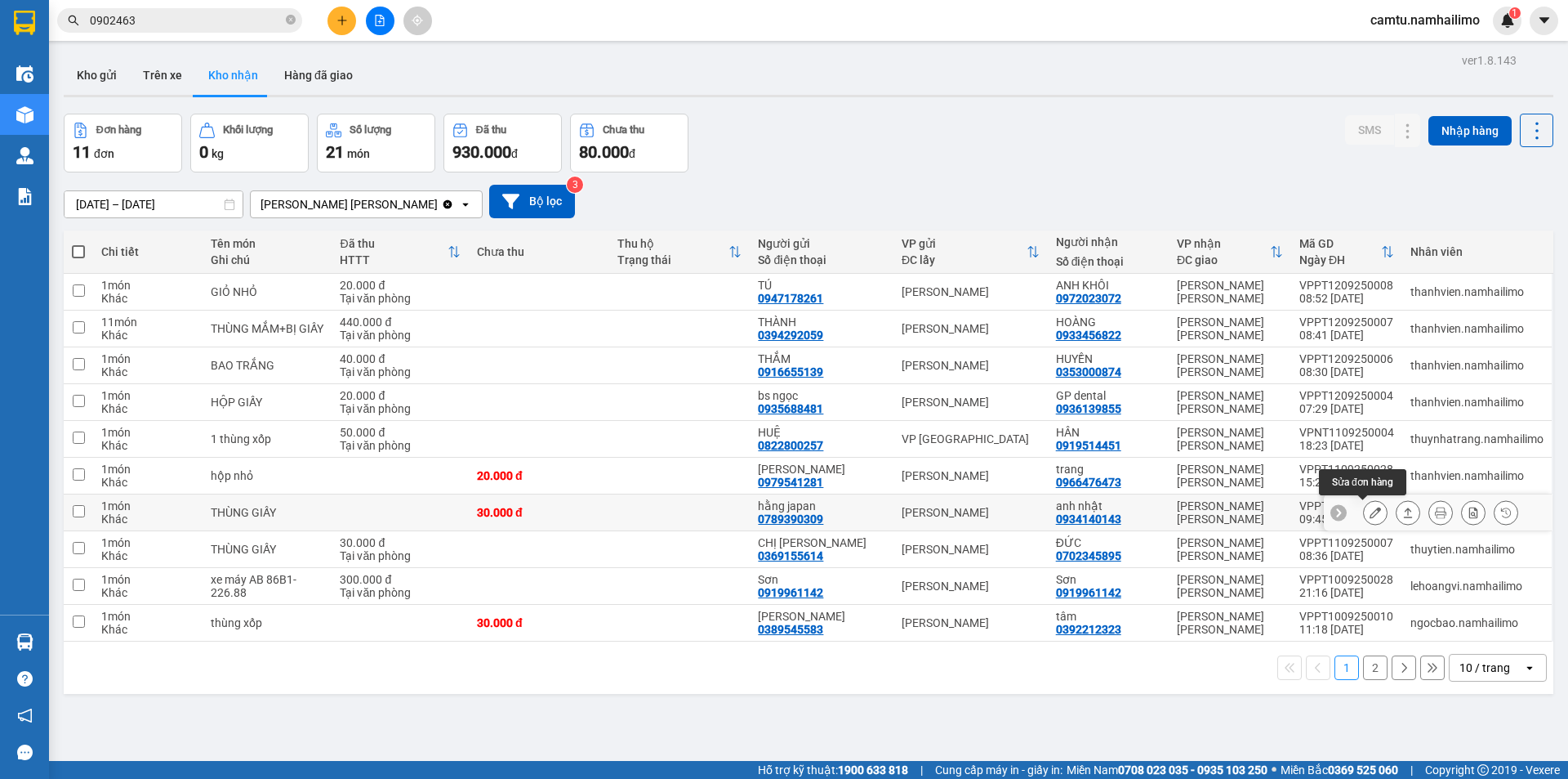
click at [1369, 510] on icon at bounding box center [1375, 513] width 12 height 12
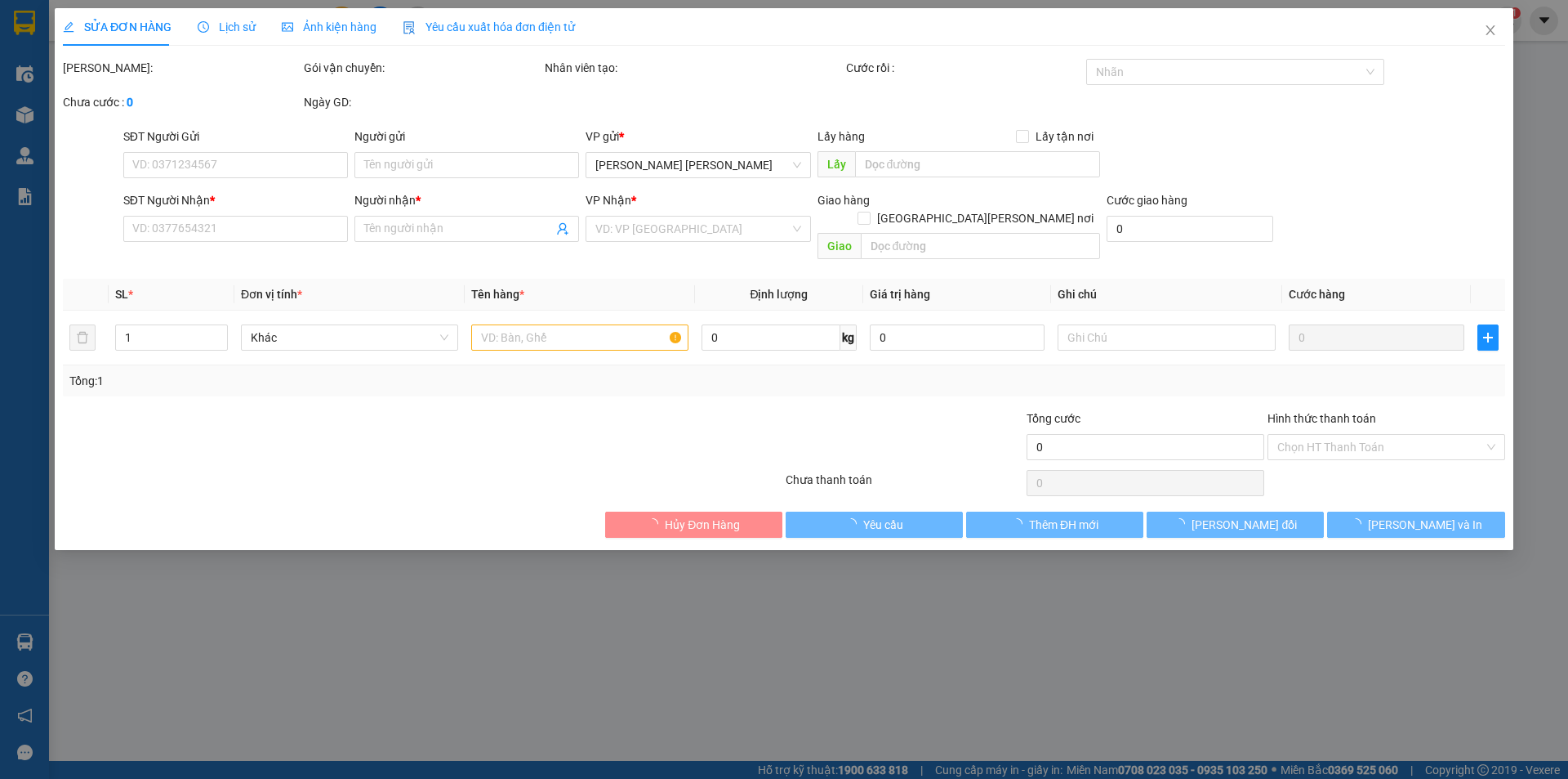
type input "0789390309"
type input "hằng japan"
type input "0934140143"
type input "anh nhật"
type input "30.000"
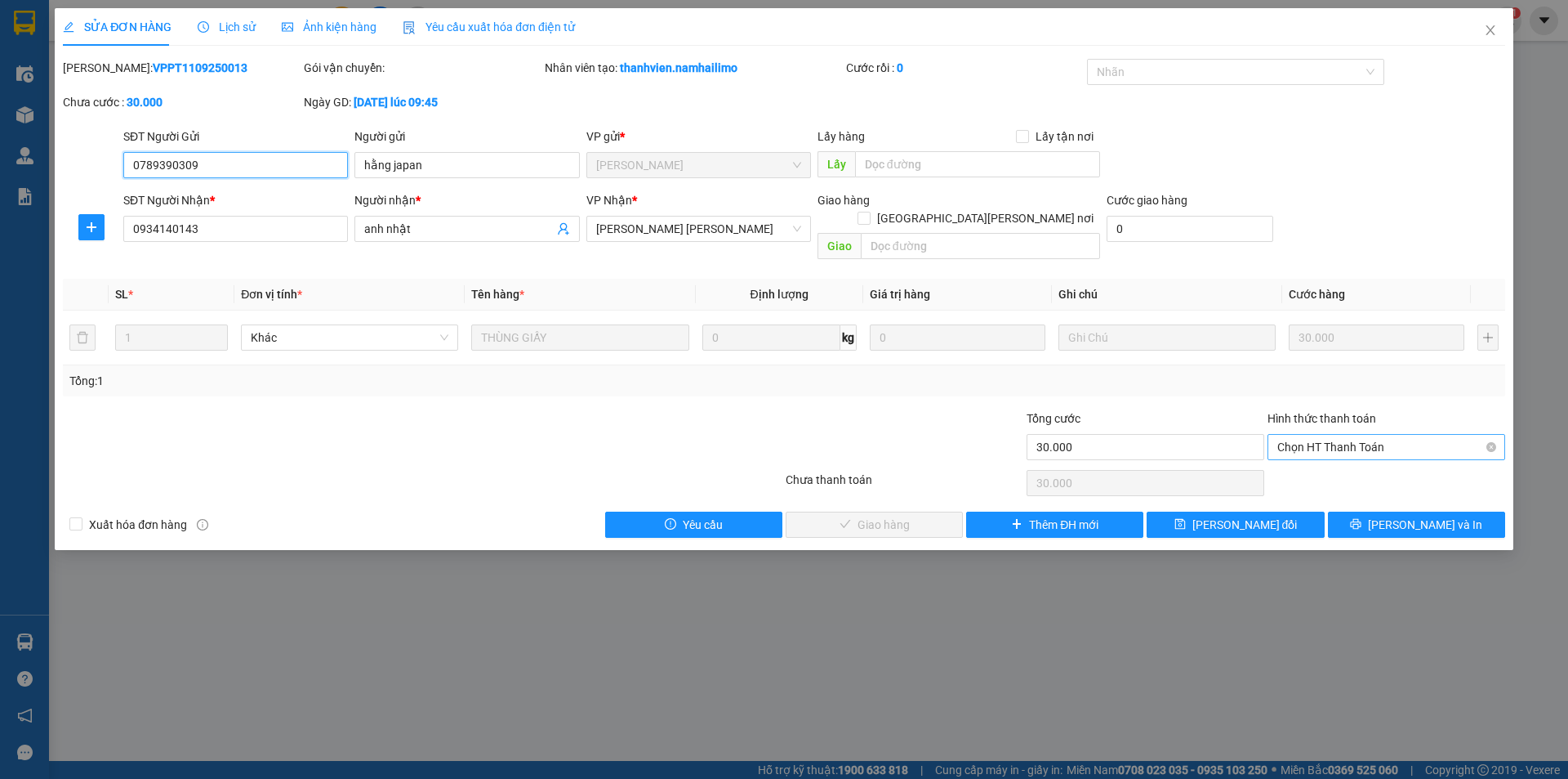
click at [1329, 435] on span "Chọn HT Thanh Toán" at bounding box center [1387, 447] width 218 height 25
click at [1328, 470] on div "Tại văn phòng" at bounding box center [1387, 462] width 218 height 18
type input "0"
click at [904, 515] on span "[PERSON_NAME] và [PERSON_NAME] hàng" at bounding box center [927, 525] width 220 height 18
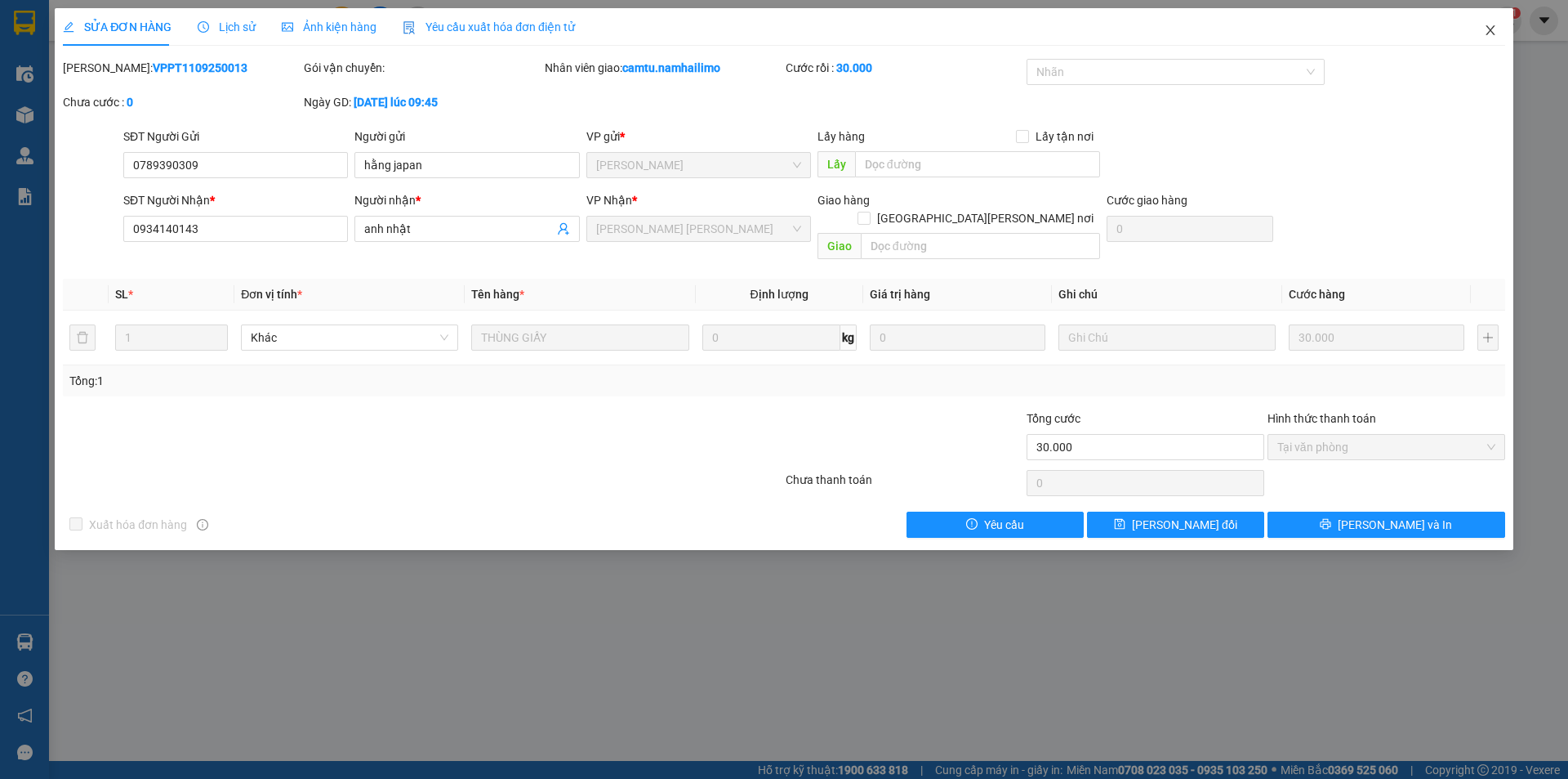
click at [1486, 22] on span "Close" at bounding box center [1491, 31] width 46 height 46
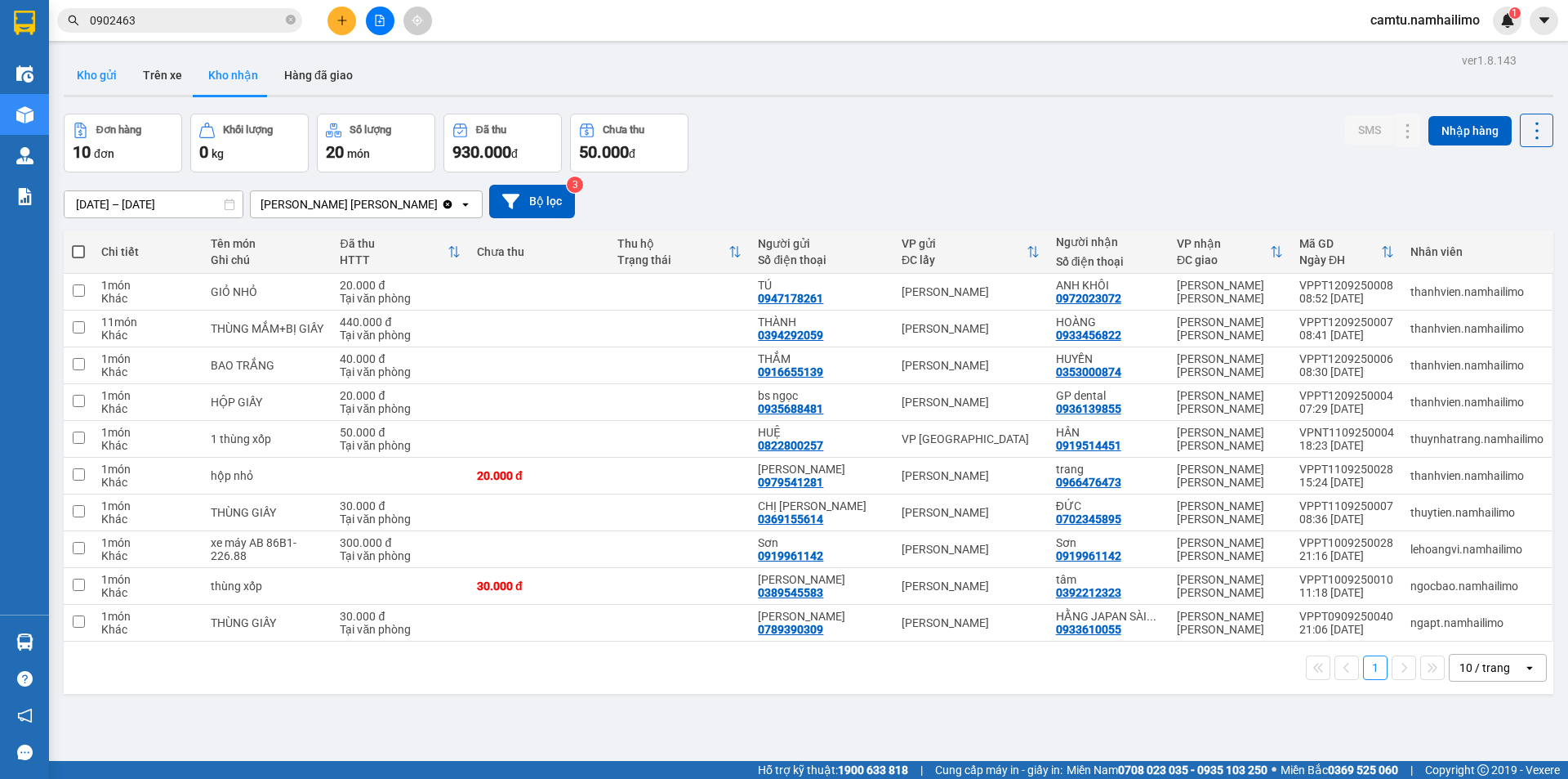
click at [91, 74] on button "Kho gửi" at bounding box center [97, 75] width 66 height 39
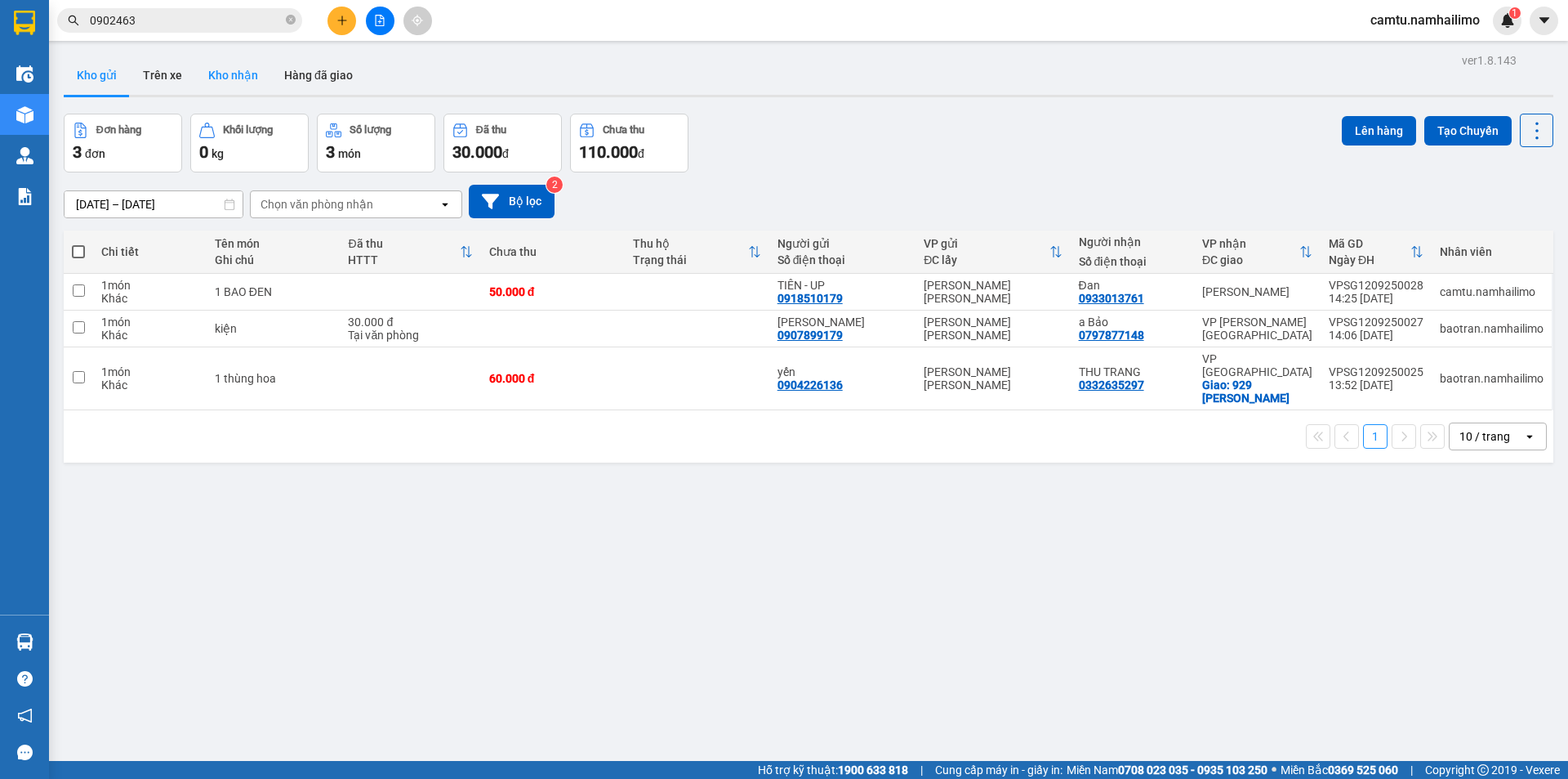
click at [231, 86] on button "Kho nhận" at bounding box center [232, 75] width 76 height 39
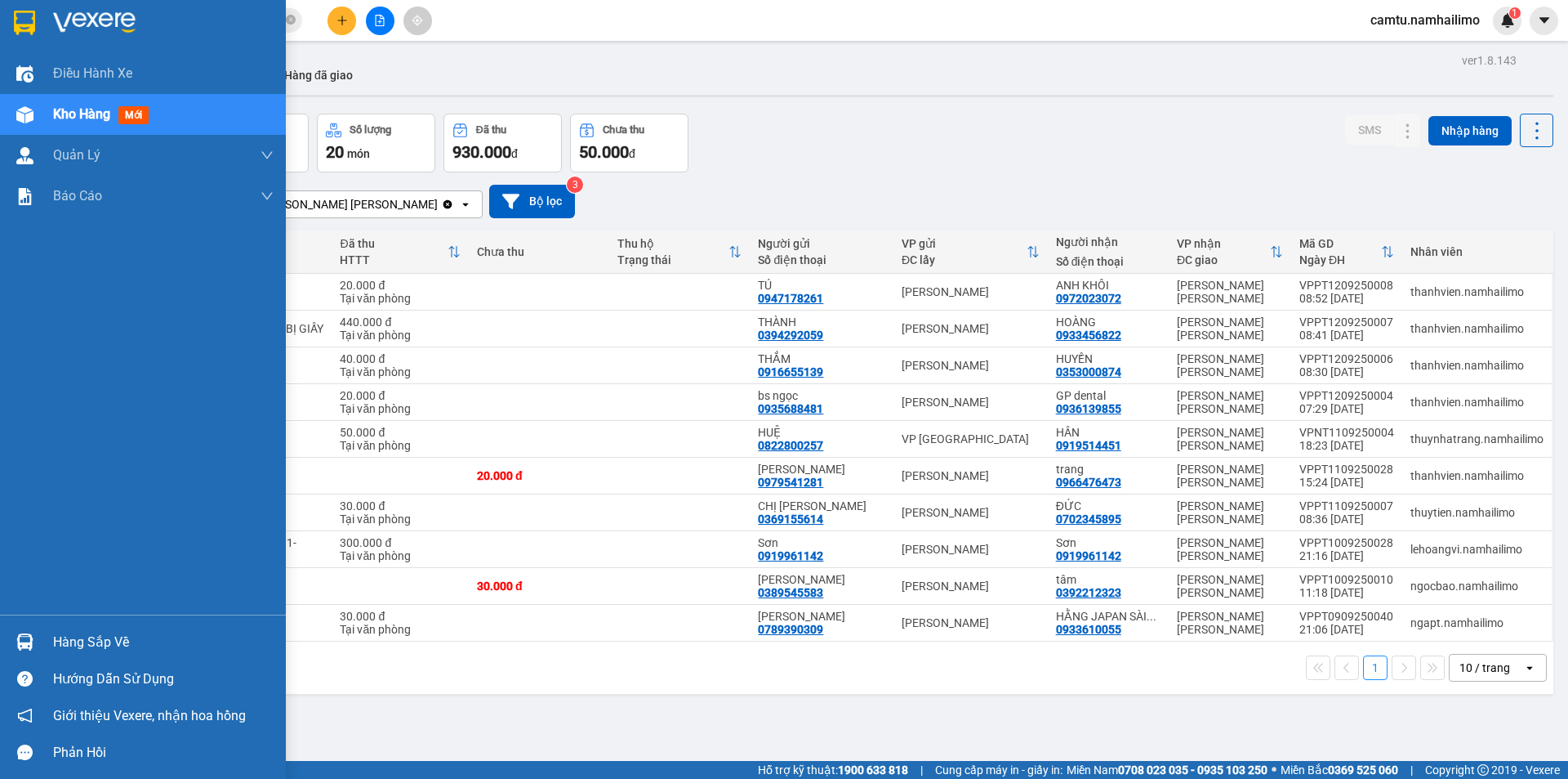
click at [38, 653] on div at bounding box center [25, 642] width 28 height 28
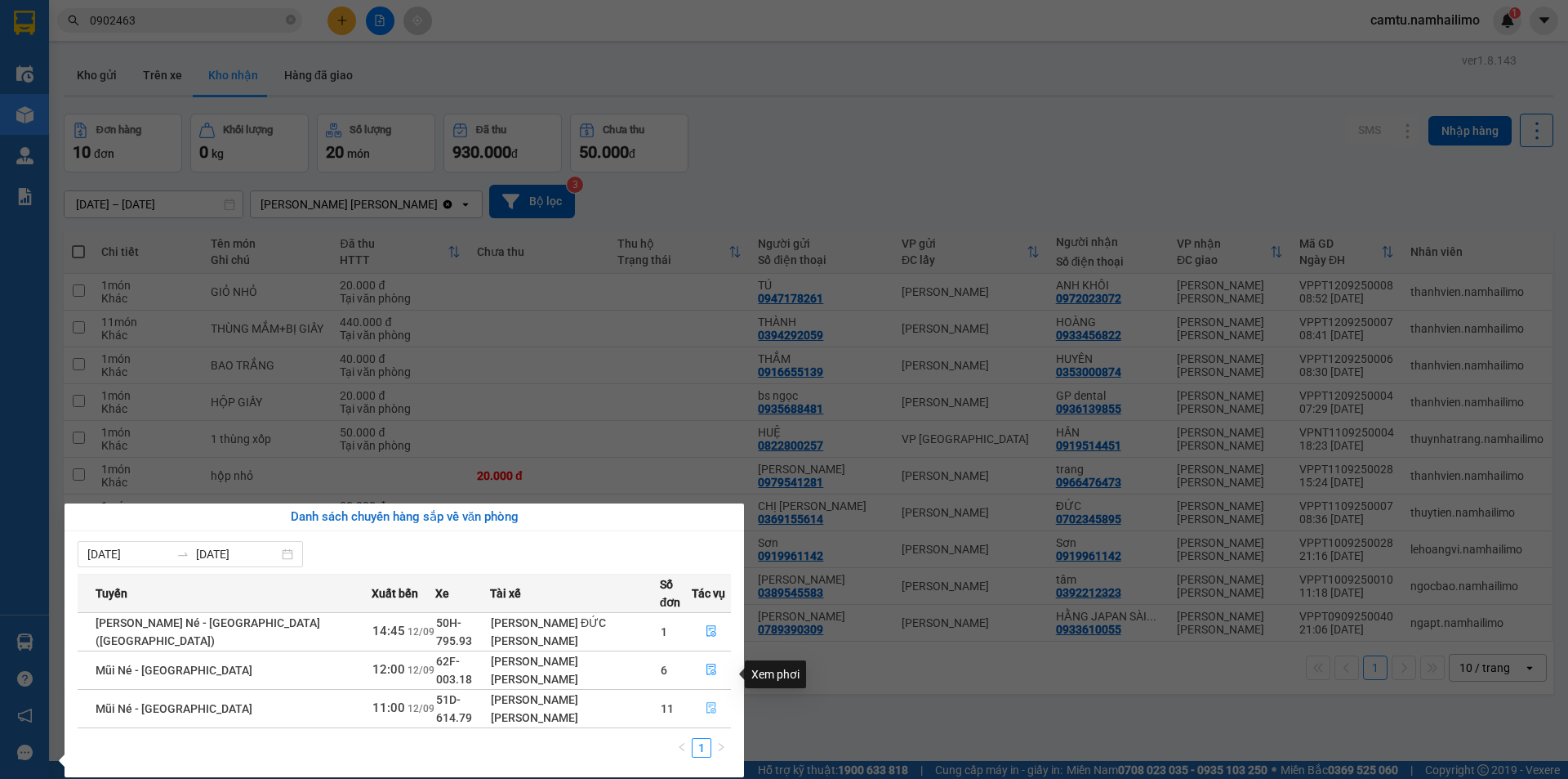
click at [706, 703] on icon "file-done" at bounding box center [711, 709] width 10 height 12
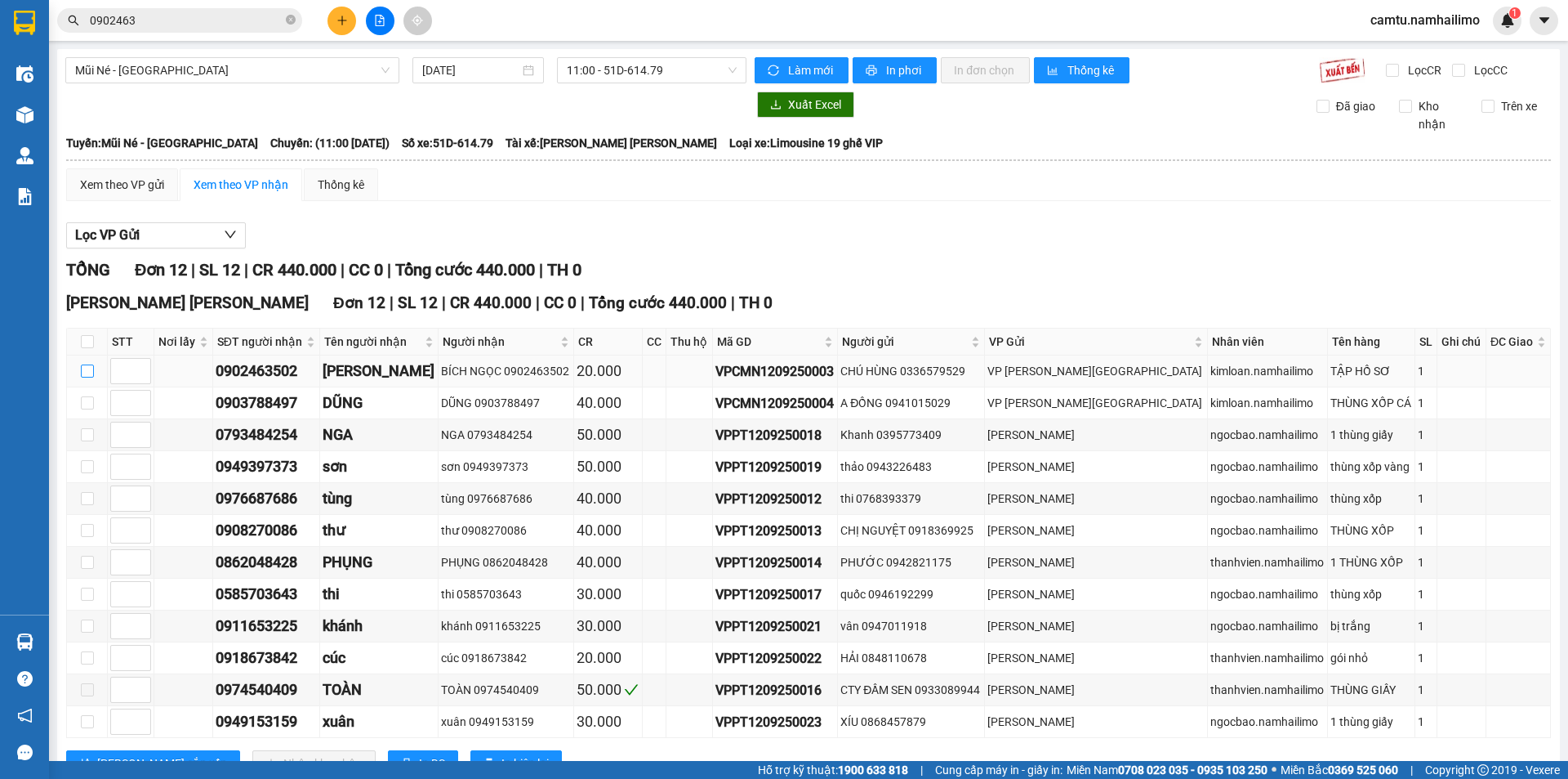
click at [89, 373] on input "checkbox" at bounding box center [87, 371] width 13 height 13
checkbox input "true"
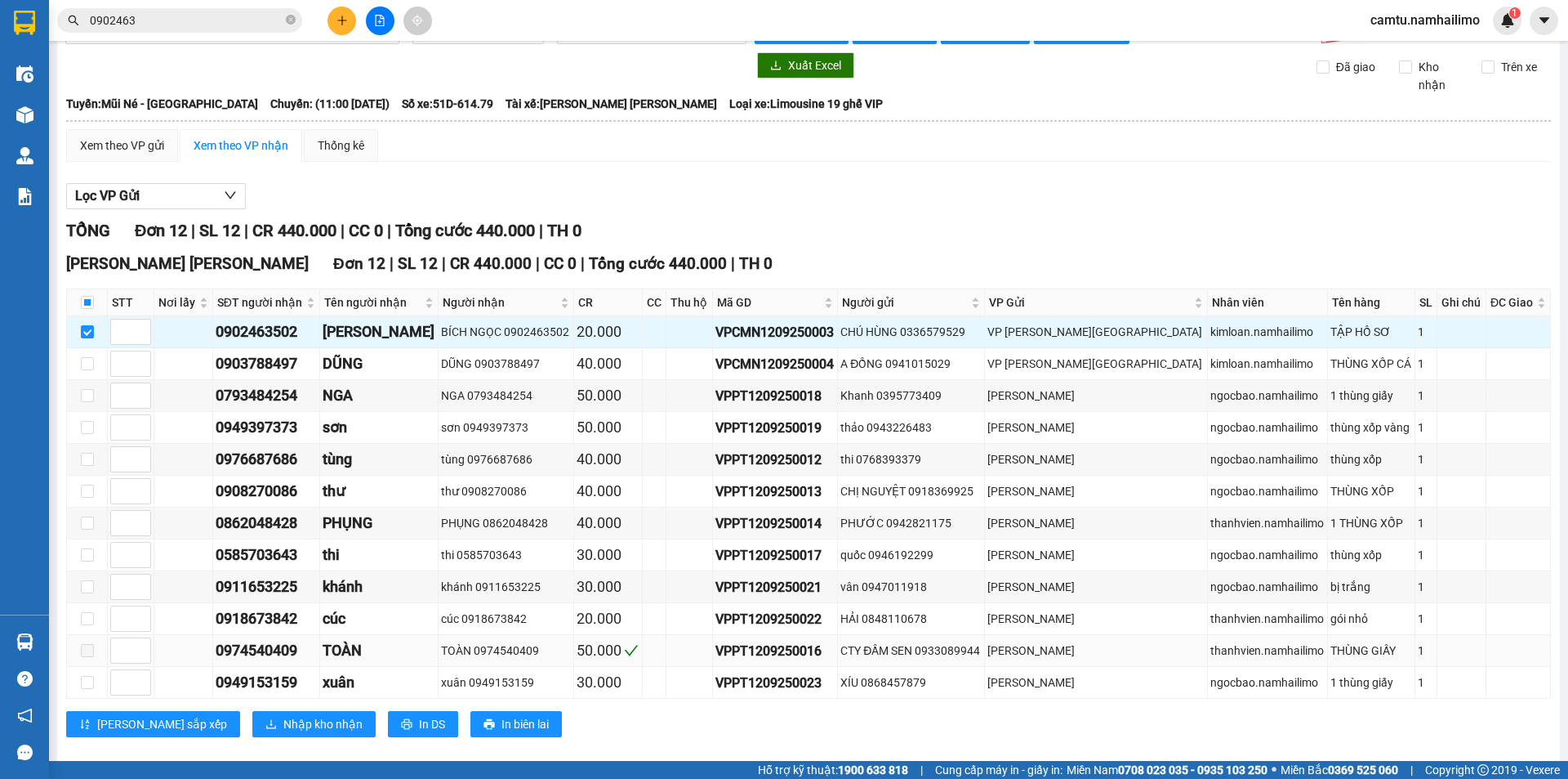
scroll to position [61, 0]
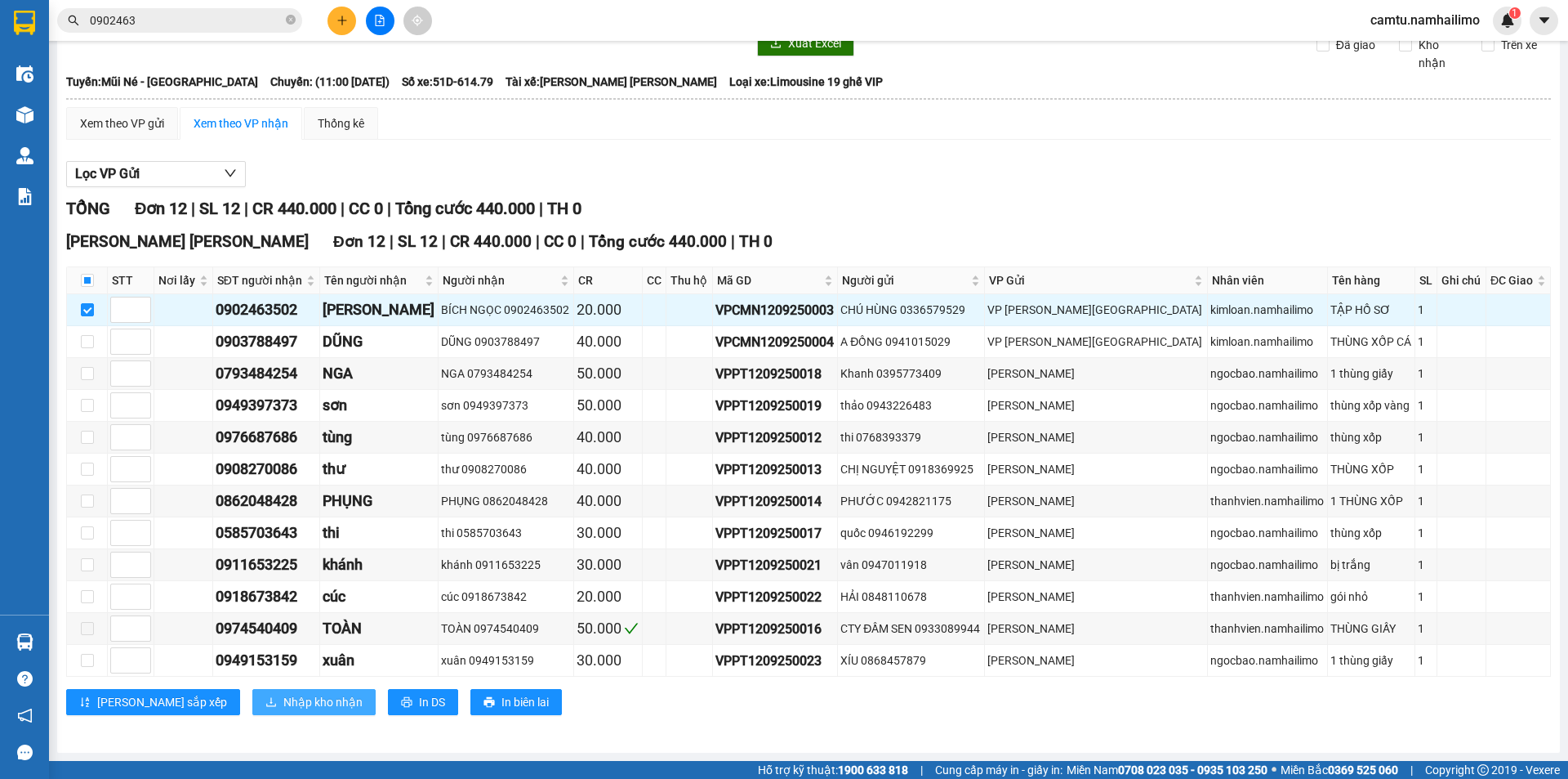
click at [284, 698] on span "Nhập kho nhận" at bounding box center [323, 702] width 80 height 18
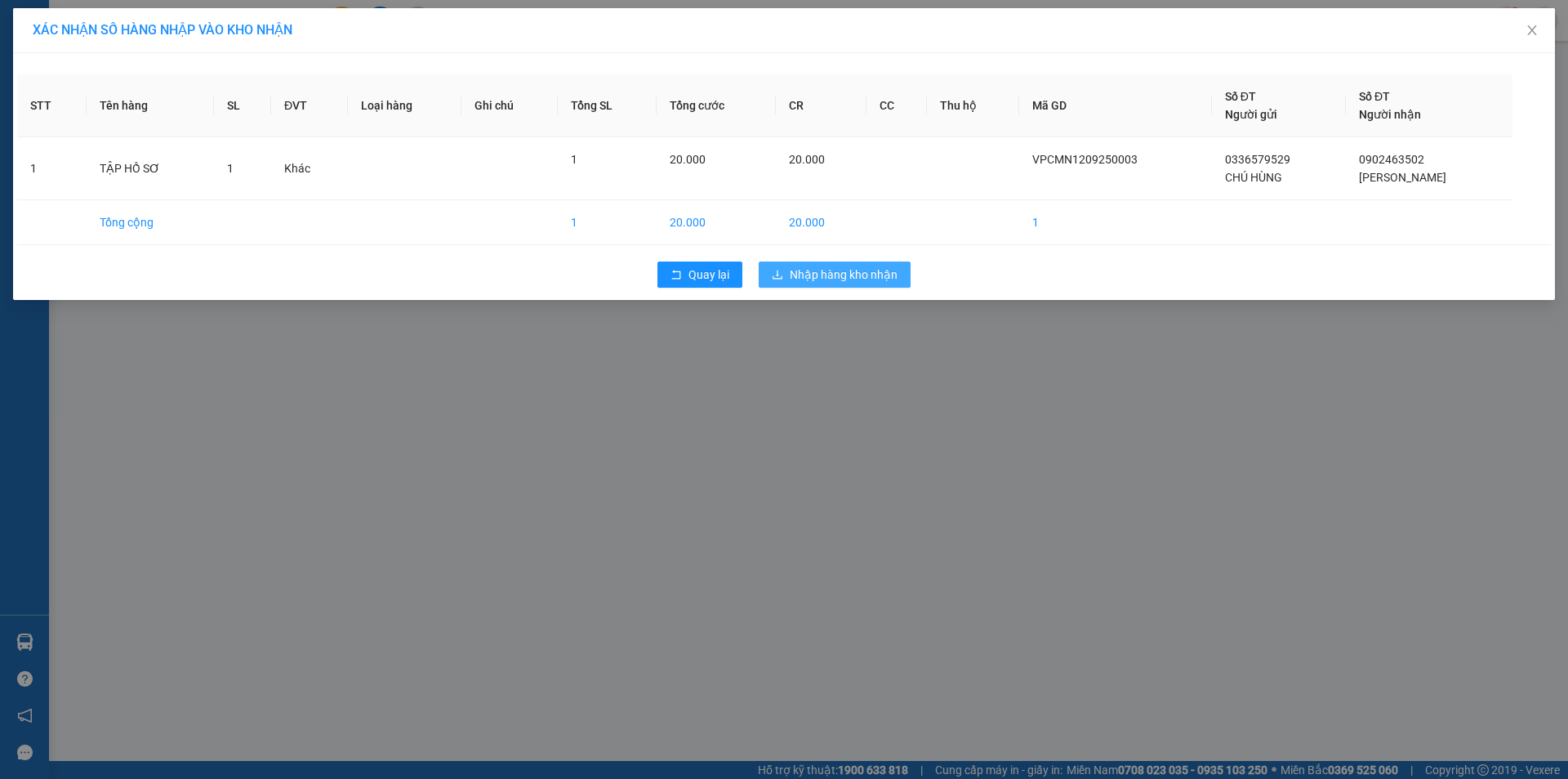
click at [806, 262] on button "Nhập hàng kho nhận" at bounding box center [835, 275] width 152 height 27
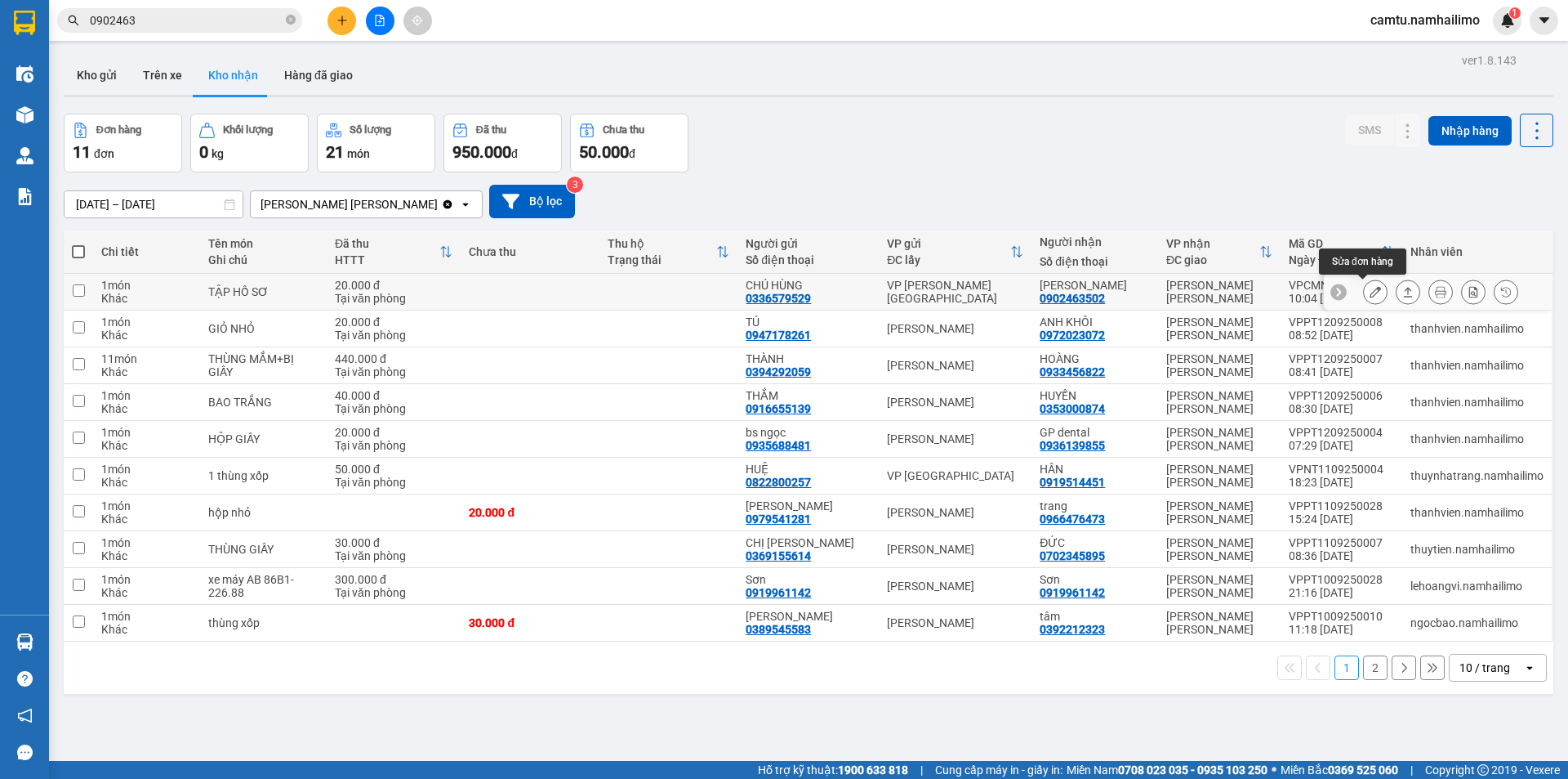
click at [1364, 285] on button at bounding box center [1375, 292] width 23 height 28
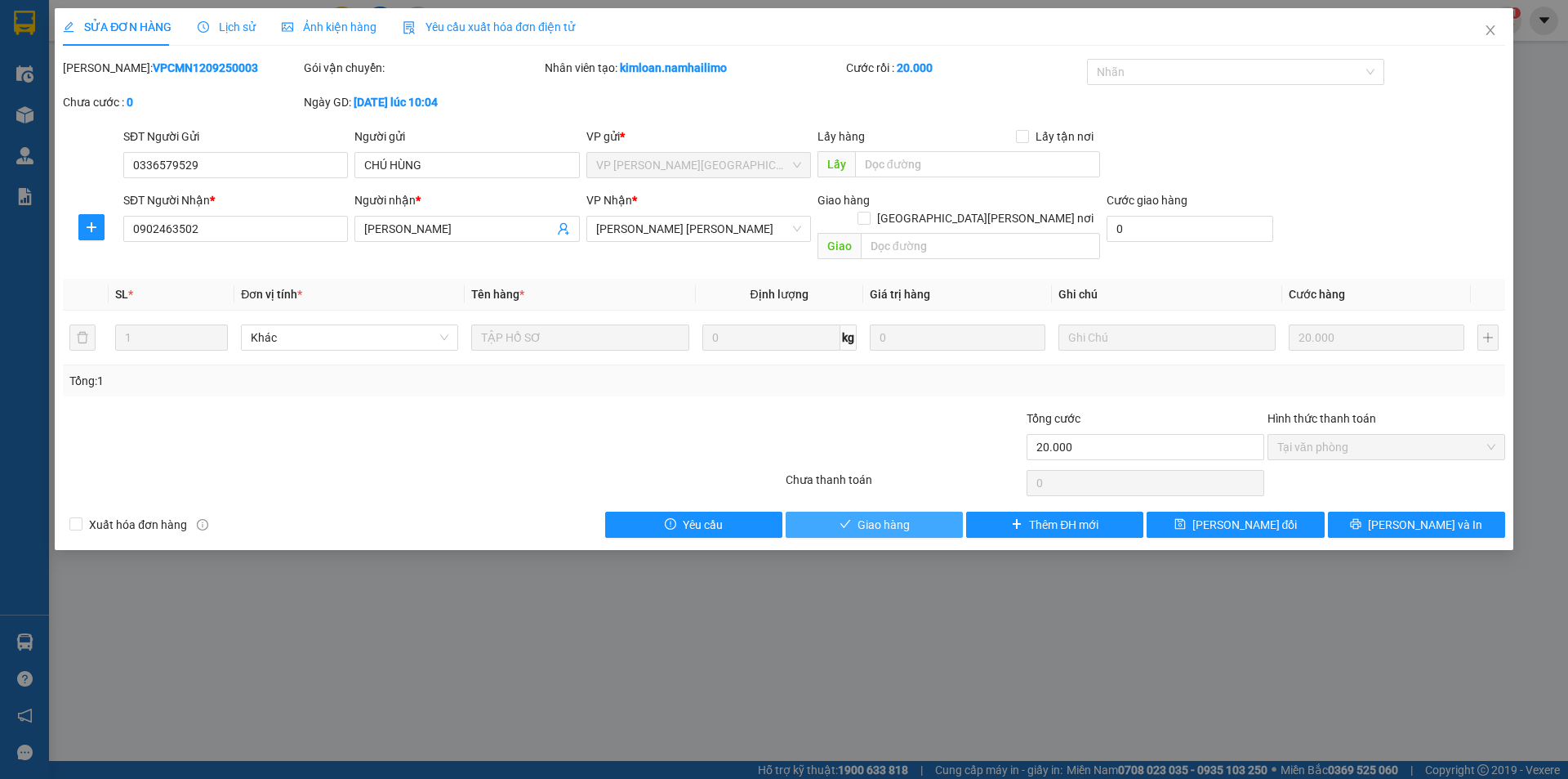
click at [920, 512] on button "Giao hàng" at bounding box center [875, 525] width 177 height 27
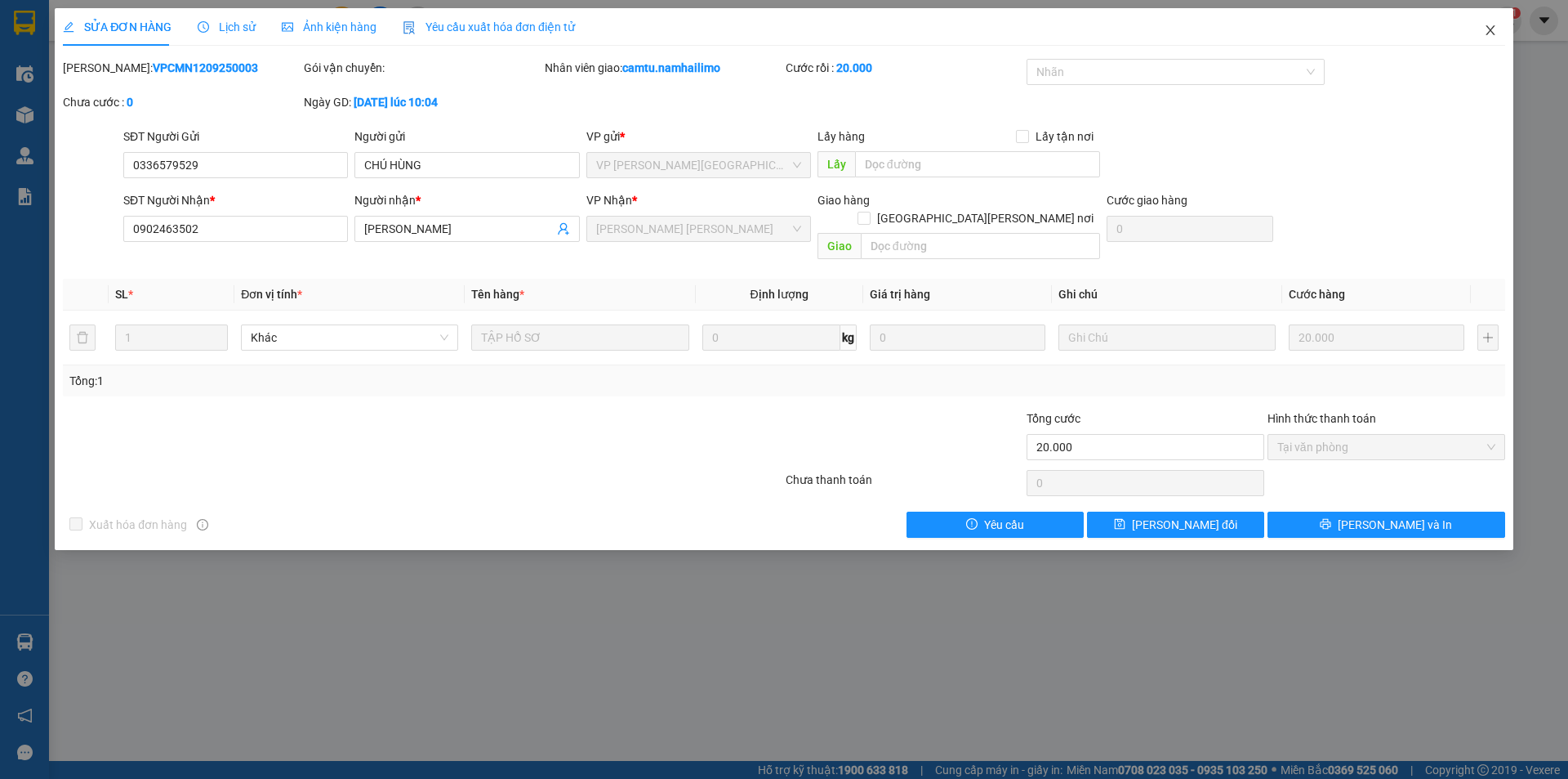
click at [1484, 20] on span "Close" at bounding box center [1491, 31] width 46 height 46
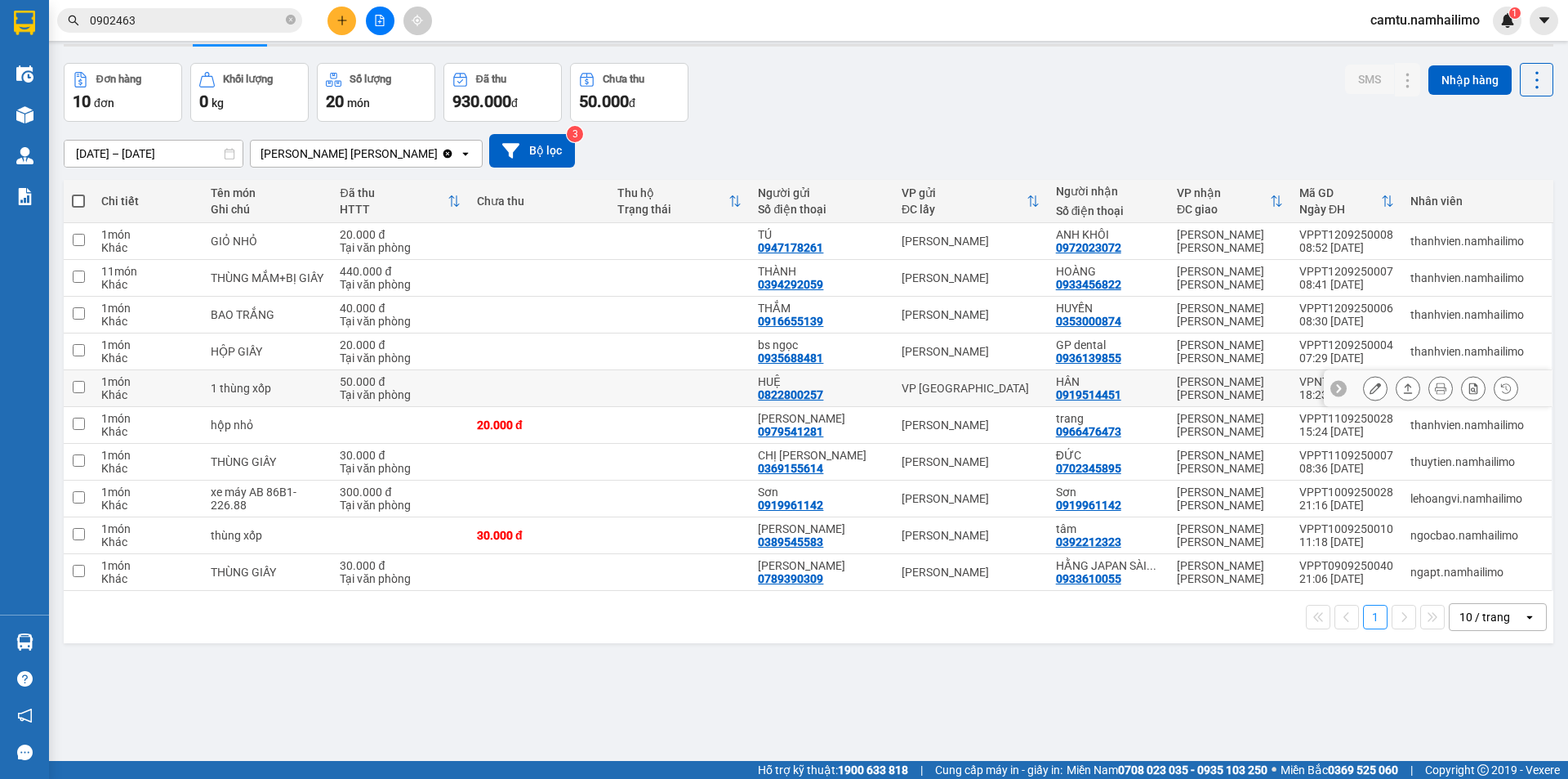
scroll to position [75, 0]
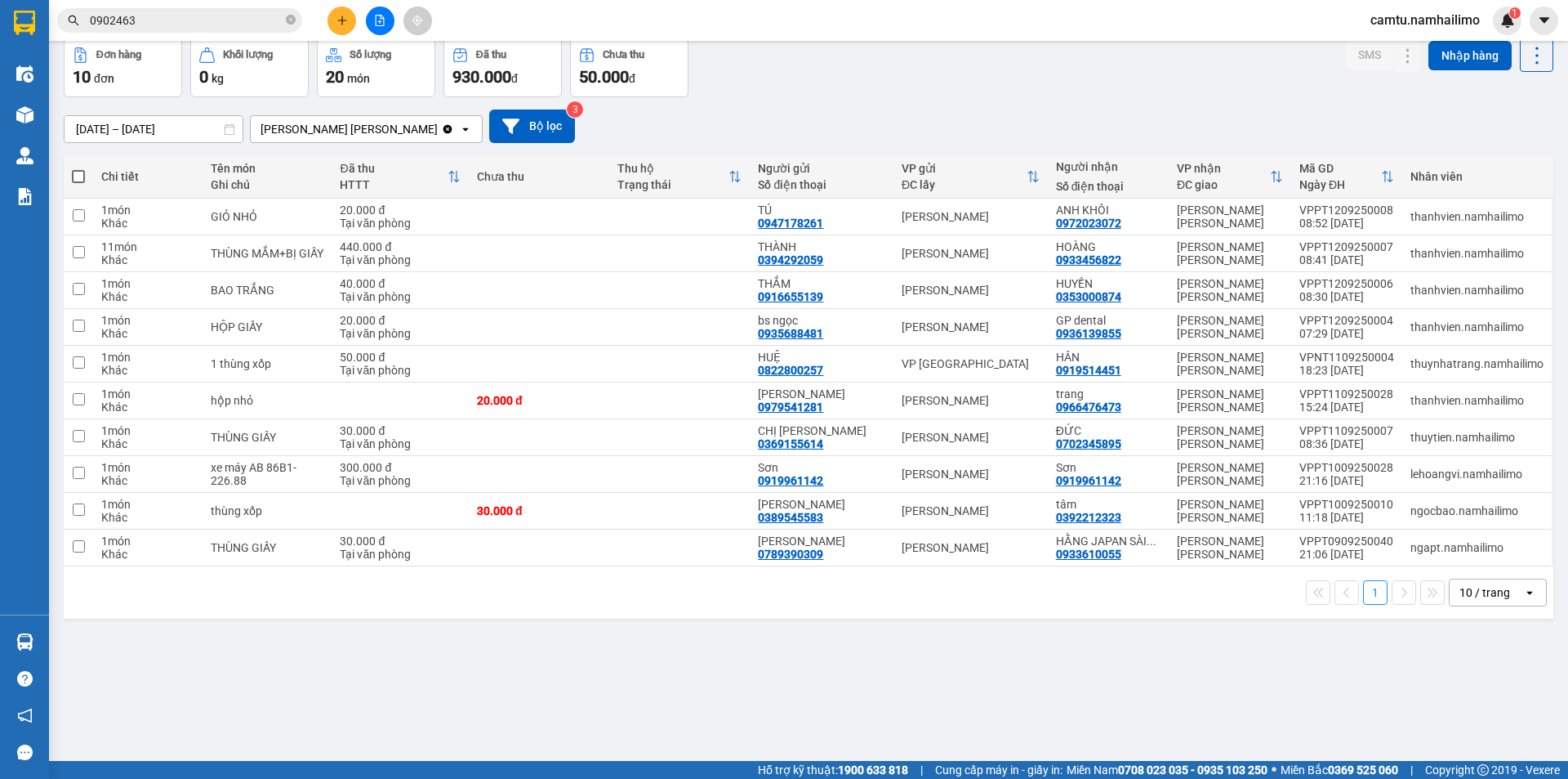
click at [334, 19] on button at bounding box center [341, 20] width 28 height 28
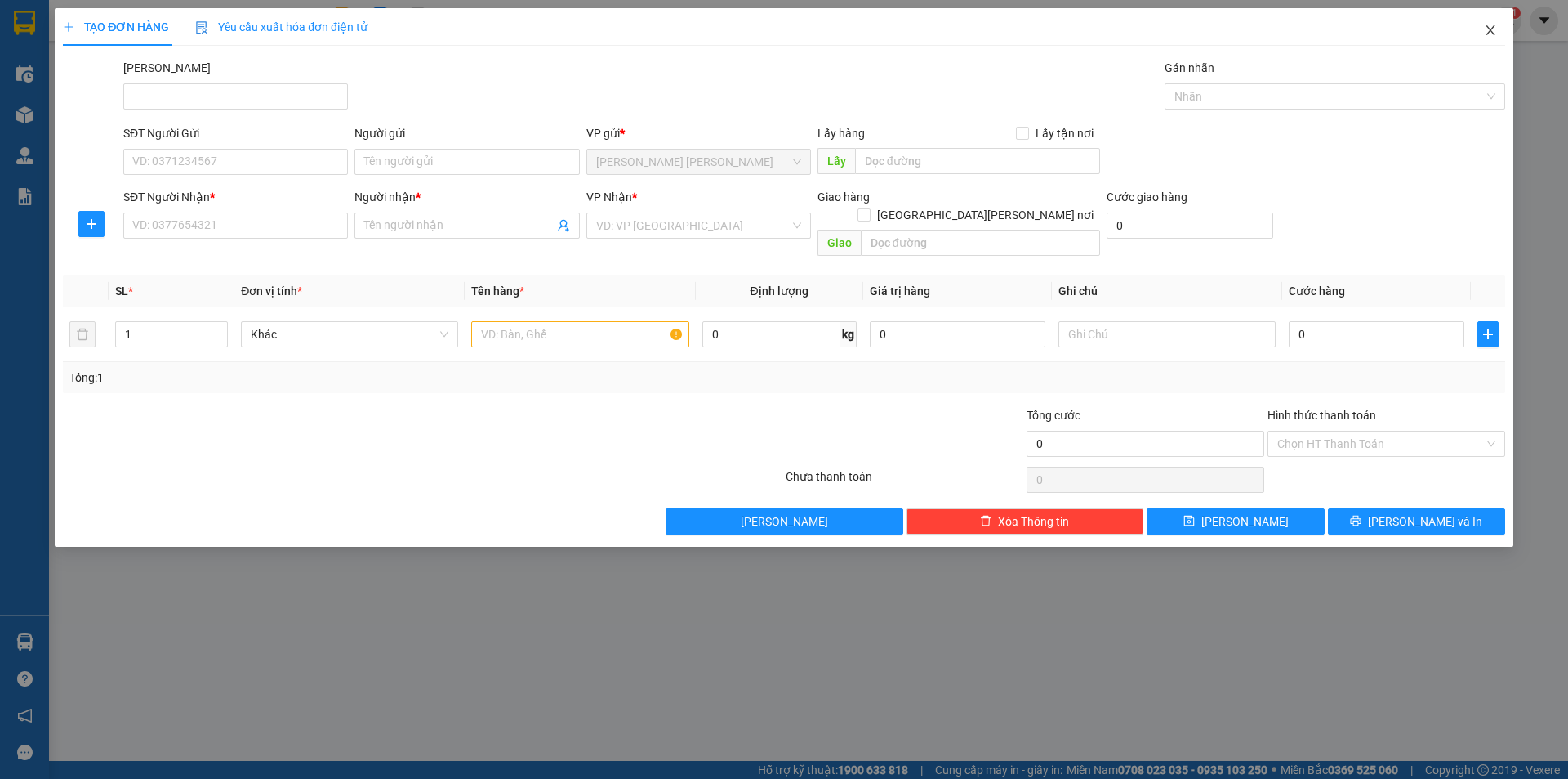
click at [1477, 27] on span "Close" at bounding box center [1491, 31] width 46 height 46
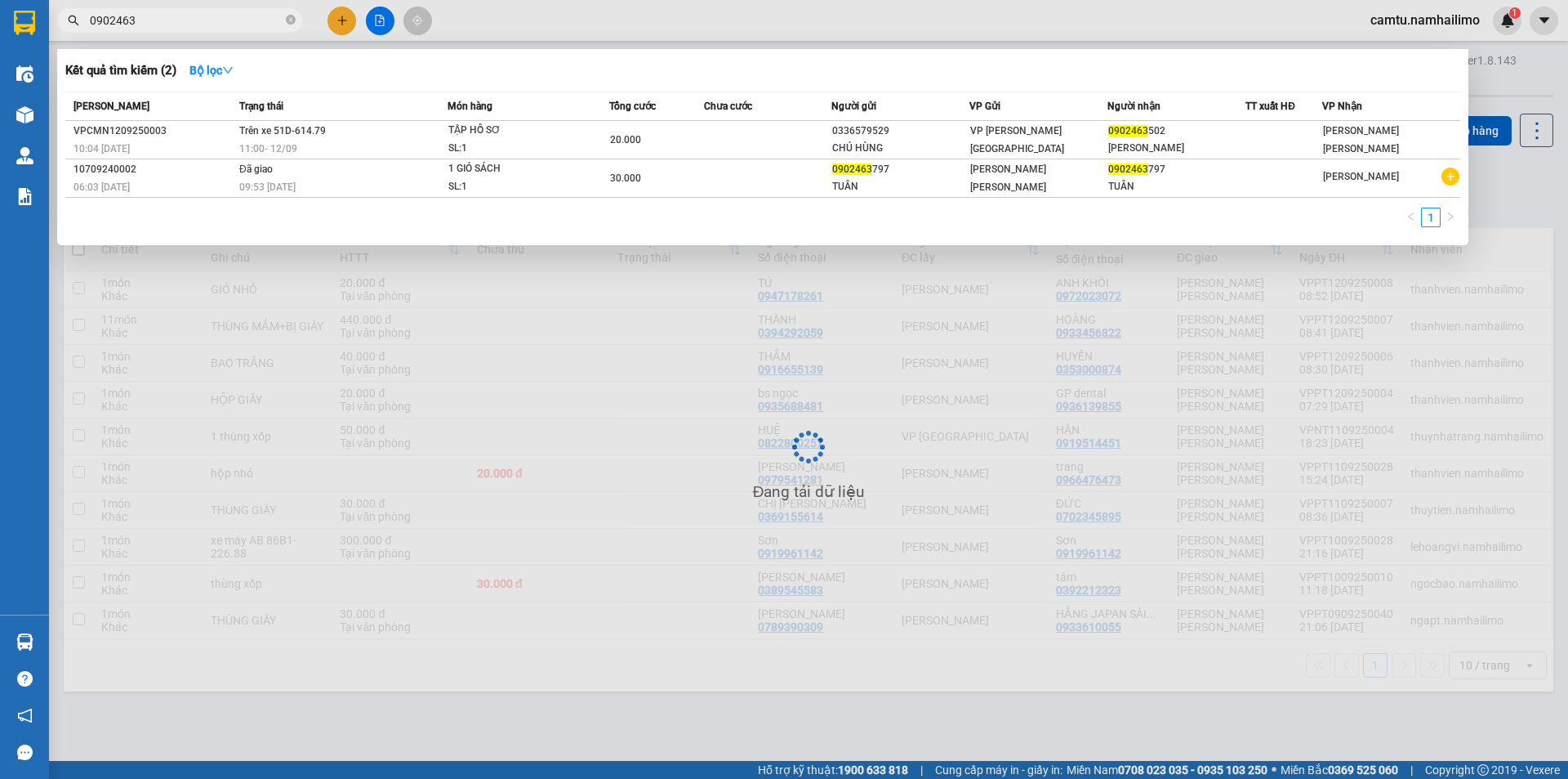
click at [182, 27] on input "0902463" at bounding box center [186, 21] width 193 height 18
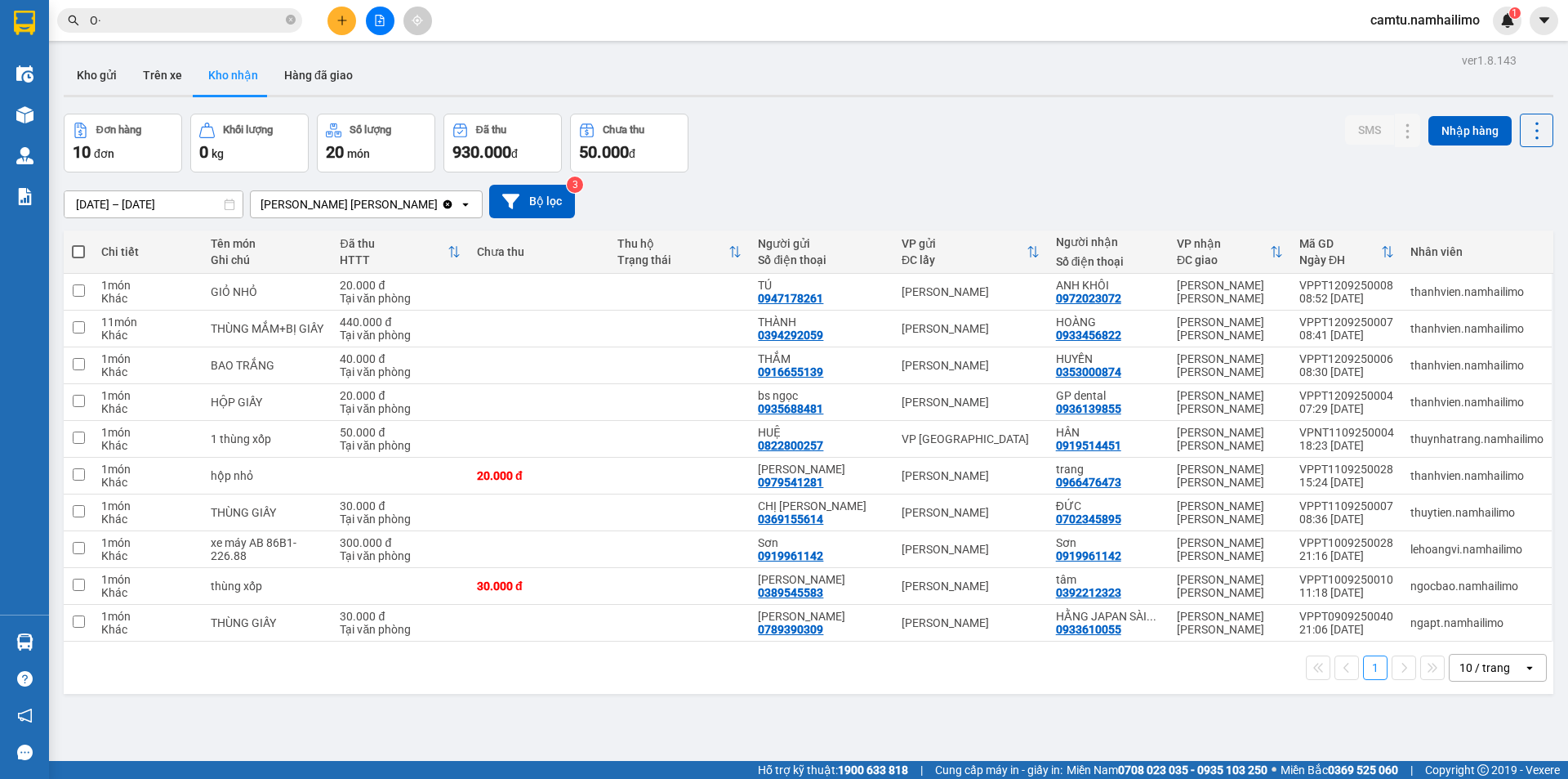
type input "O"
type input "Ó"
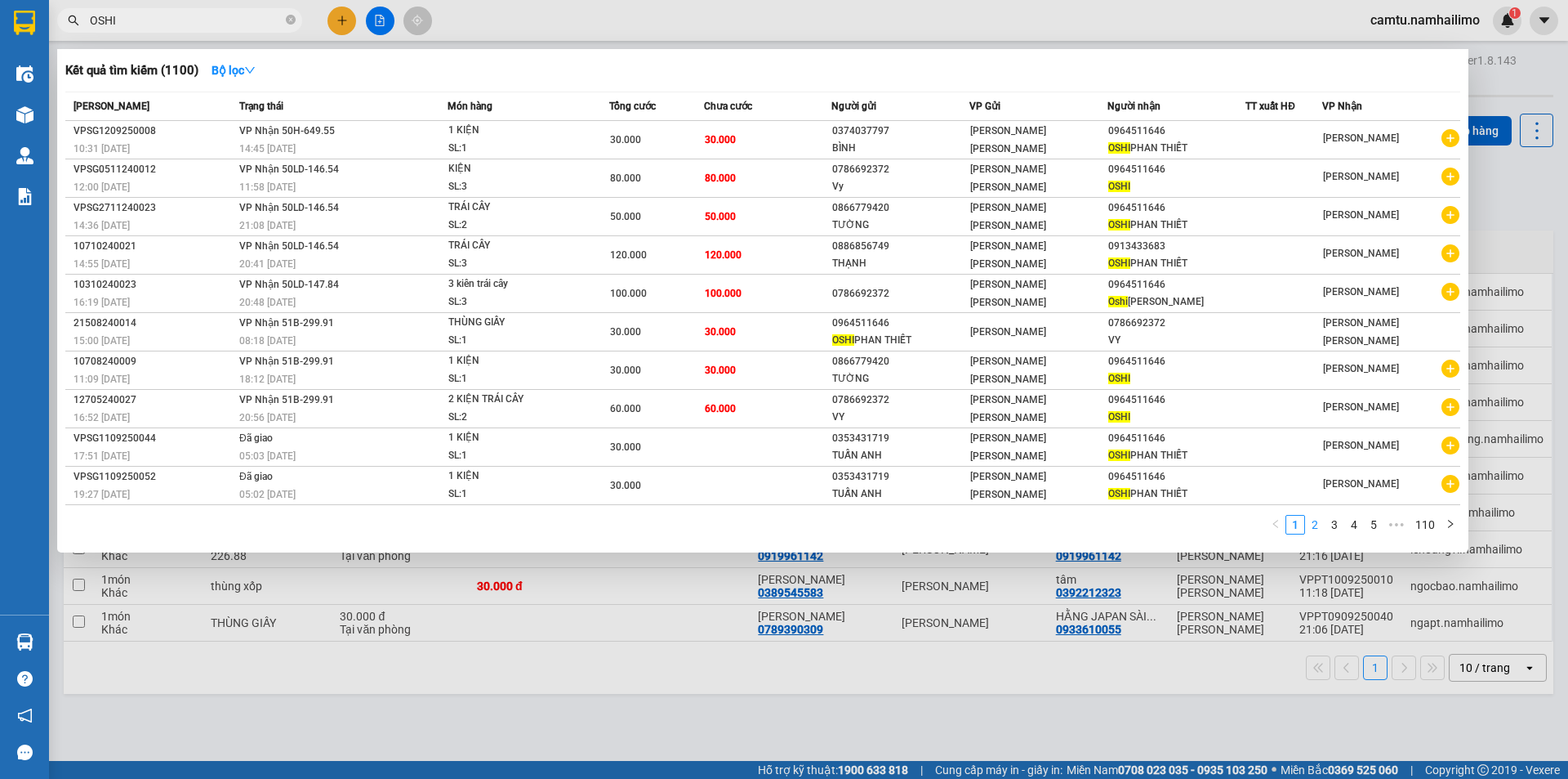
type input "OSHI"
click at [1316, 528] on link "2" at bounding box center [1316, 525] width 18 height 18
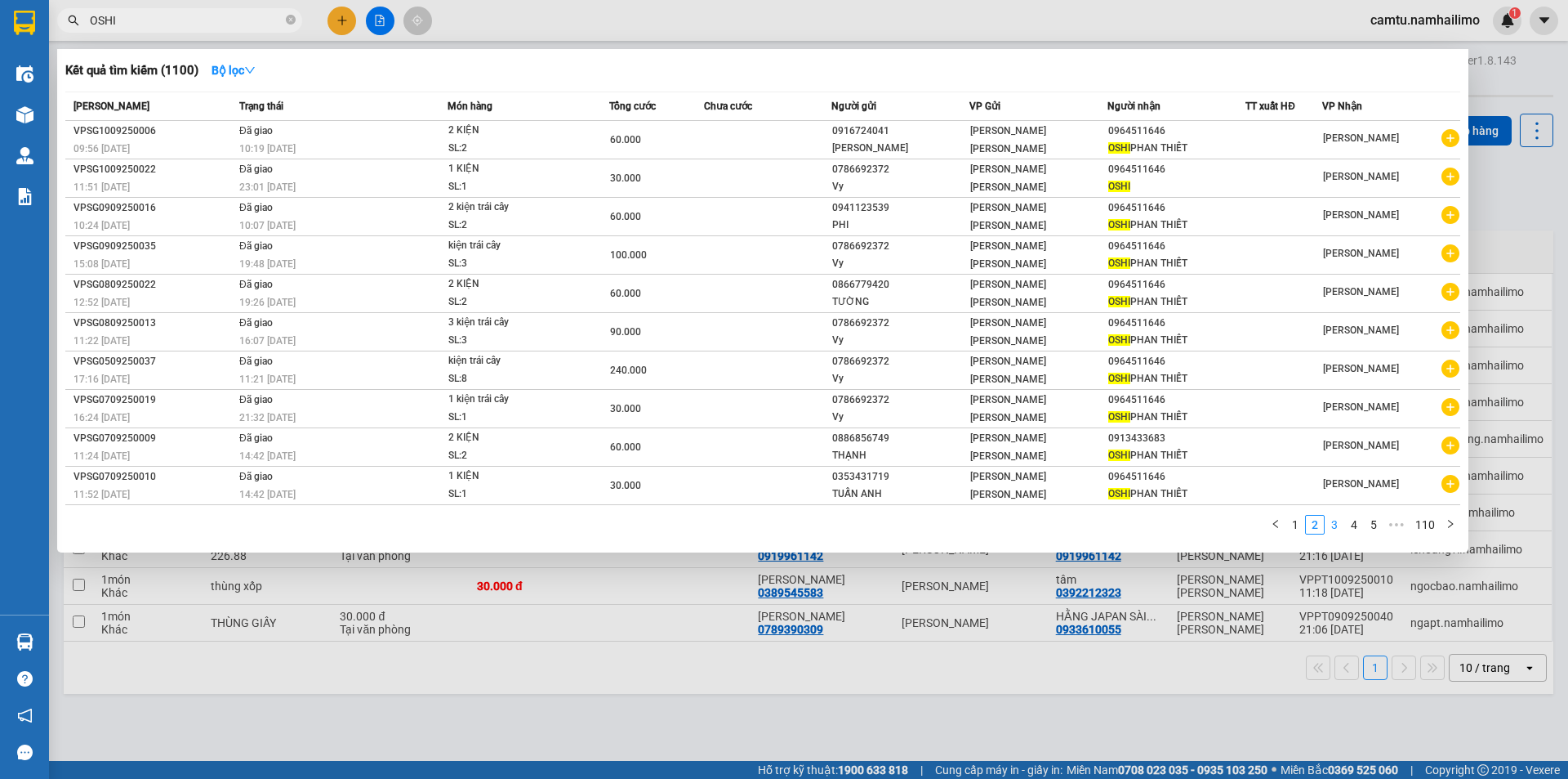
click at [1338, 525] on link "3" at bounding box center [1335, 525] width 18 height 18
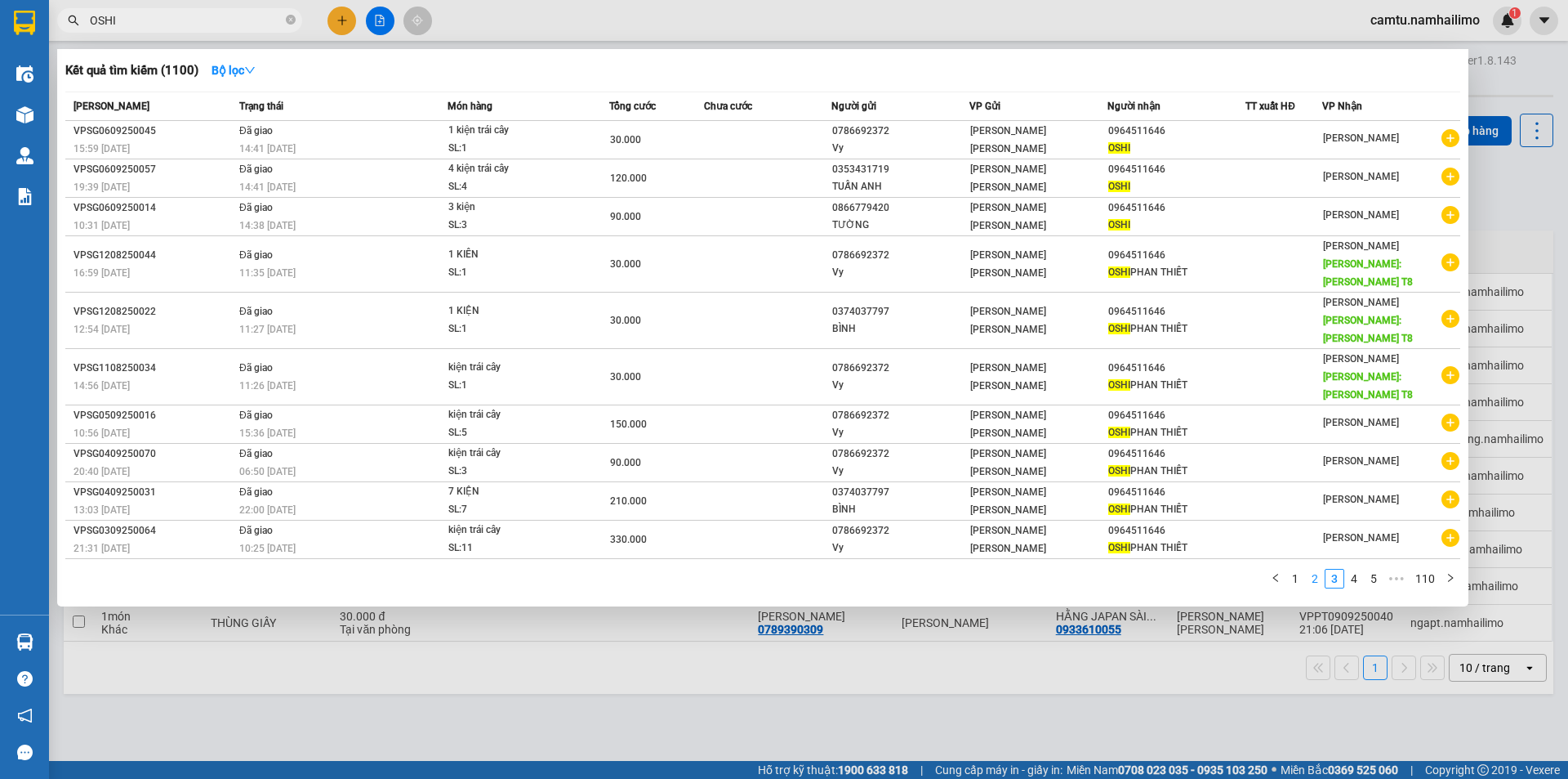
click at [1318, 581] on link "2" at bounding box center [1316, 579] width 18 height 18
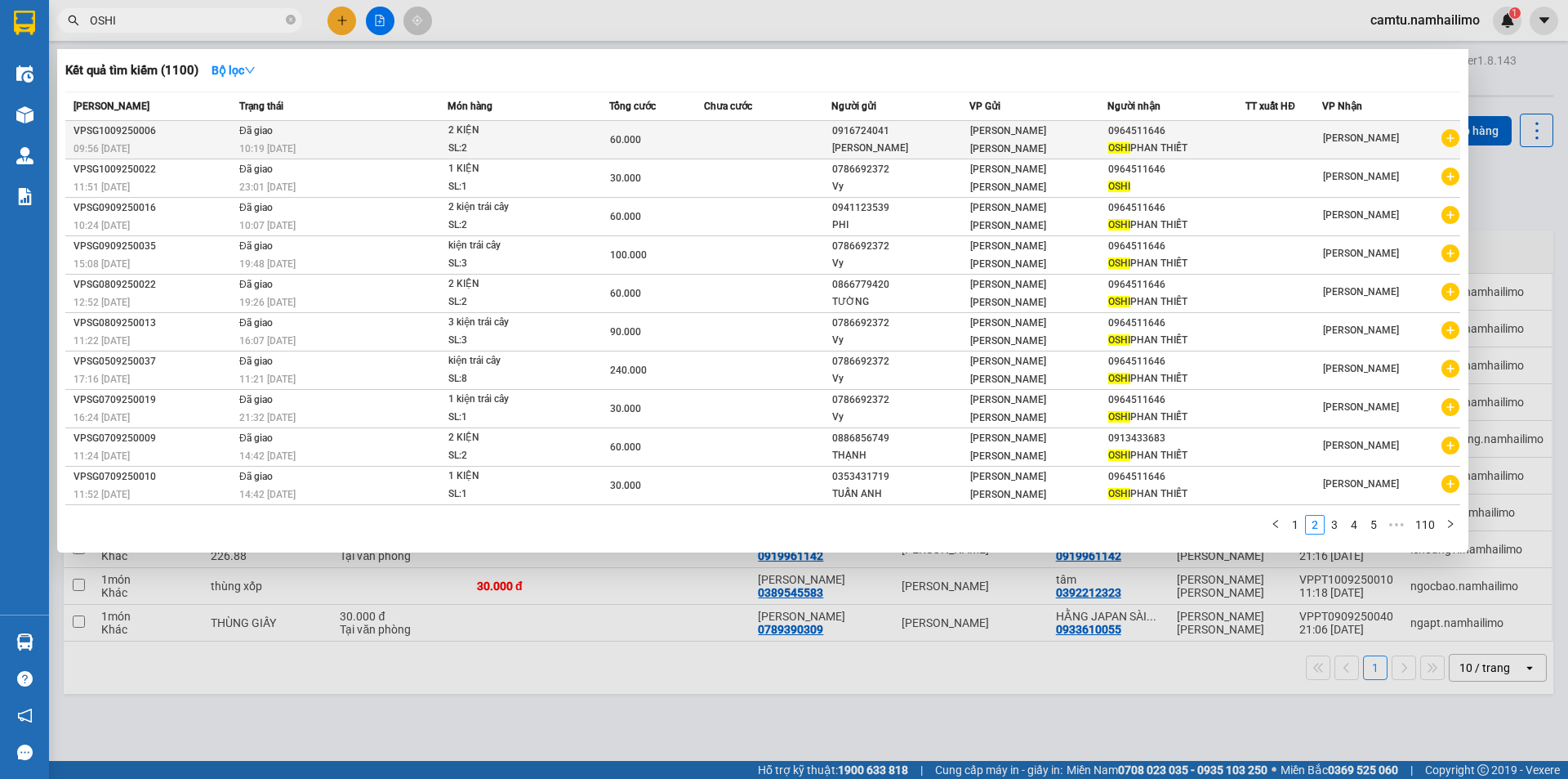
click at [1445, 144] on icon "plus-circle" at bounding box center [1451, 138] width 18 height 18
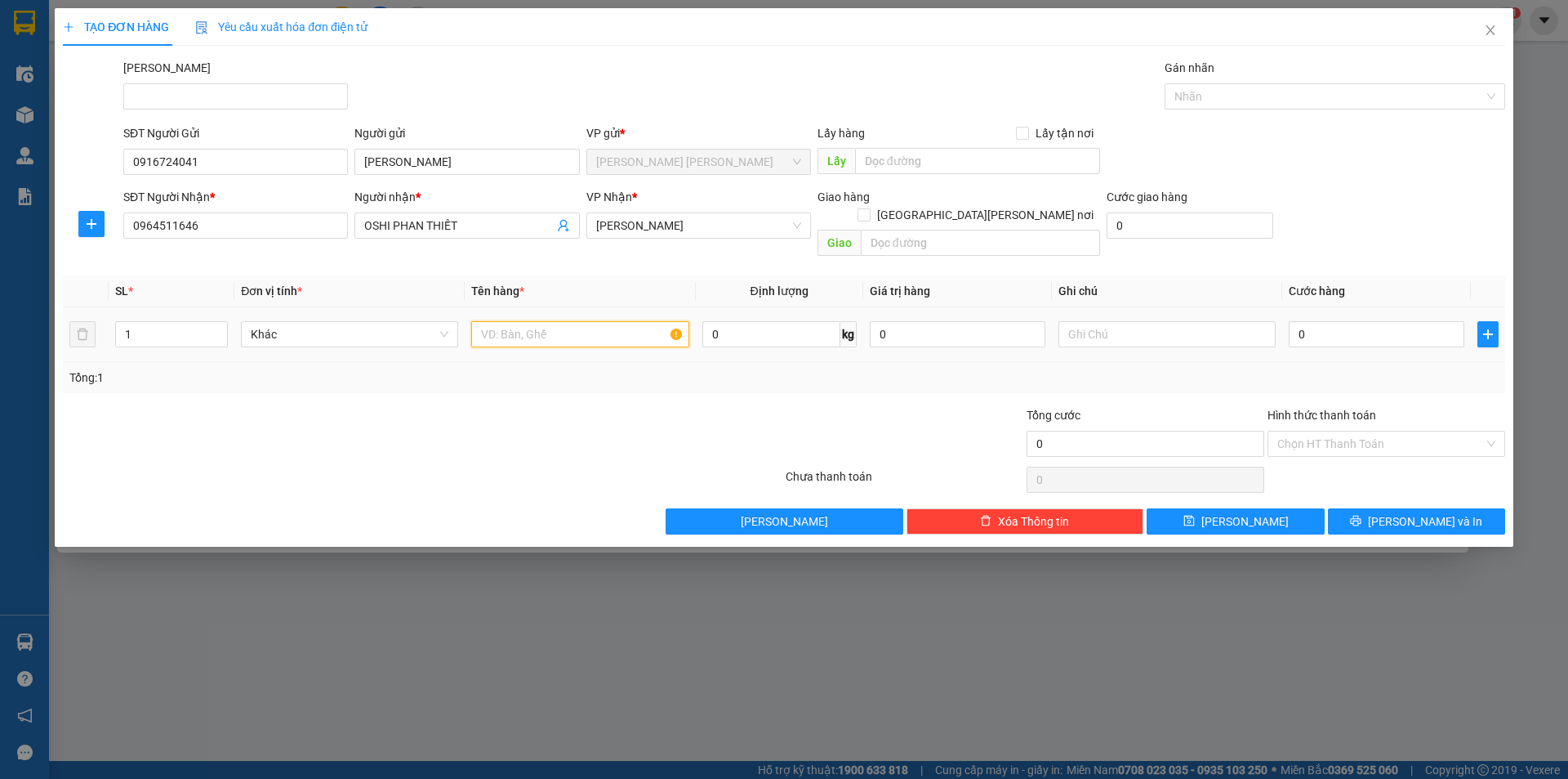
click at [596, 321] on input "text" at bounding box center [580, 334] width 218 height 27
type input "3 TRÁI CÂY"
drag, startPoint x: 153, startPoint y: 315, endPoint x: 0, endPoint y: 288, distance: 155.4
click at [0, 288] on div "TẠO ĐƠN HÀNG Yêu cầu xuất [PERSON_NAME] điện tử Transit Pickup Surcharge Ids Tr…" at bounding box center [784, 389] width 1568 height 779
type input "3"
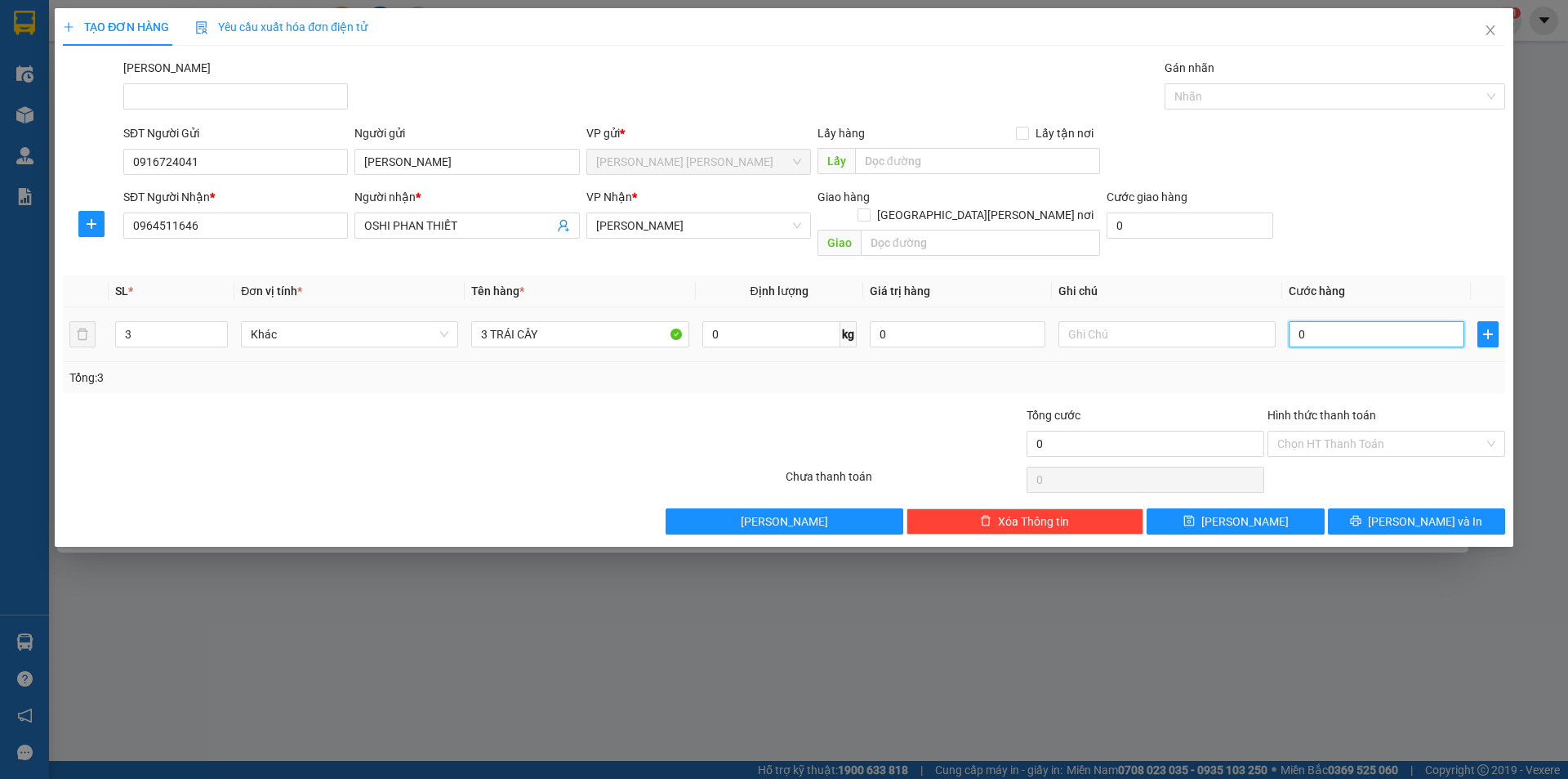
drag, startPoint x: 1427, startPoint y: 314, endPoint x: 1474, endPoint y: 314, distance: 47.0
click at [1426, 321] on input "0" at bounding box center [1377, 334] width 176 height 27
type input "9"
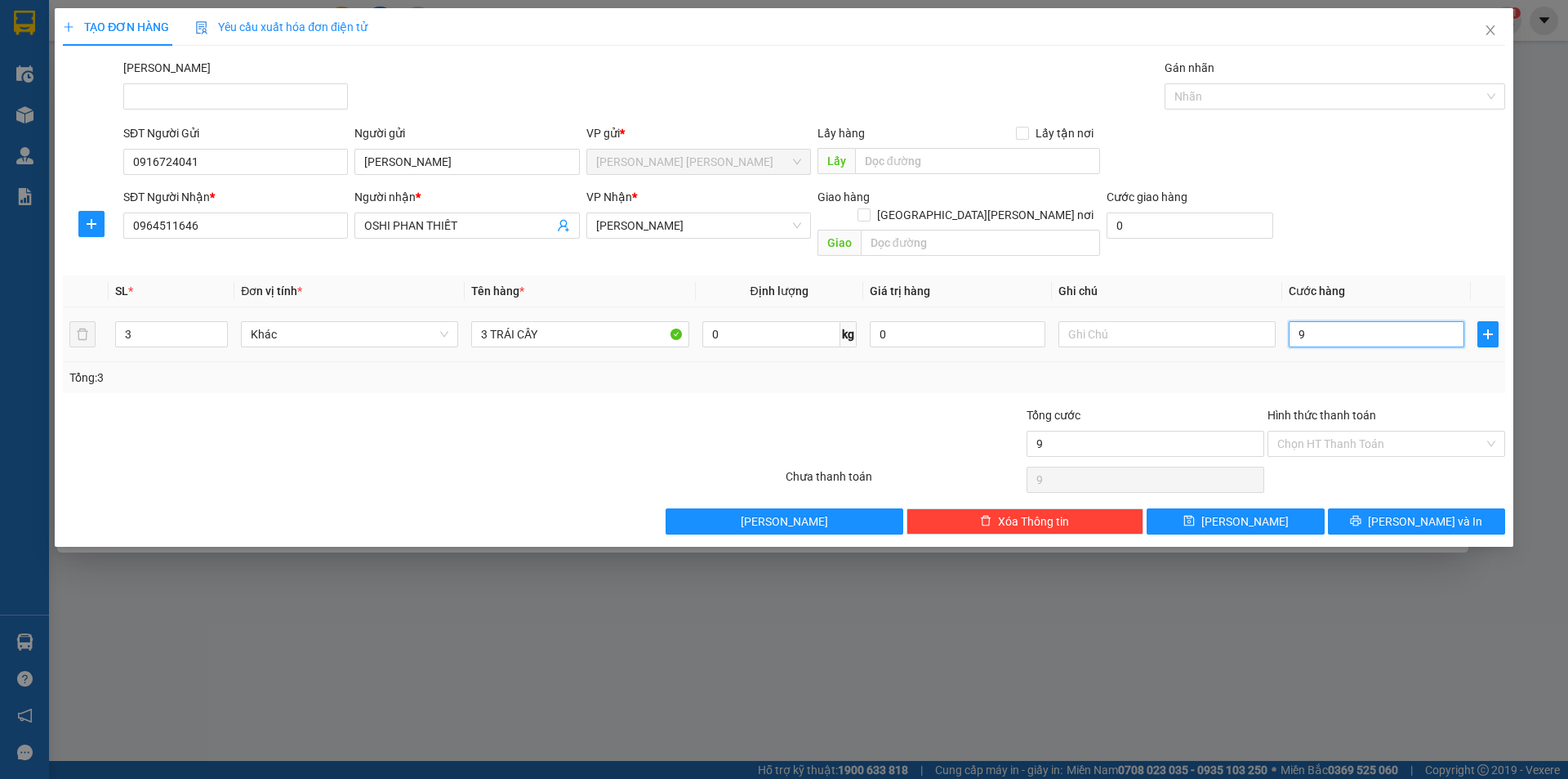
type input "90"
type input "900"
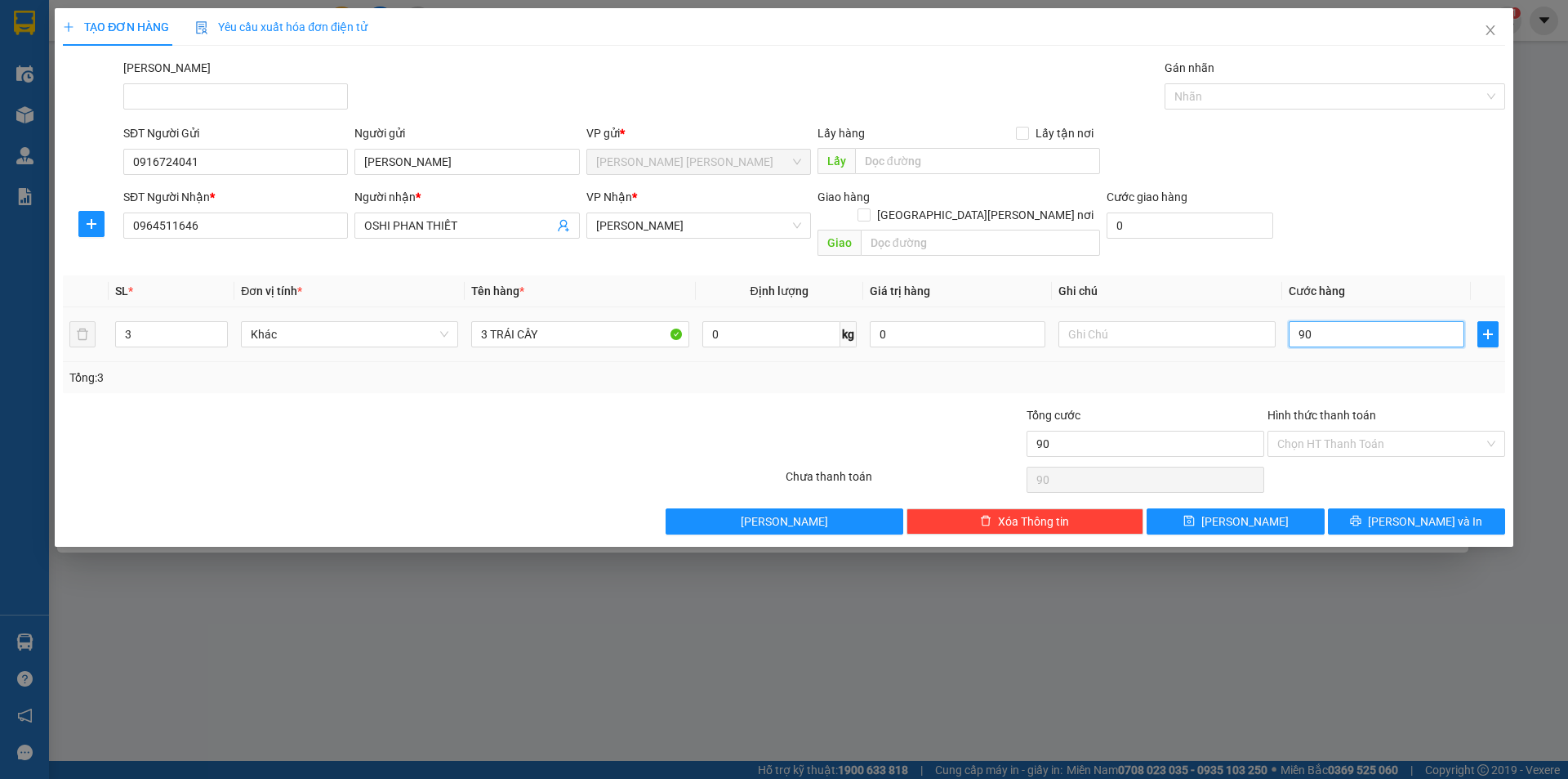
type input "900"
type input "9.000"
type input "90.000"
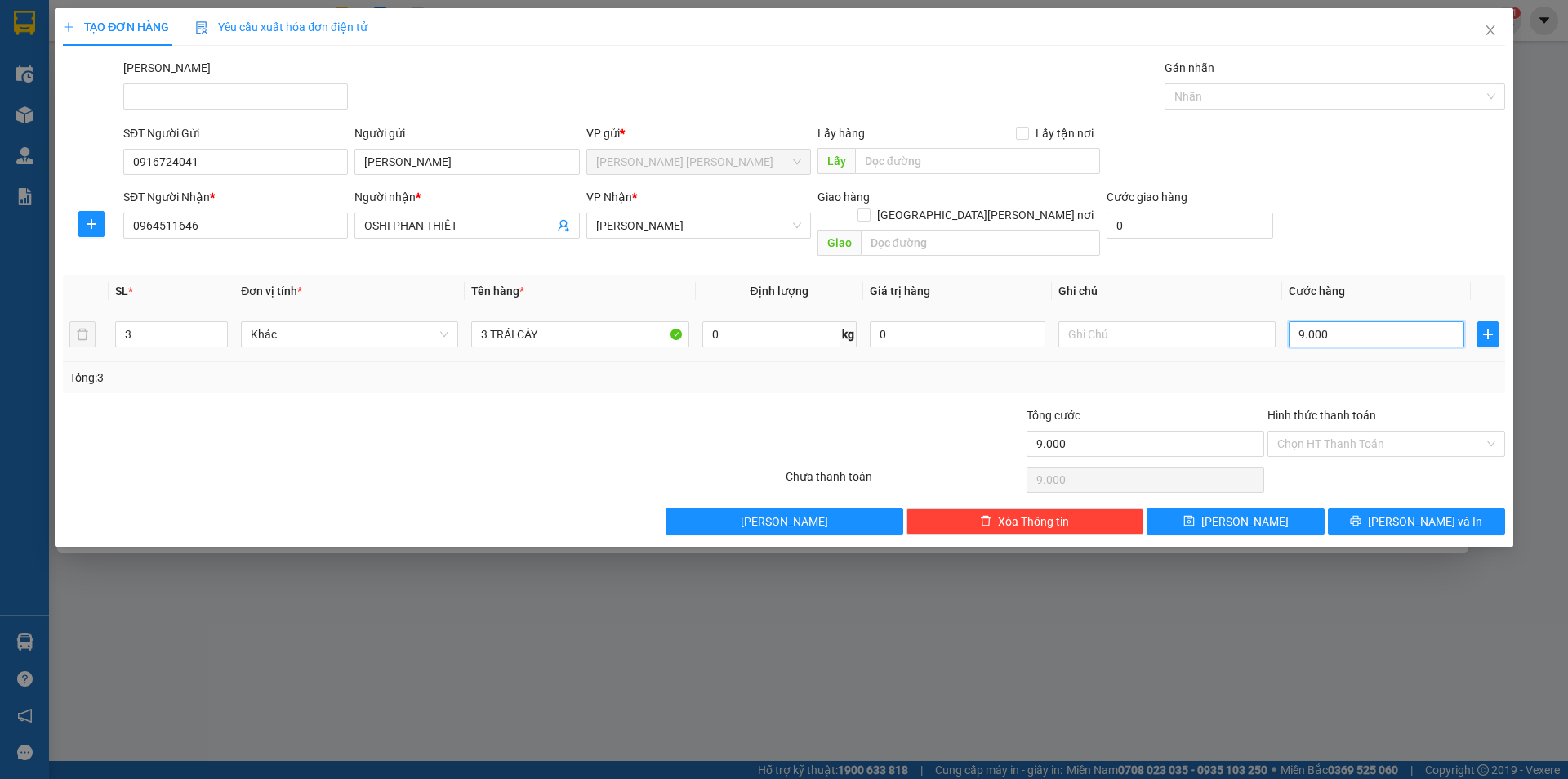
type input "90.000"
click at [1435, 513] on span "[PERSON_NAME] và In" at bounding box center [1425, 522] width 114 height 18
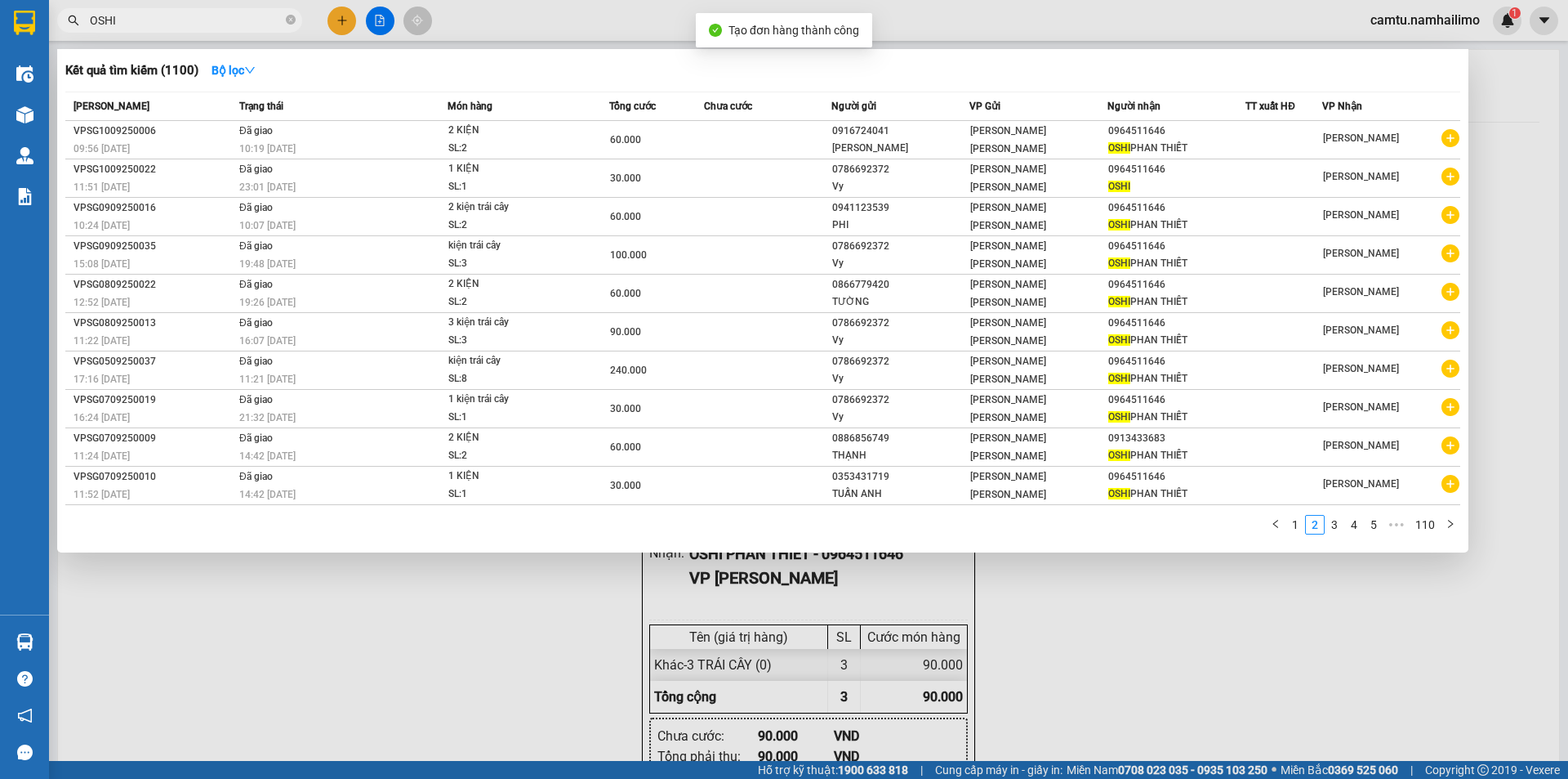
drag, startPoint x: 908, startPoint y: 715, endPoint x: 884, endPoint y: 649, distance: 70.2
click at [898, 694] on div at bounding box center [784, 389] width 1568 height 779
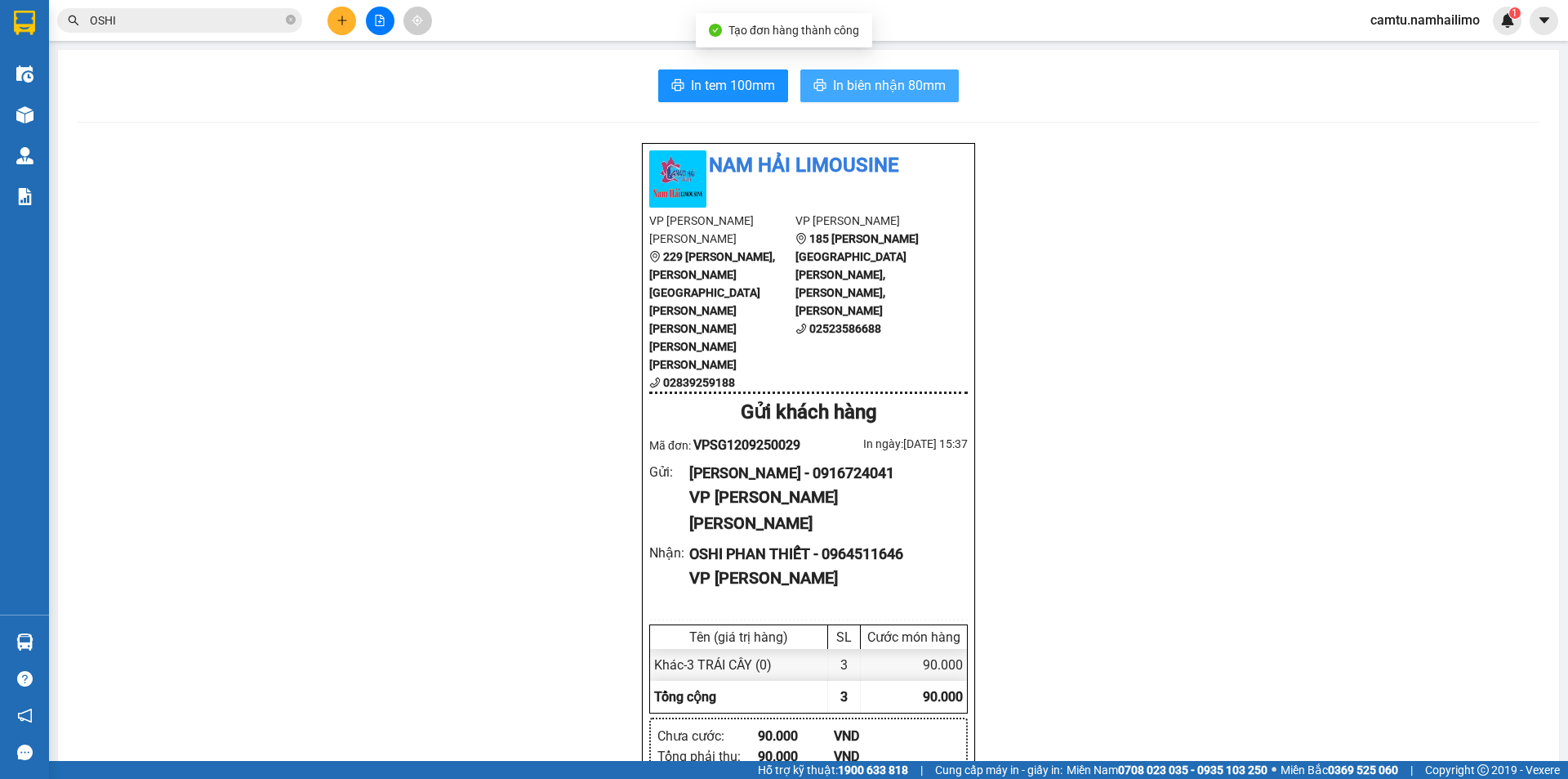
click at [880, 92] on span "In biên nhận 80mm" at bounding box center [889, 85] width 113 height 20
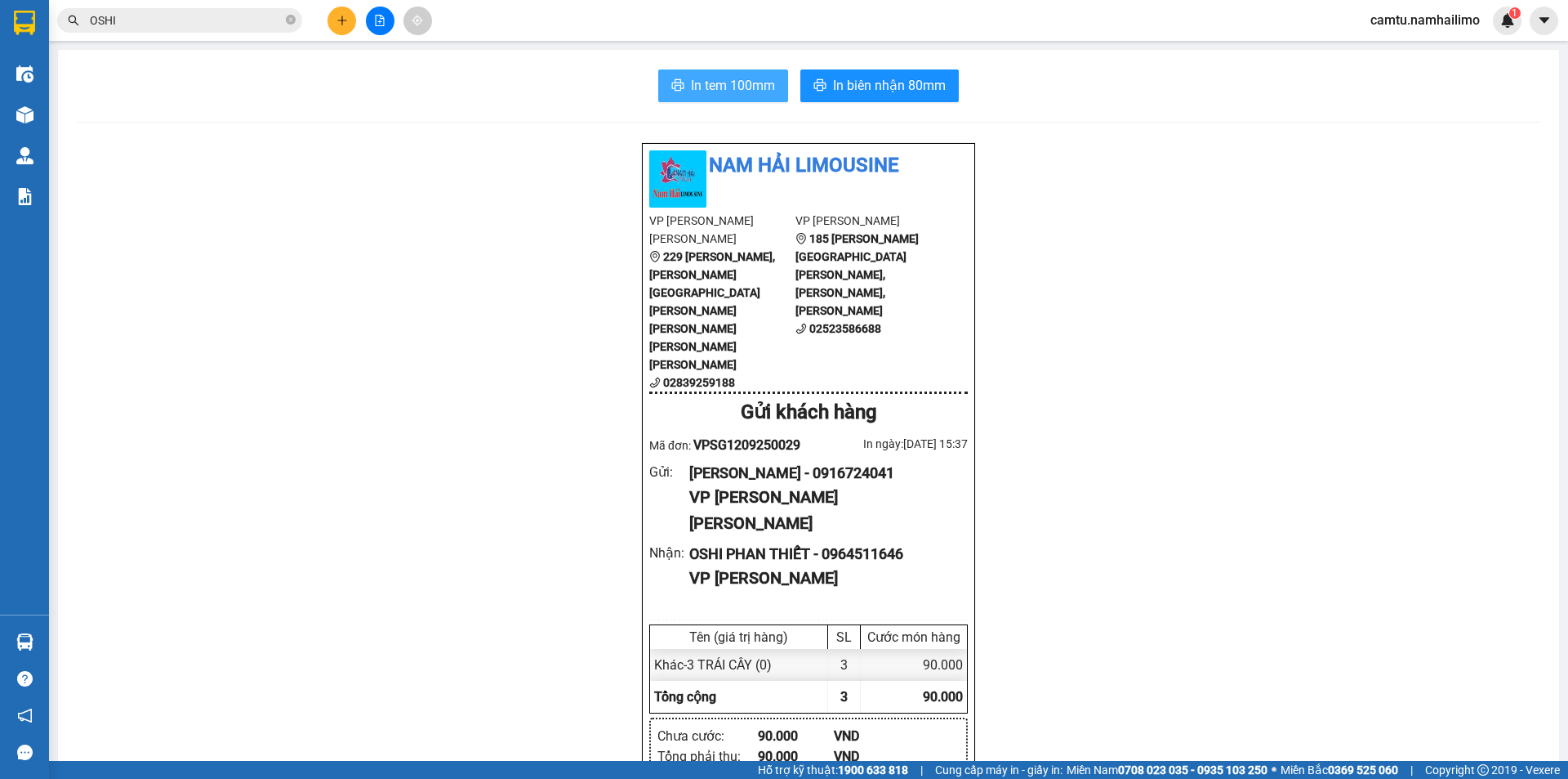
click at [746, 95] on span "In tem 100mm" at bounding box center [733, 85] width 84 height 20
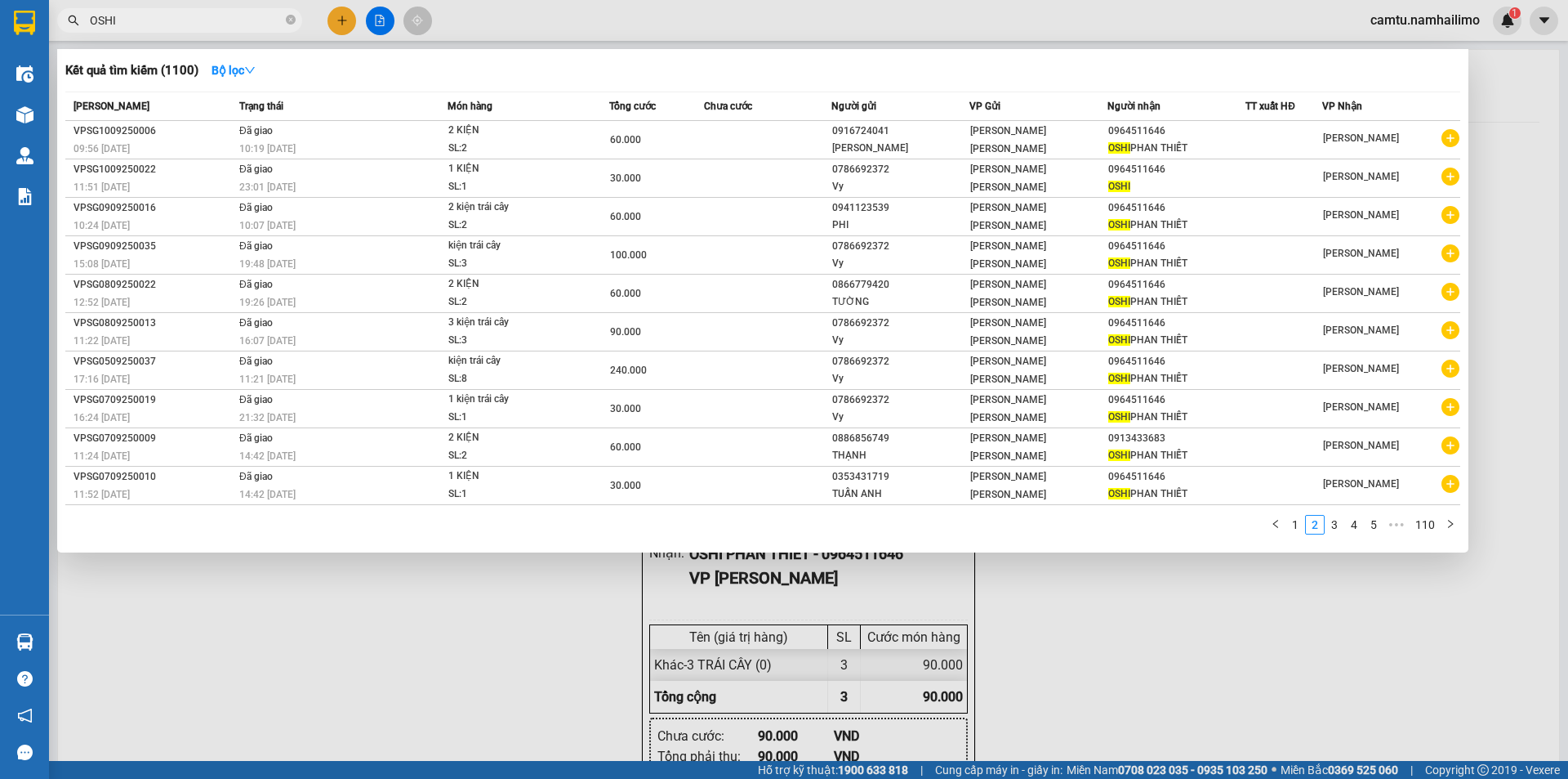
click at [152, 21] on input "OSHI" at bounding box center [186, 21] width 193 height 18
drag, startPoint x: 129, startPoint y: 21, endPoint x: 51, endPoint y: 19, distance: 78.0
click at [51, 19] on div "OSHI" at bounding box center [159, 20] width 318 height 25
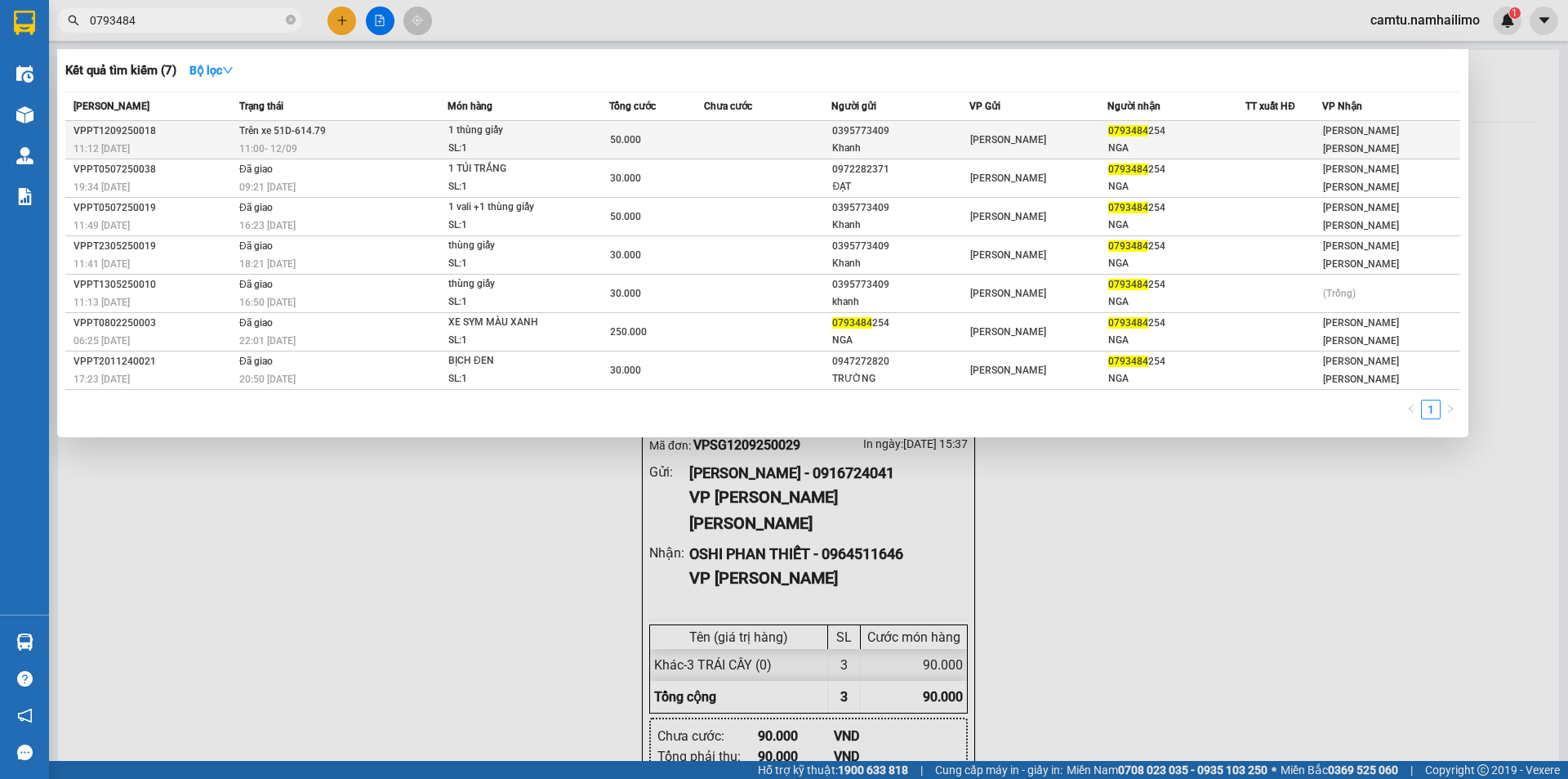
type input "0793484"
click at [693, 126] on td "50.000" at bounding box center [657, 140] width 95 height 38
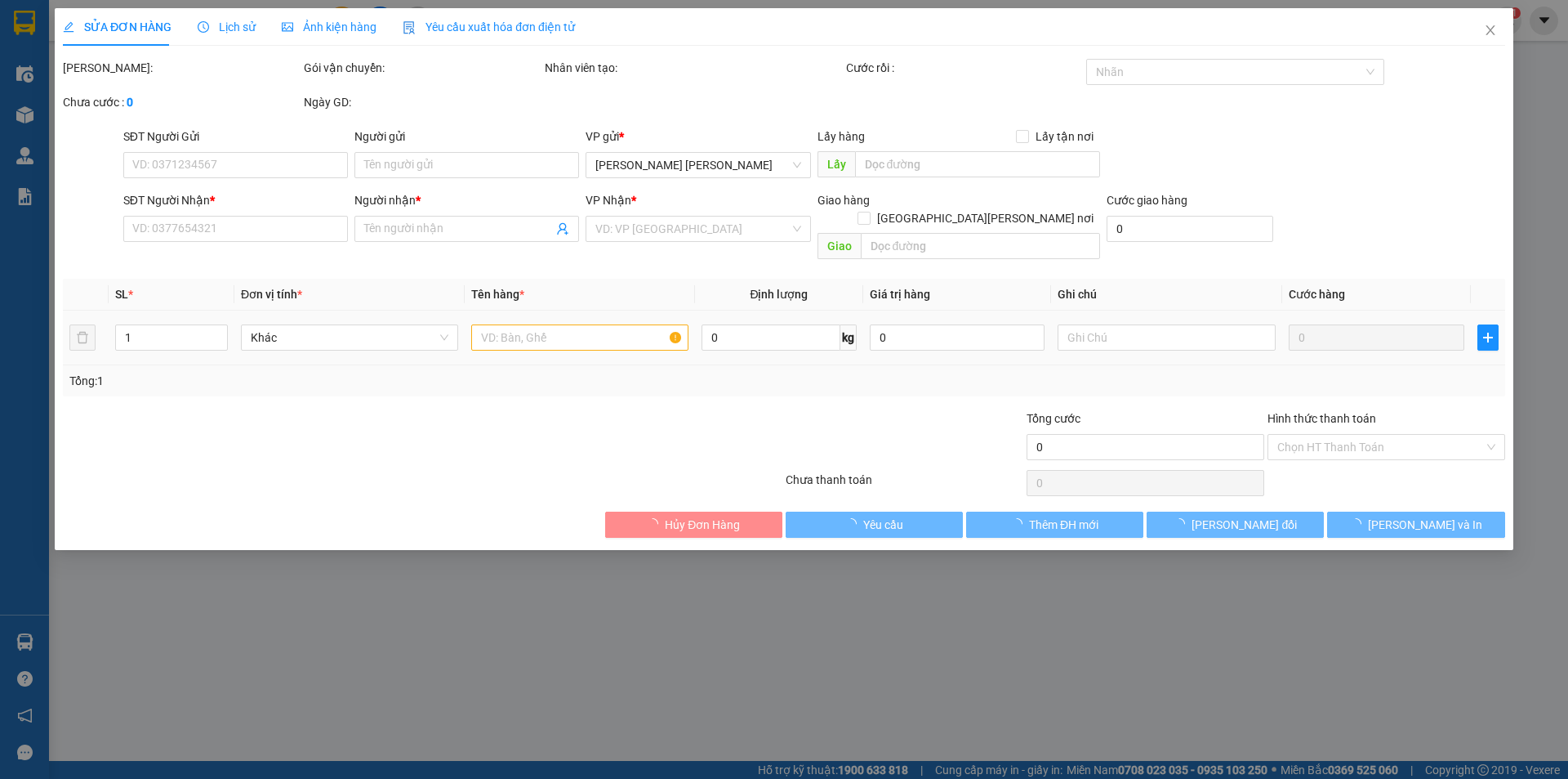
type input "0395773409"
type input "Khanh"
type input "0793484254"
type input "NGA"
type input "50.000"
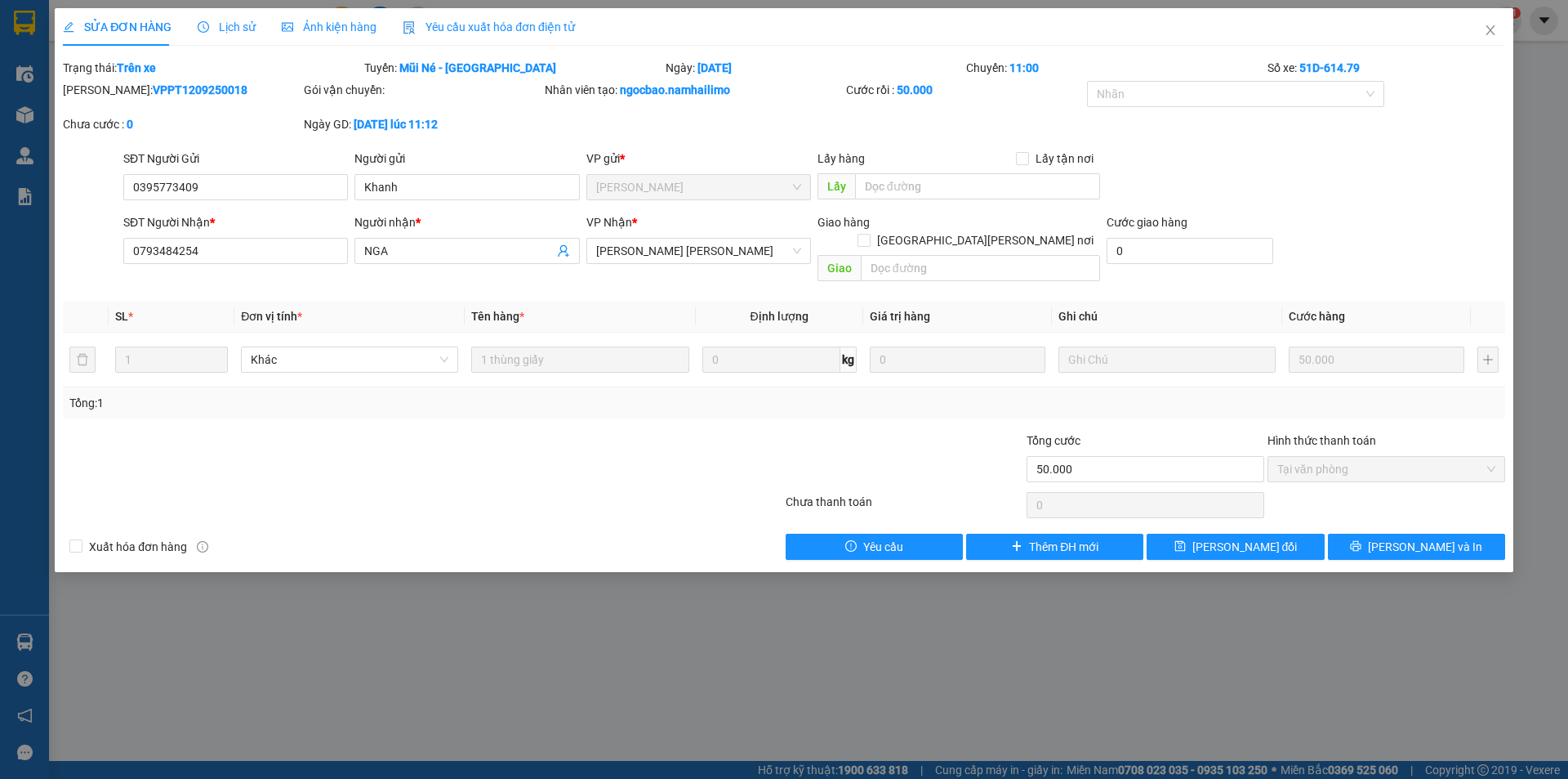
click at [1360, 65] on b "51D-614.79" at bounding box center [1330, 68] width 60 height 13
click at [1492, 39] on span "Close" at bounding box center [1491, 31] width 46 height 46
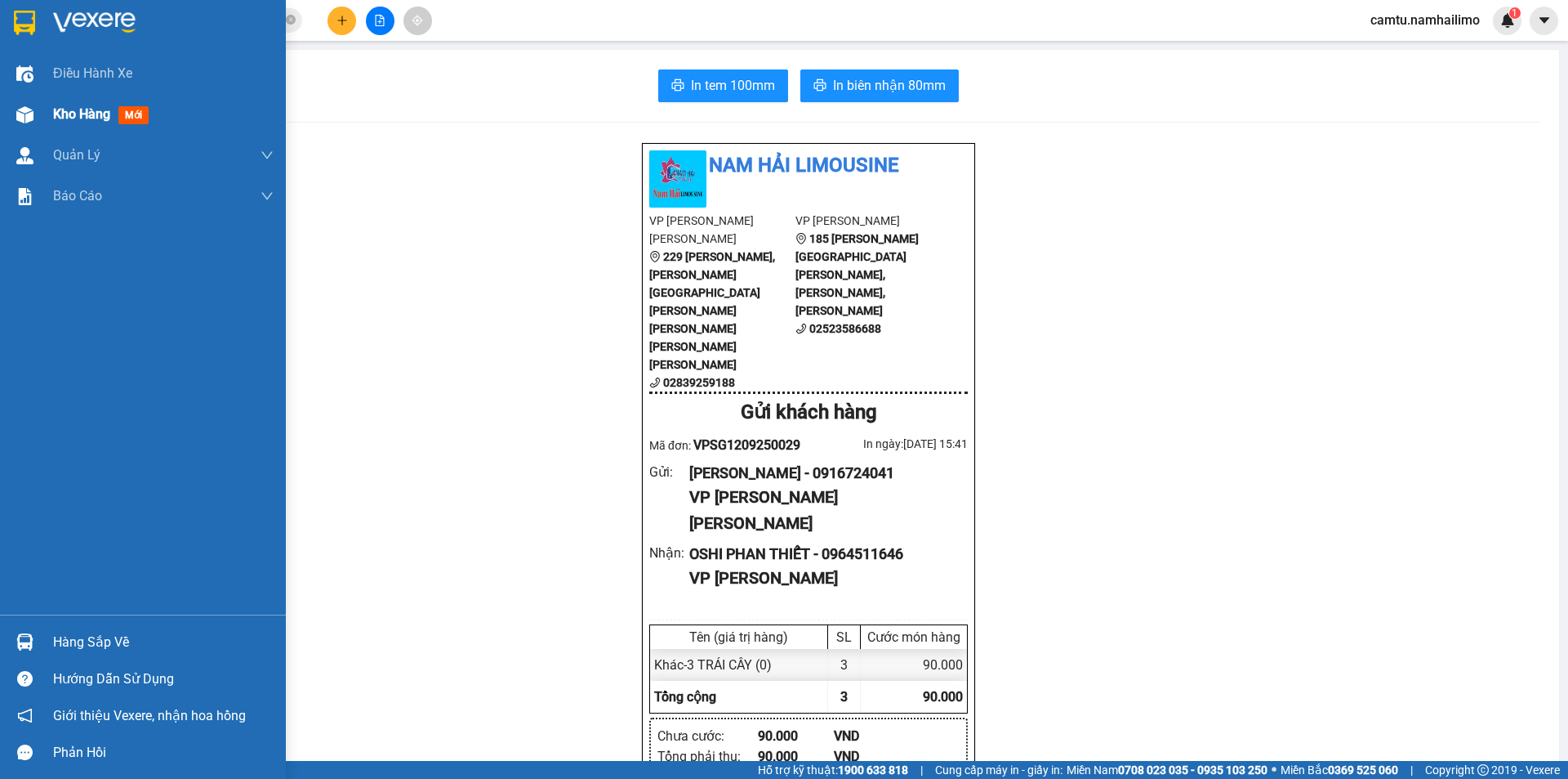
click at [87, 113] on span "Kho hàng" at bounding box center [81, 114] width 58 height 16
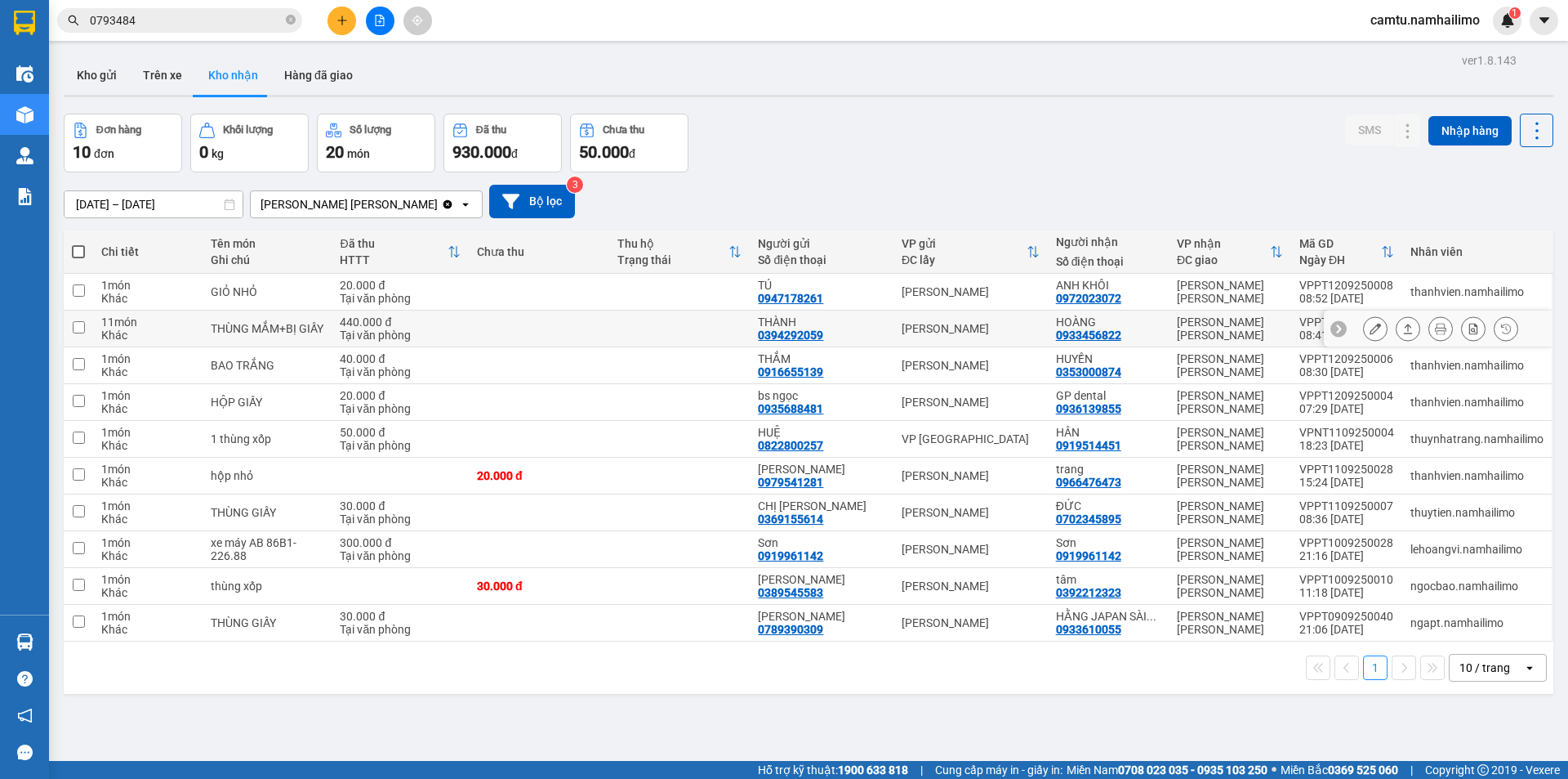
click at [431, 321] on div "440.000 đ" at bounding box center [400, 322] width 121 height 13
checkbox input "true"
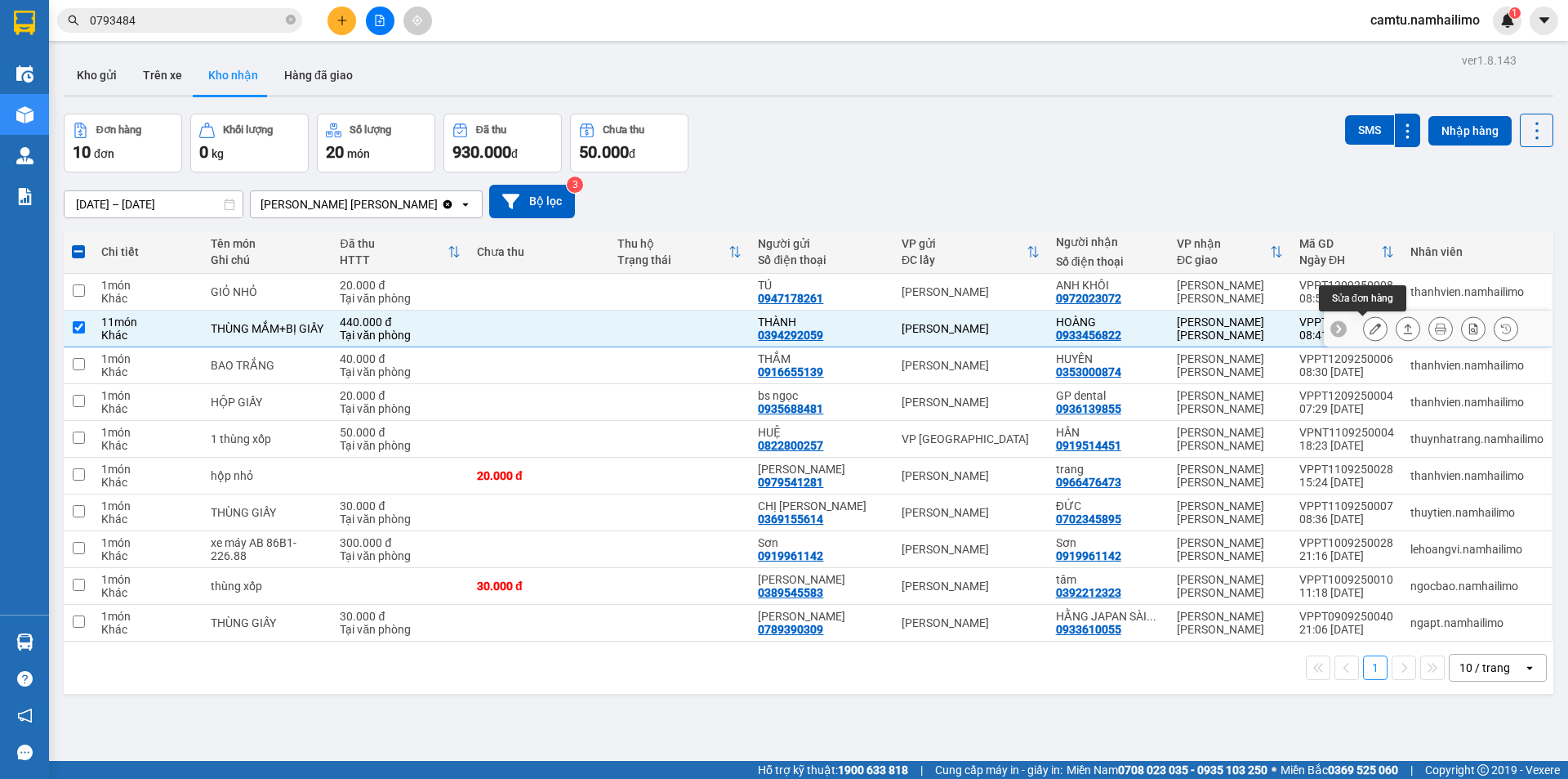
click at [1369, 323] on icon at bounding box center [1375, 329] width 12 height 12
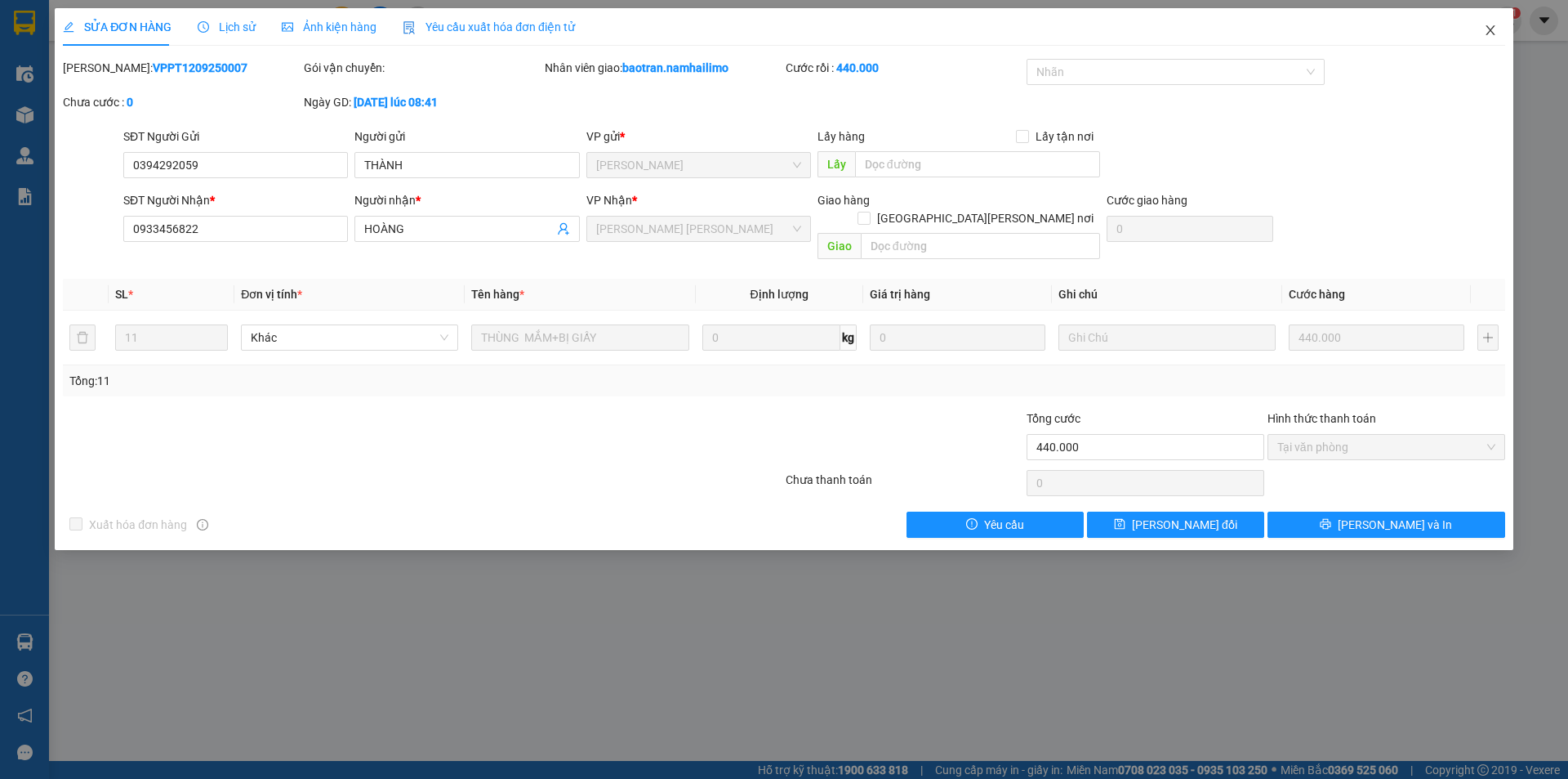
click at [1485, 32] on icon "close" at bounding box center [1490, 30] width 13 height 13
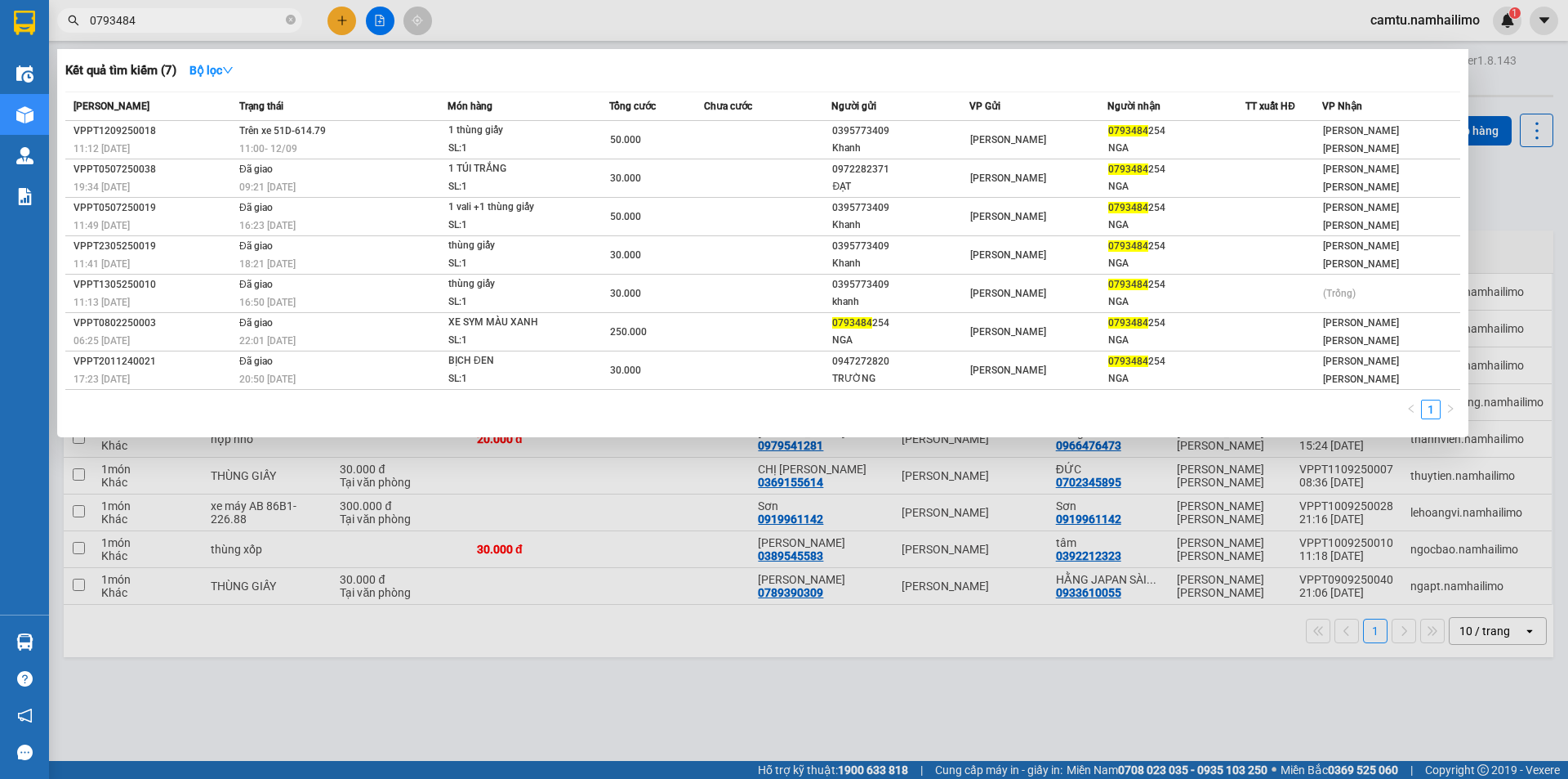
click at [164, 27] on input "0793484" at bounding box center [186, 21] width 193 height 18
drag, startPoint x: 164, startPoint y: 27, endPoint x: 155, endPoint y: 27, distance: 9.0
click at [155, 27] on input "0793484" at bounding box center [186, 21] width 193 height 18
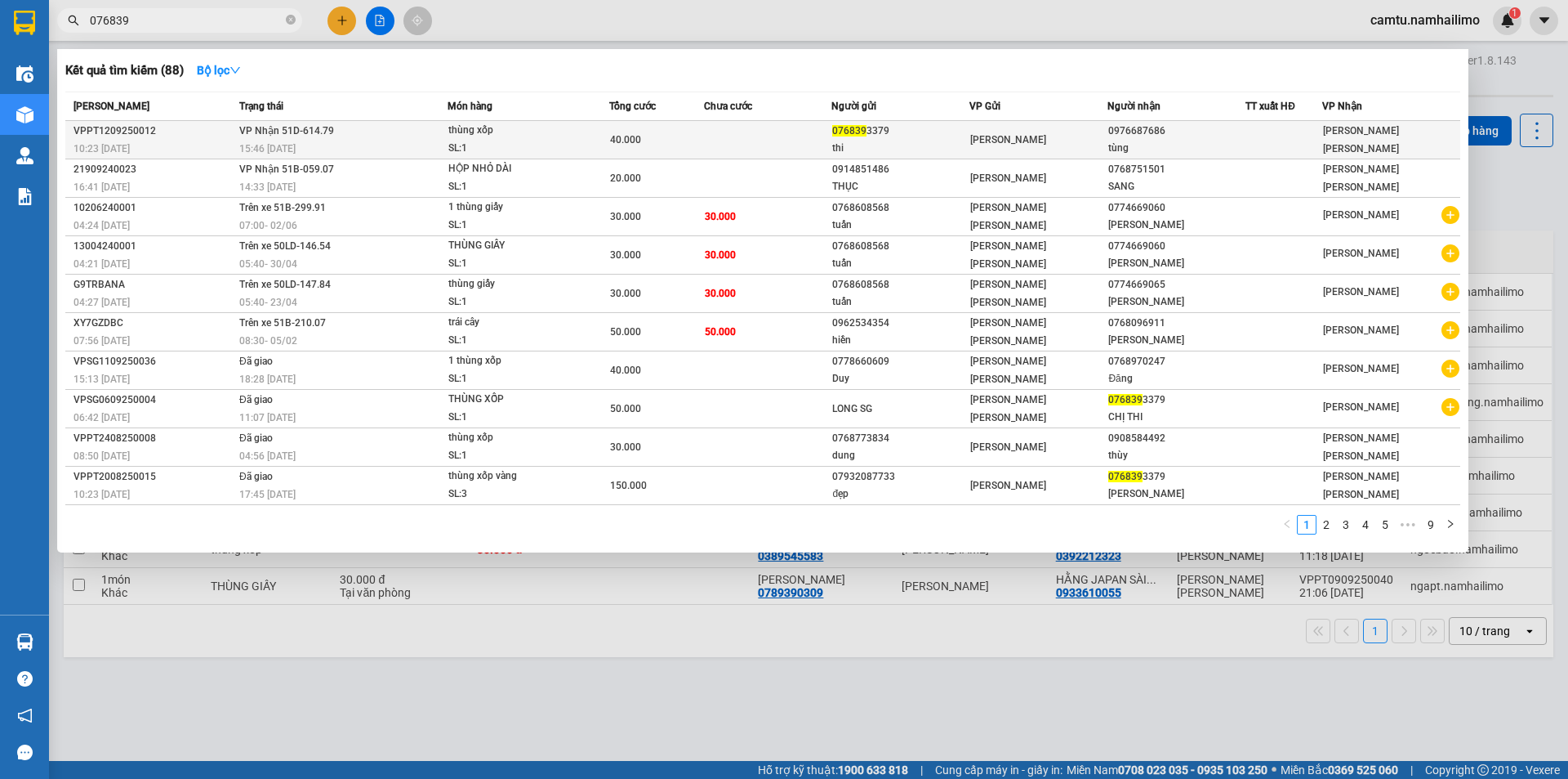
type input "076839"
click at [1070, 139] on div "[PERSON_NAME]" at bounding box center [1038, 140] width 136 height 18
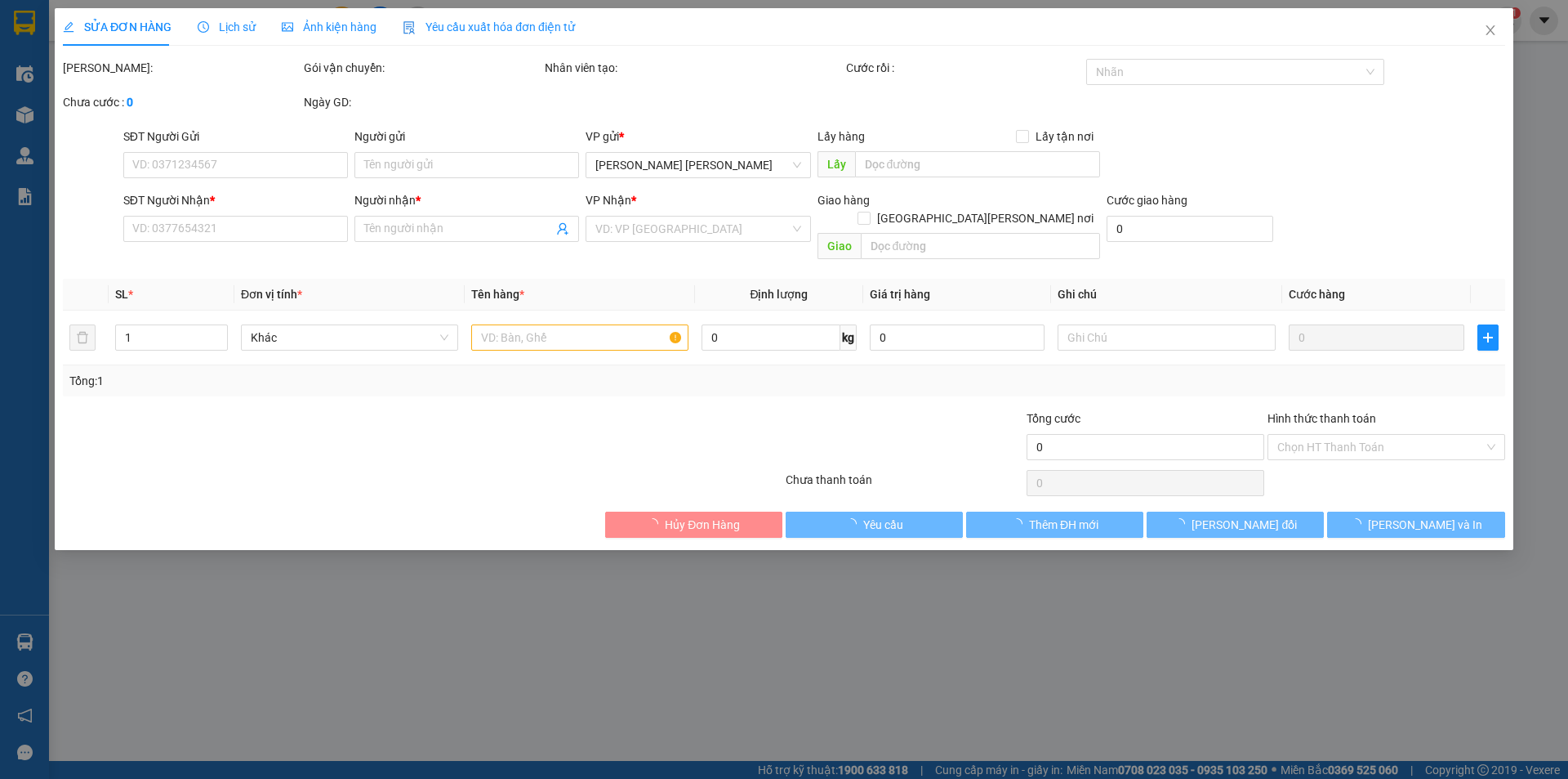
type input "0768393379"
type input "thi"
type input "0976687686"
type input "tùng"
type input "40.000"
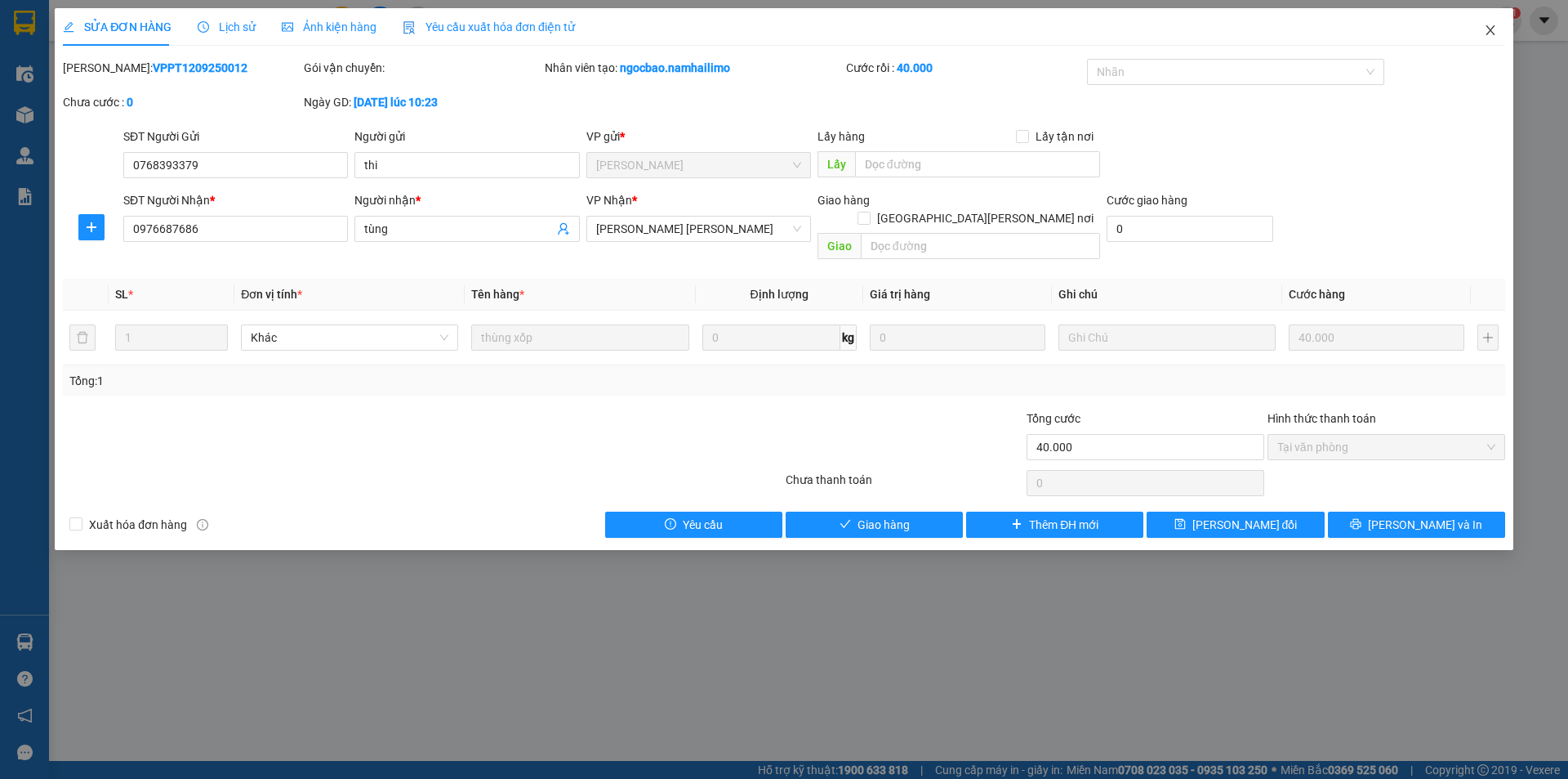
click at [1499, 30] on span "Close" at bounding box center [1491, 31] width 46 height 46
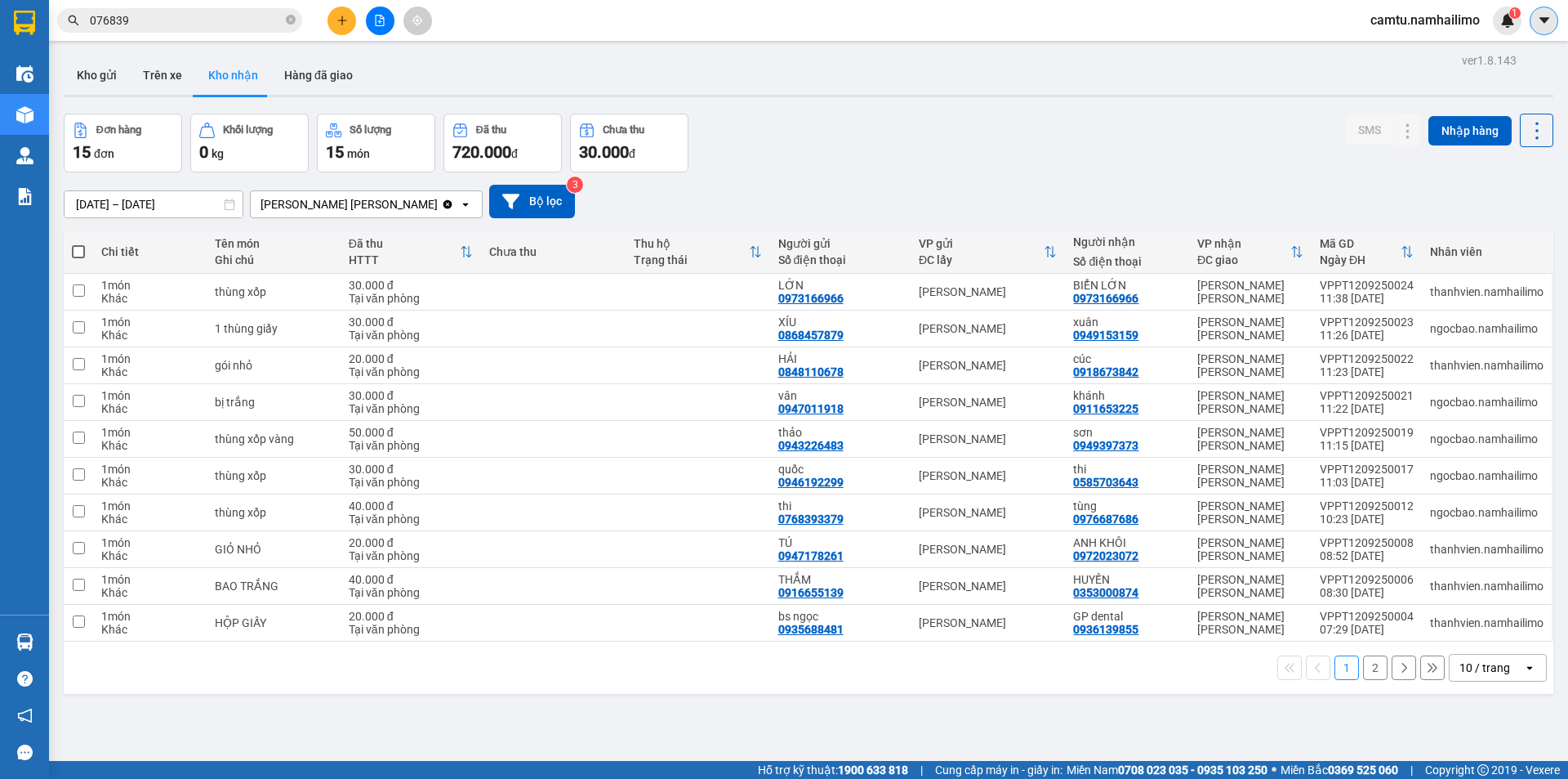
click at [1542, 11] on button at bounding box center [1543, 20] width 28 height 28
click at [1385, 18] on span "camtu.namhailimo" at bounding box center [1425, 20] width 135 height 20
click at [1405, 42] on span "Đăng xuất" at bounding box center [1434, 51] width 101 height 18
